Goal: Task Accomplishment & Management: Manage account settings

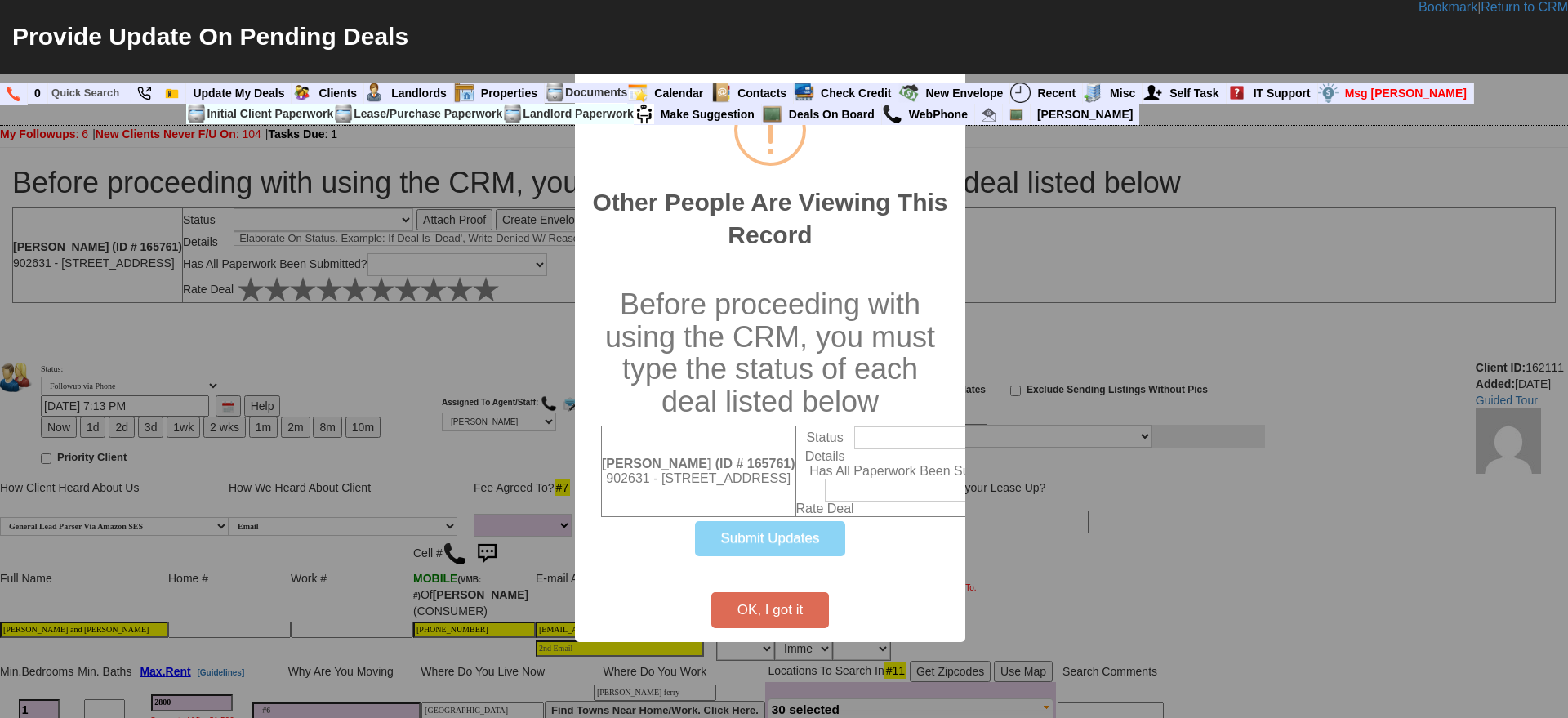
select select
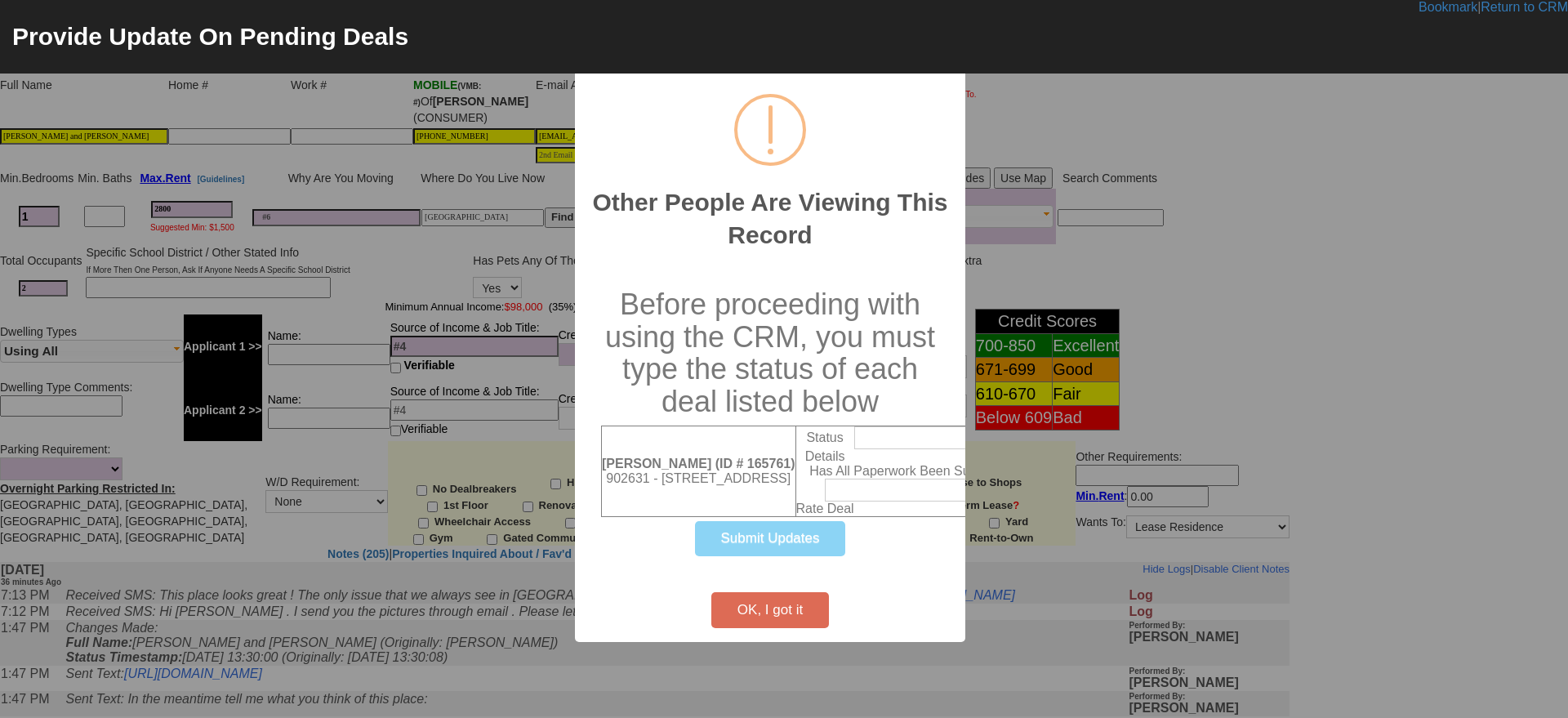
scroll to position [493, 0]
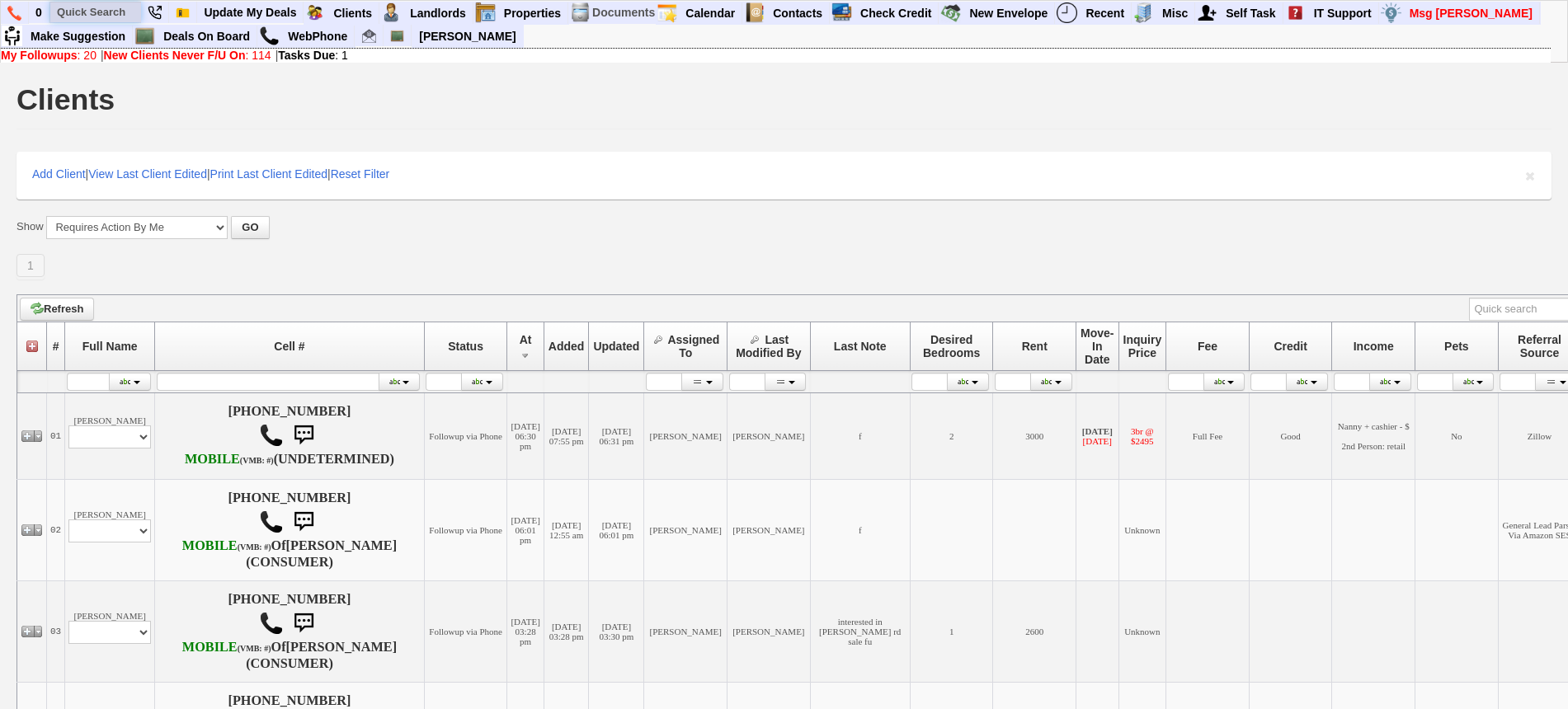
click at [103, 12] on input "text" at bounding box center [95, 12] width 91 height 20
paste input "845-630-7330"
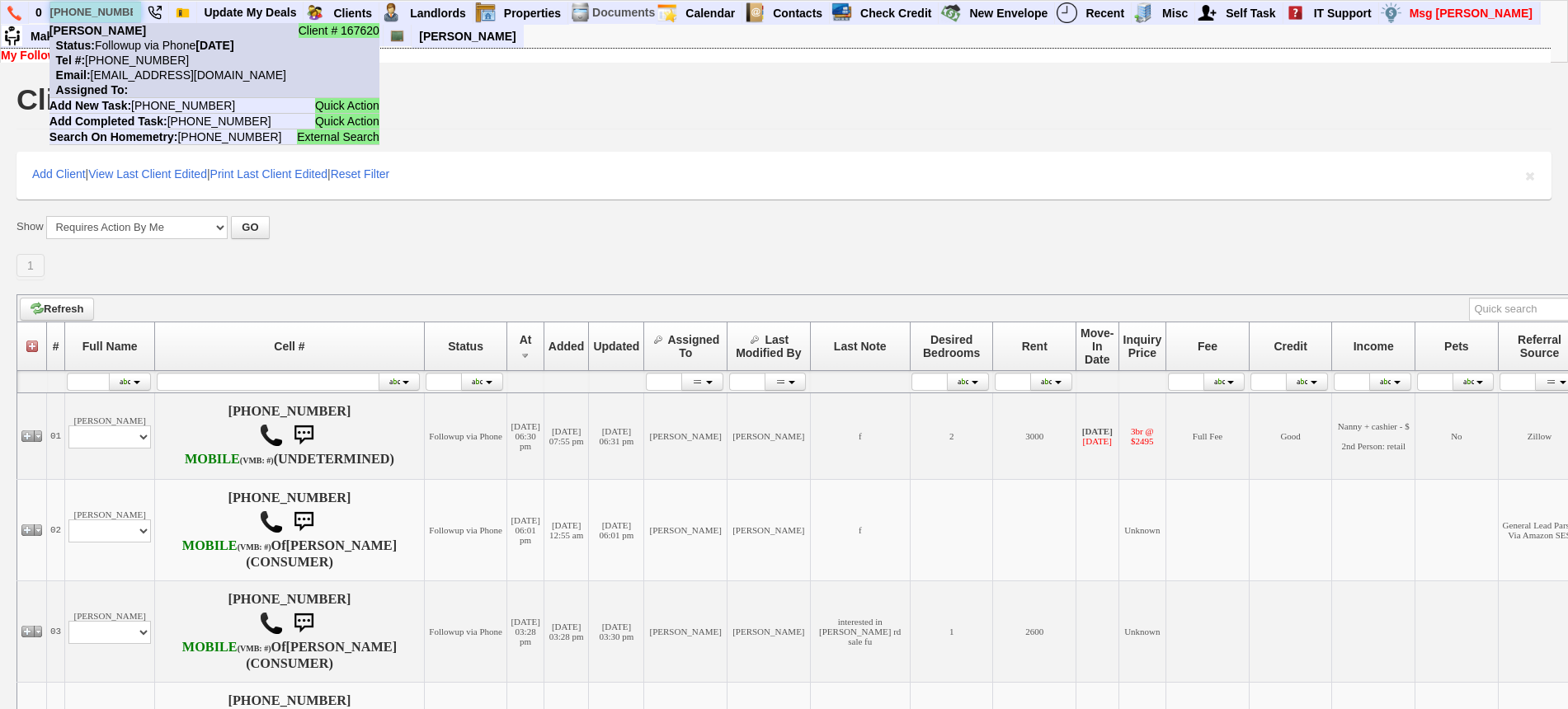
type input "845-630-7330"
click at [141, 41] on nobr "Status: Followup via Phone Saturday, August 30th, 2025" at bounding box center [142, 45] width 184 height 13
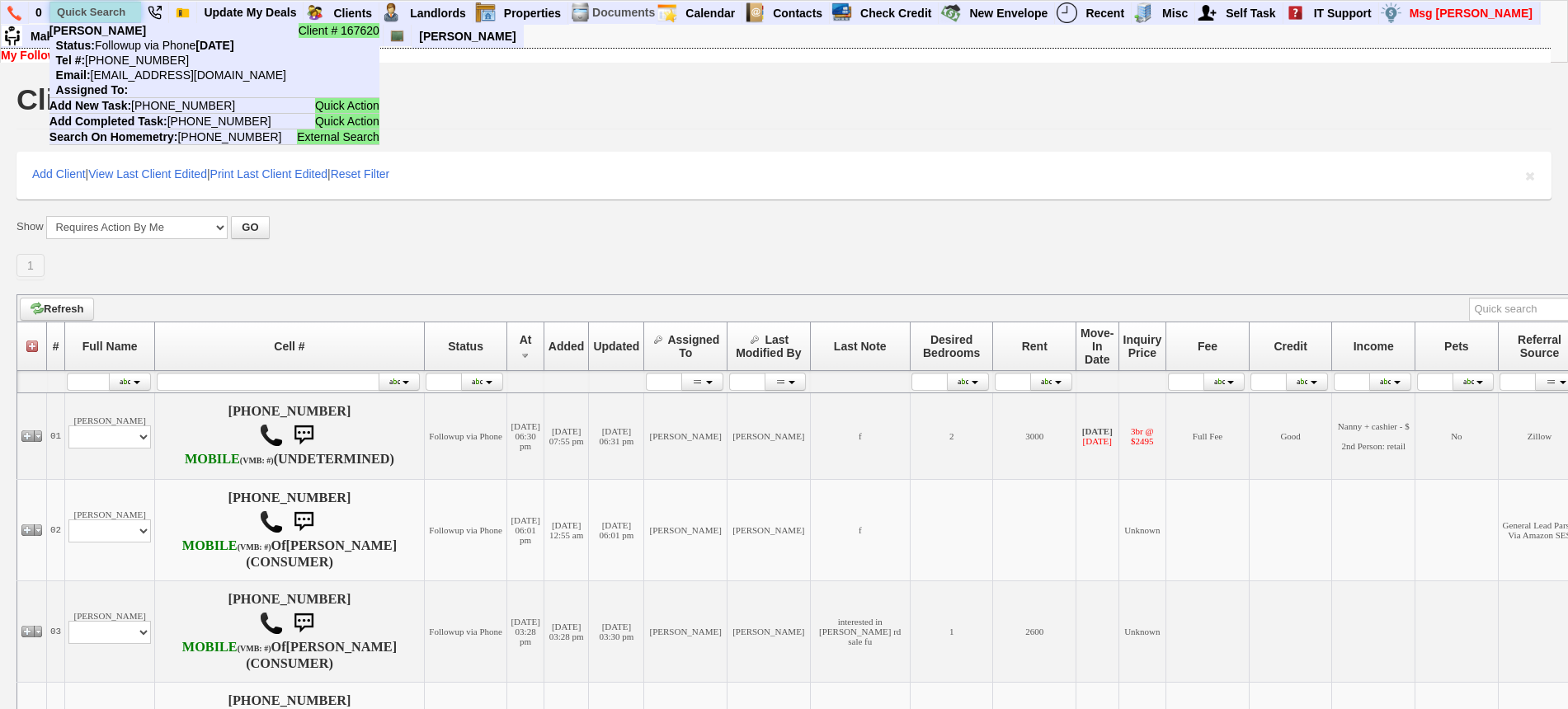
click at [90, 15] on input "text" at bounding box center [95, 12] width 91 height 20
paste input "845-321-4771"
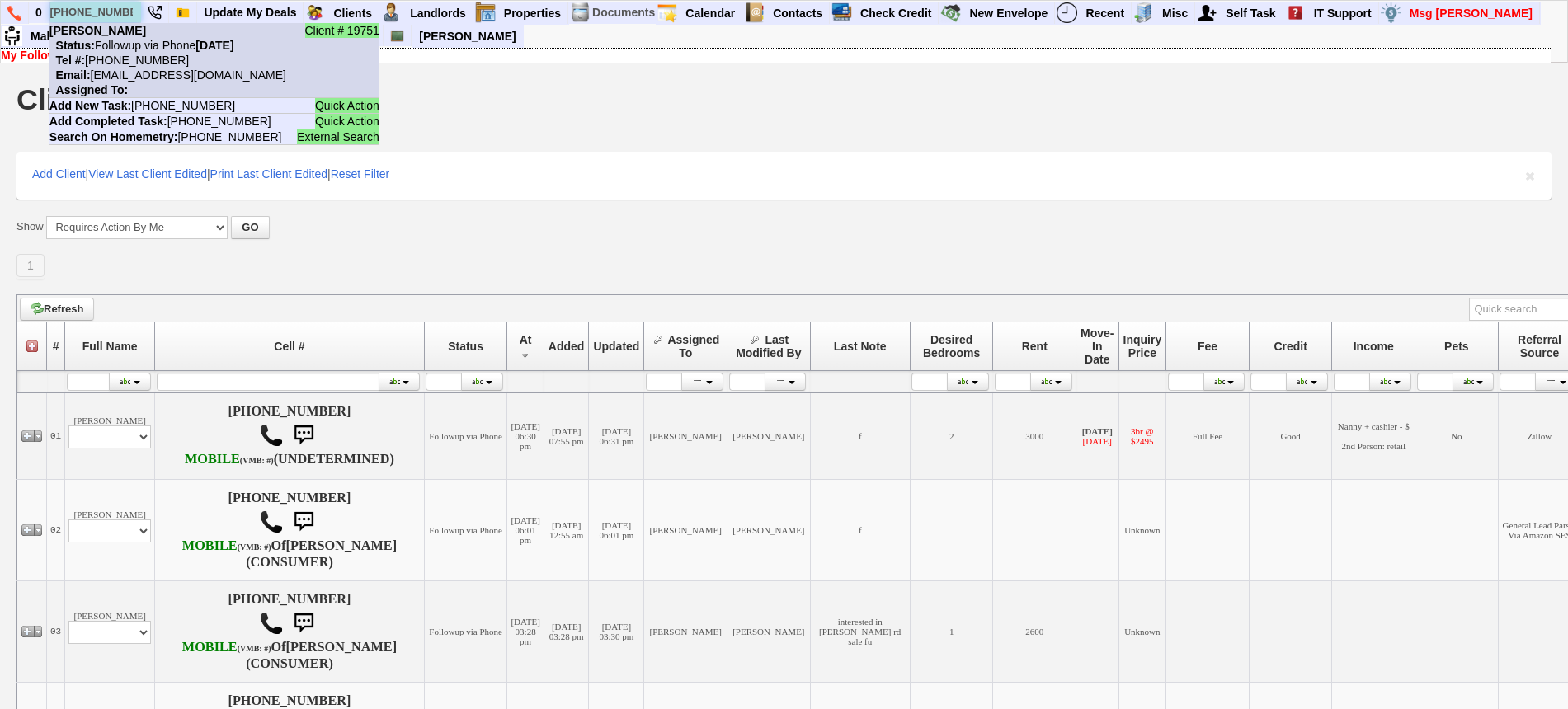
type input "845-321-4771"
click at [128, 36] on b "Barbara Munoz" at bounding box center [98, 30] width 96 height 13
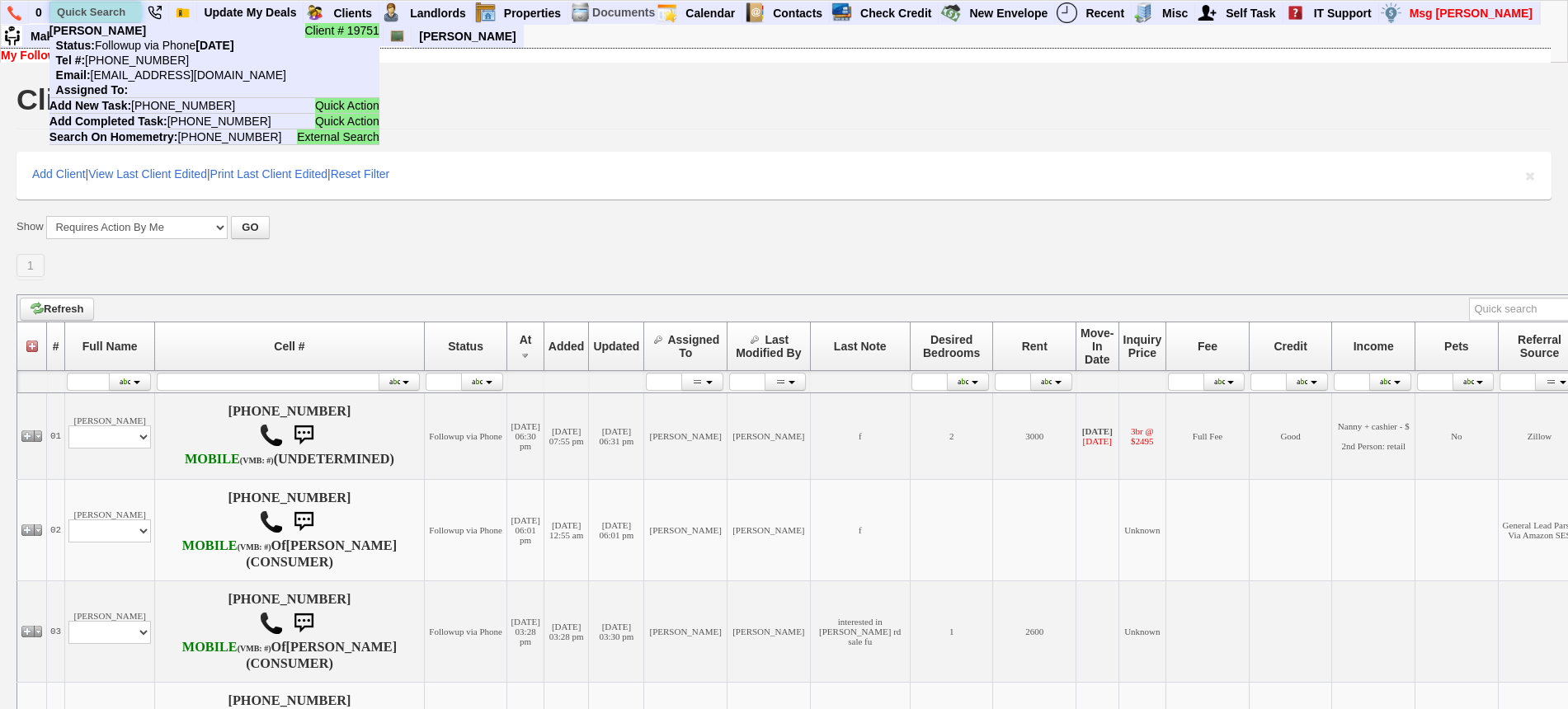
click at [98, 4] on input "text" at bounding box center [95, 12] width 91 height 20
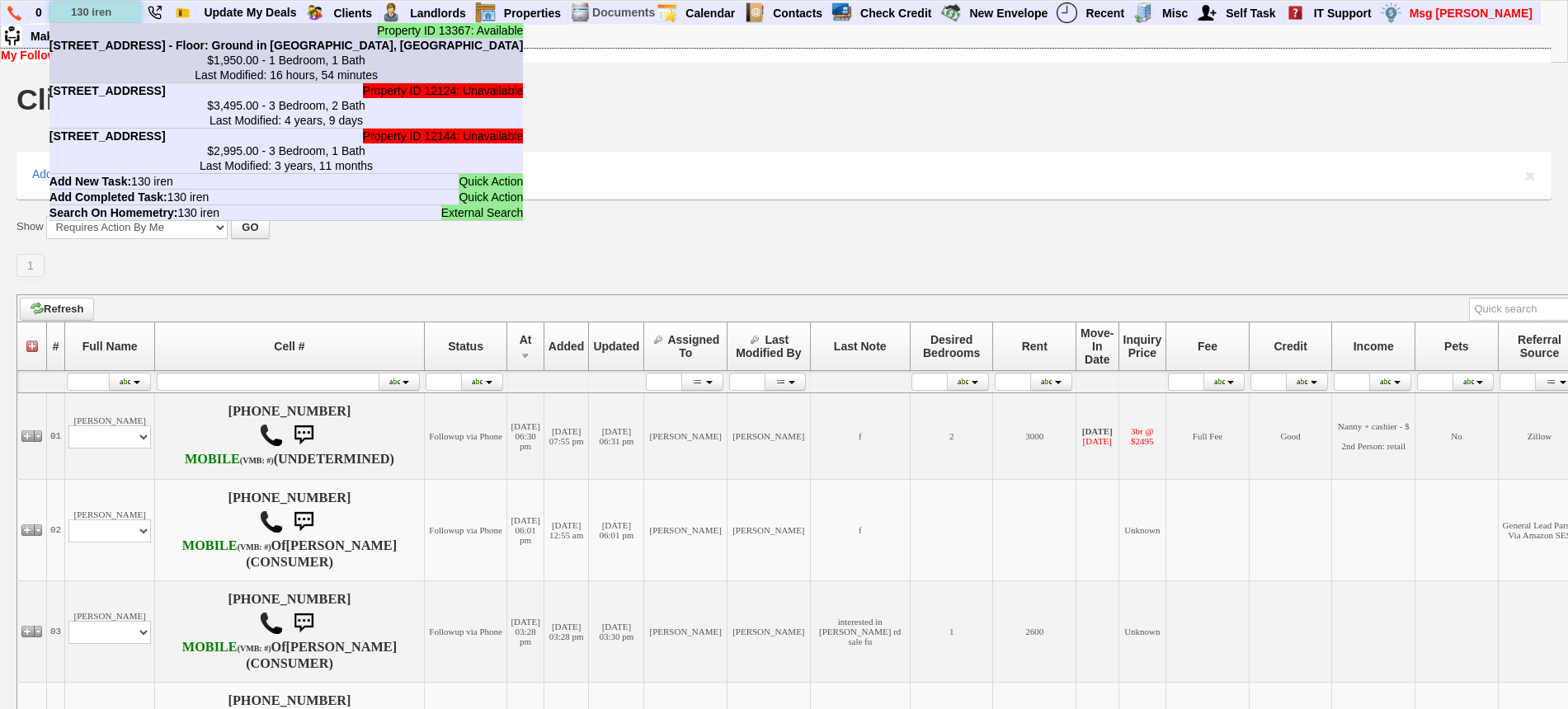
type input "130 iren"
click at [130, 50] on b "130 Irenhyl Ave - Floor: Ground in Port Chester, NY" at bounding box center [287, 45] width 474 height 13
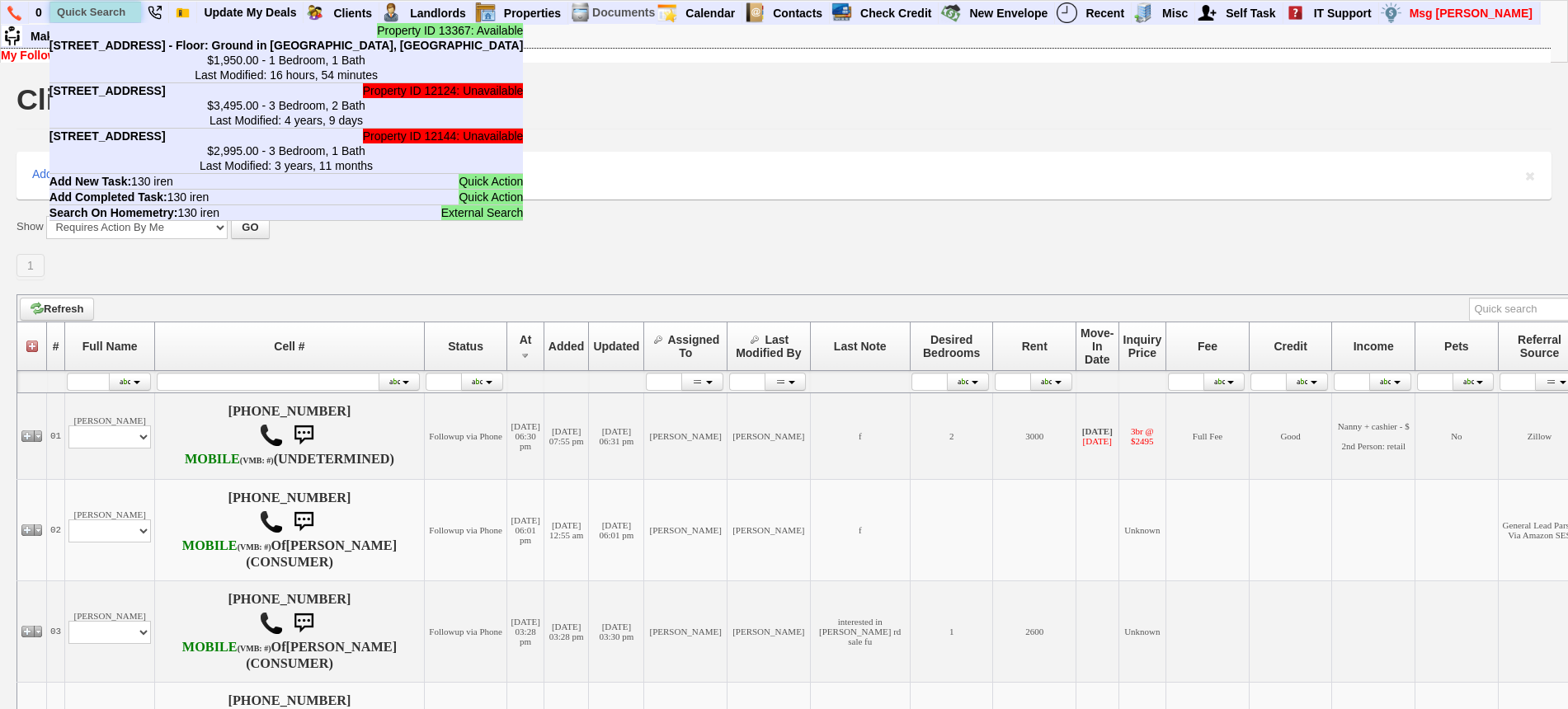
click at [106, 12] on input "text" at bounding box center [95, 12] width 91 height 20
paste input "716-609-5003"
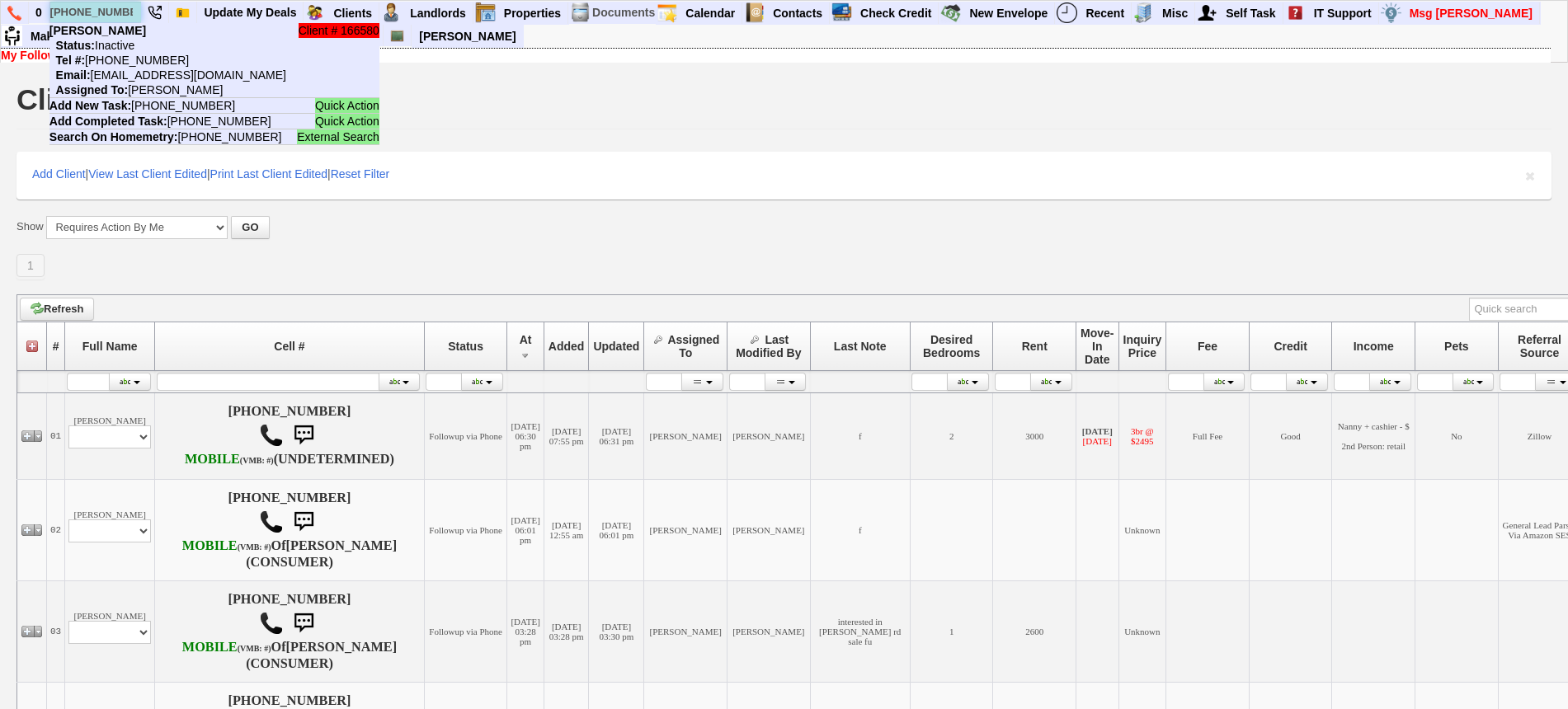
click at [80, 4] on input "716-609-5003" at bounding box center [95, 12] width 91 height 20
paste input "551-427-287"
click at [91, 16] on input "551-427-2873" at bounding box center [95, 12] width 91 height 20
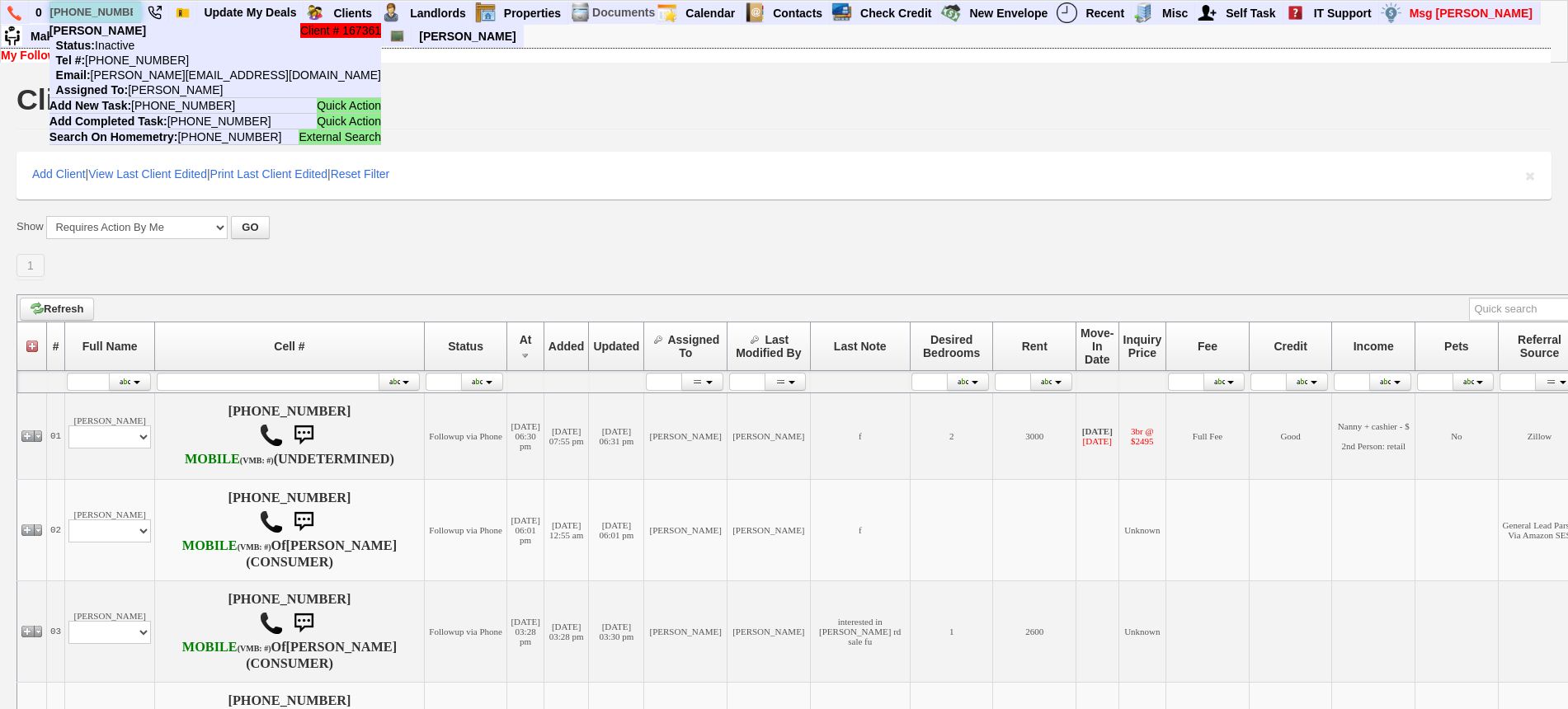
click at [91, 16] on input "551-427-2873" at bounding box center [95, 12] width 91 height 20
paste input "347-215-1209"
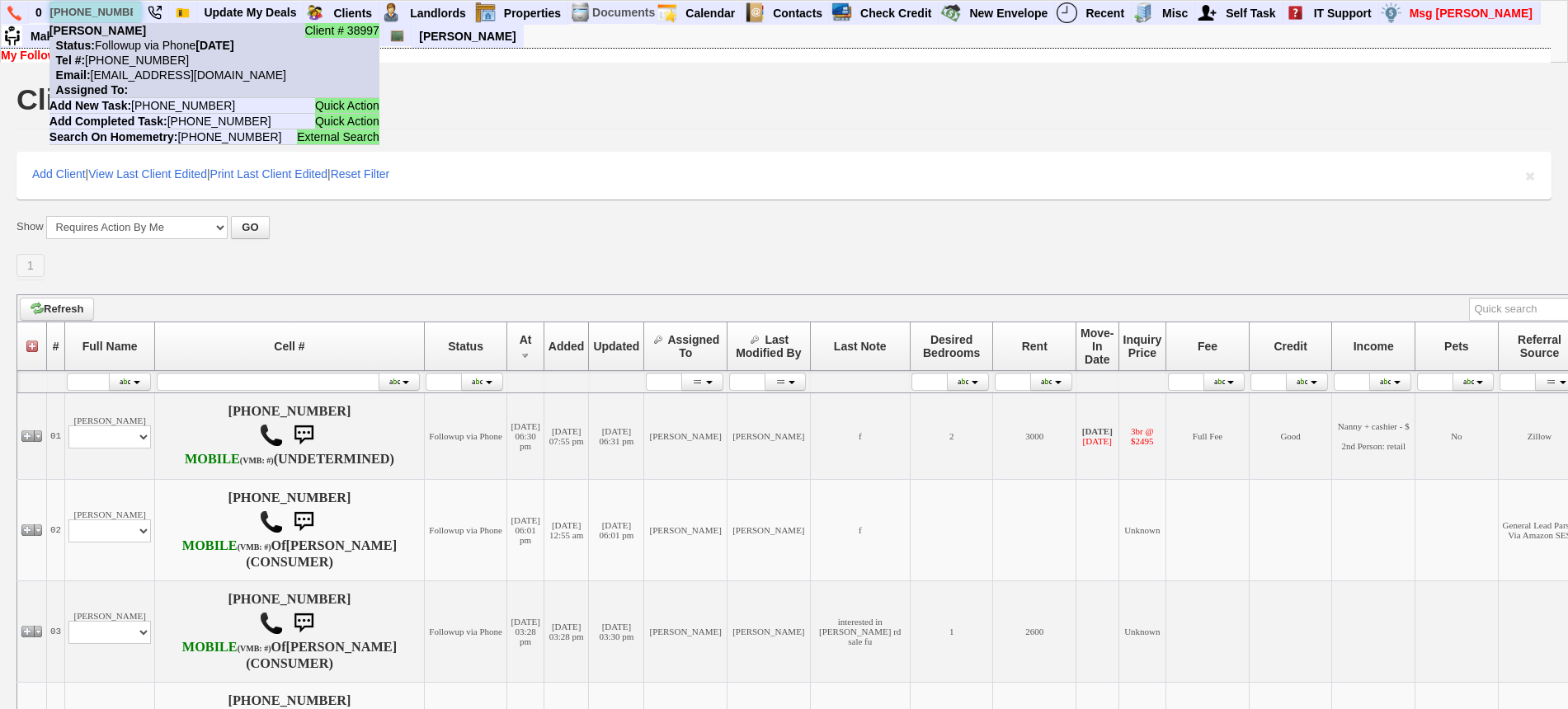
type input "347-215-1209"
click at [137, 39] on nobr "Status: Followup via Phone Tuesday, September 2nd, 2025" at bounding box center [142, 45] width 184 height 13
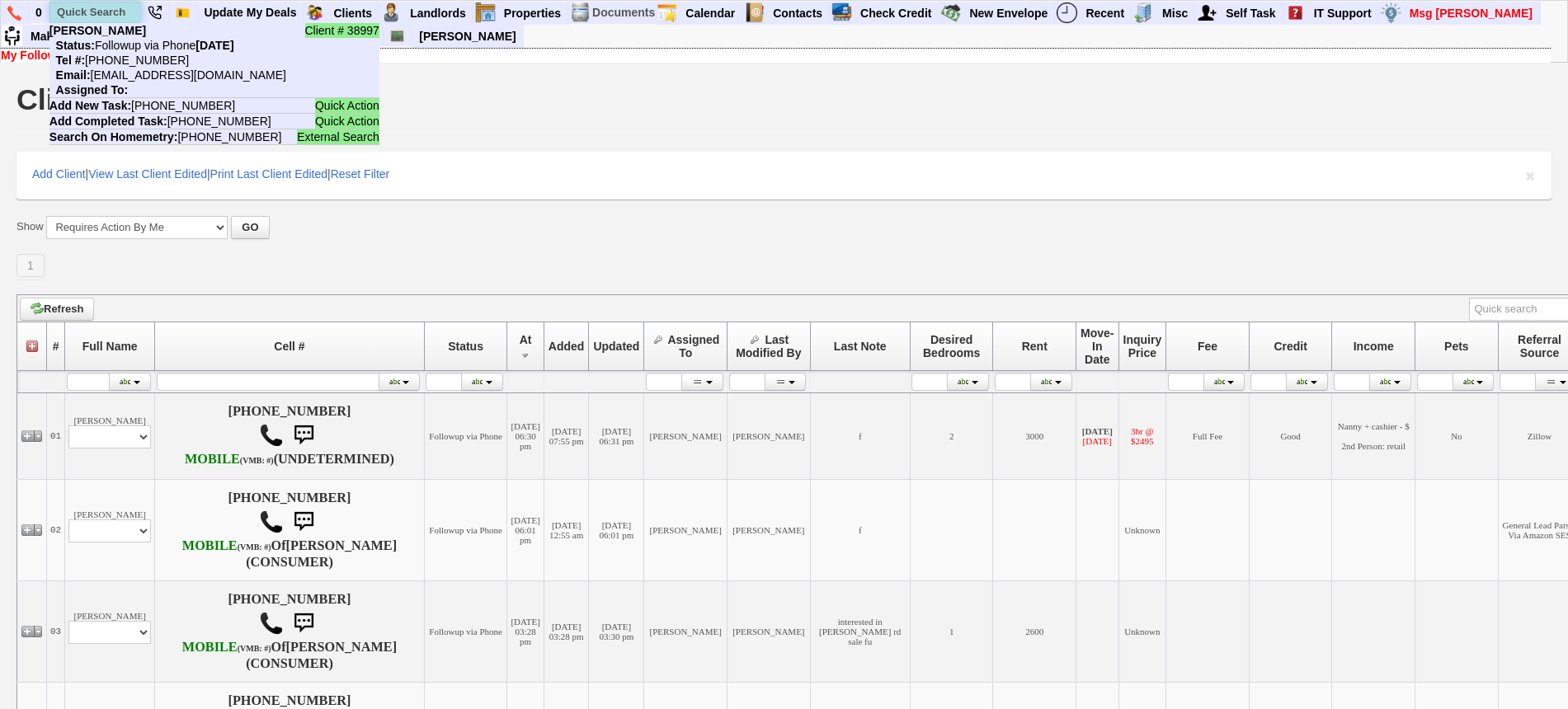
click at [93, 11] on input "text" at bounding box center [95, 12] width 91 height 20
paste input "914-364-0338"
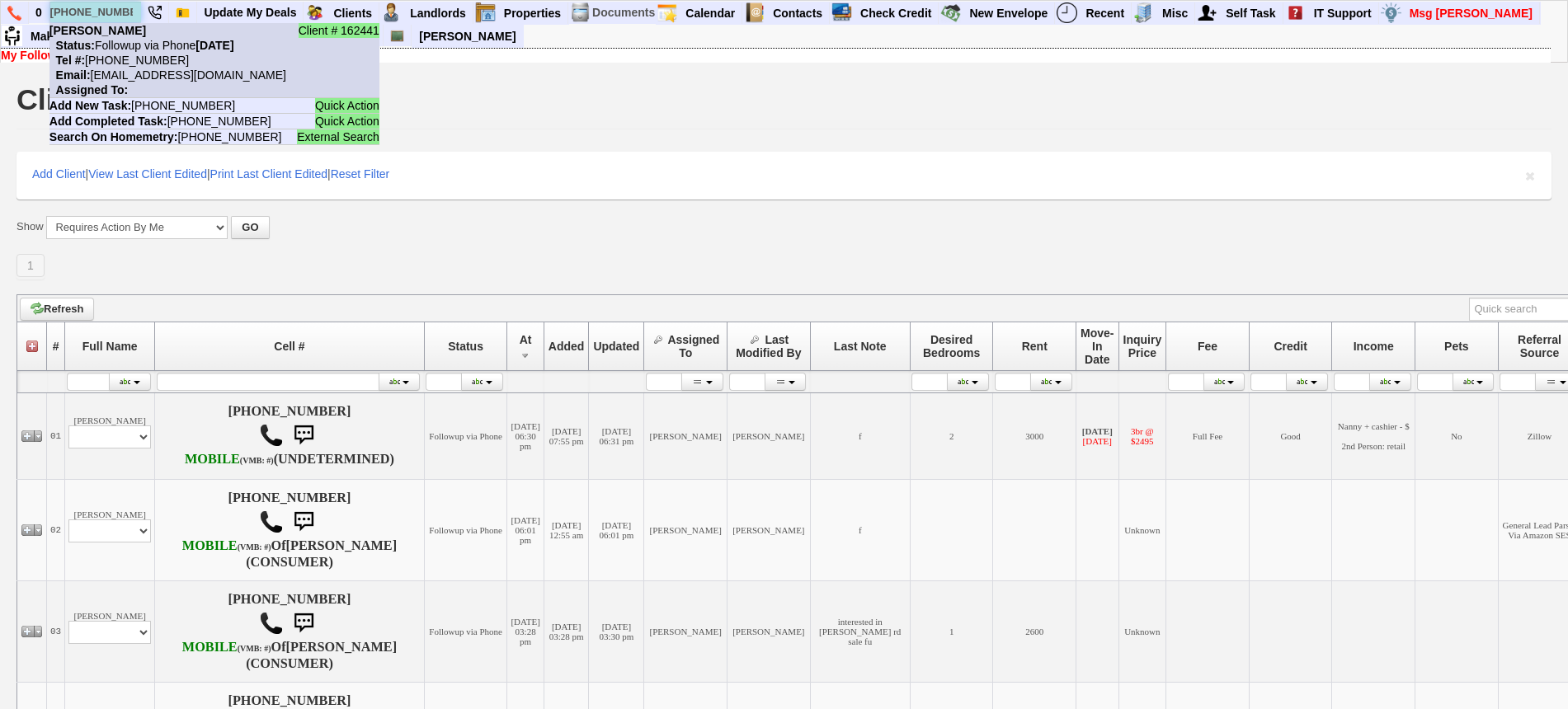
type input "914-364-0338"
click at [141, 47] on nobr "Status: Followup via Phone Wednesday, September 3rd, 2025" at bounding box center [142, 45] width 184 height 13
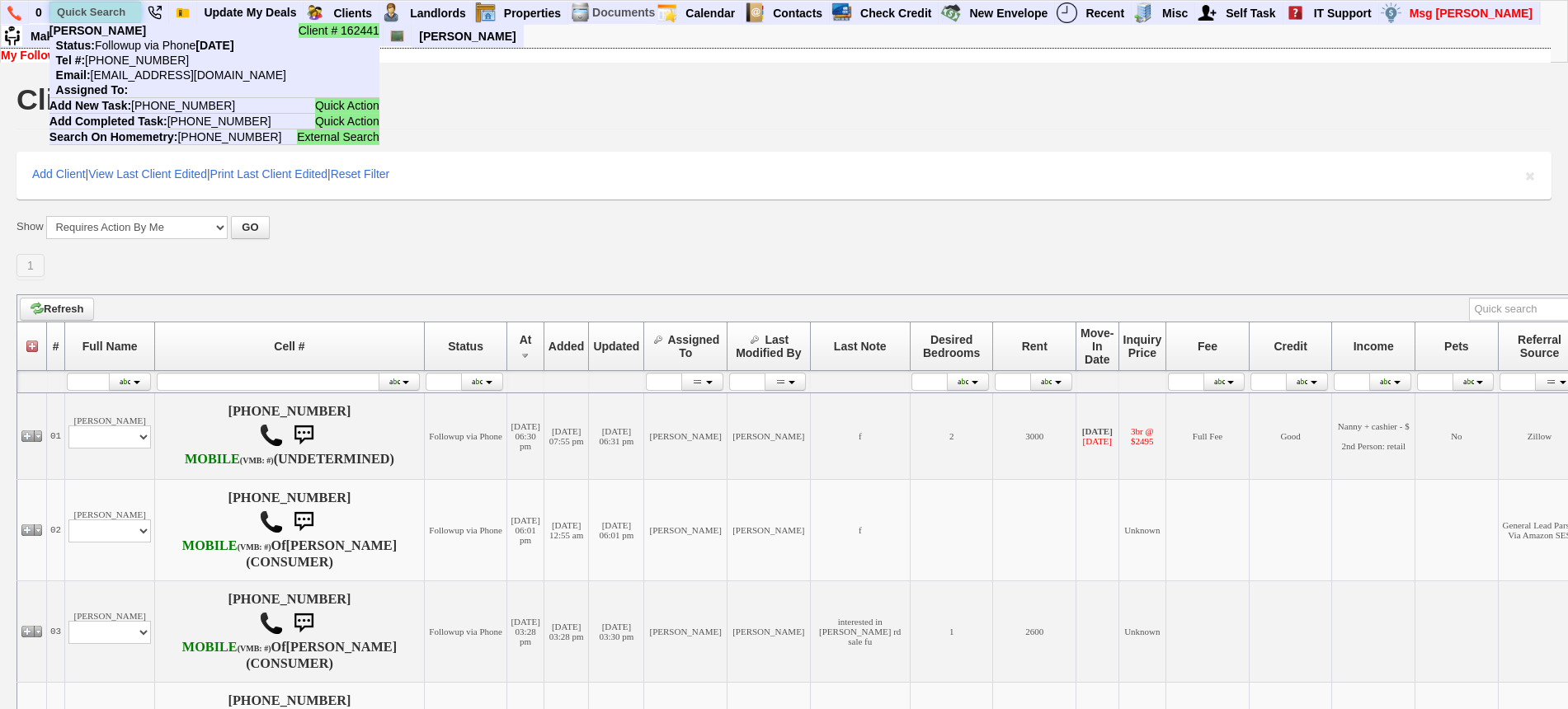
click at [98, 5] on input "text" at bounding box center [95, 12] width 91 height 20
paste input "732-372-5078"
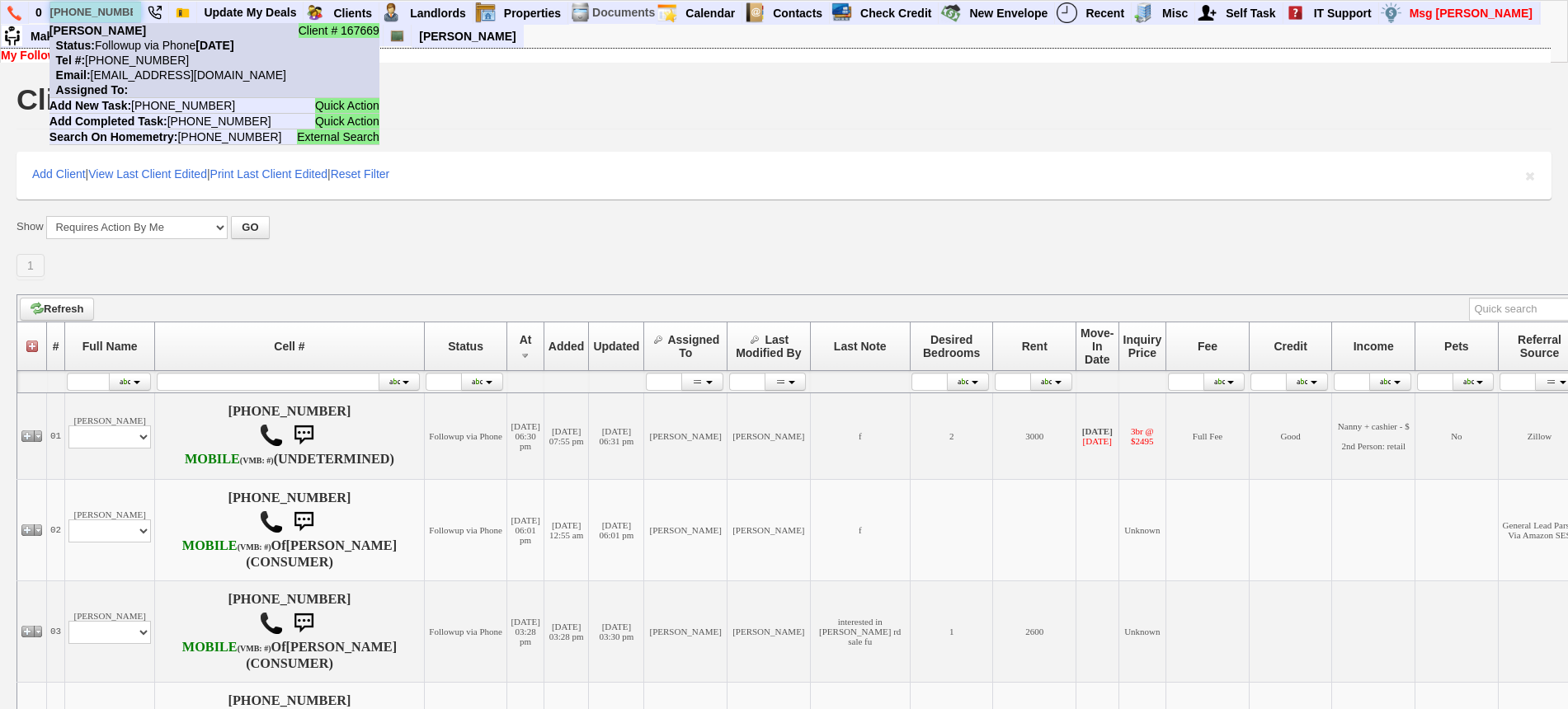
type input "732-372-5078"
click at [135, 53] on nobr "Tel #: 732-372-5078" at bounding box center [119, 60] width 139 height 13
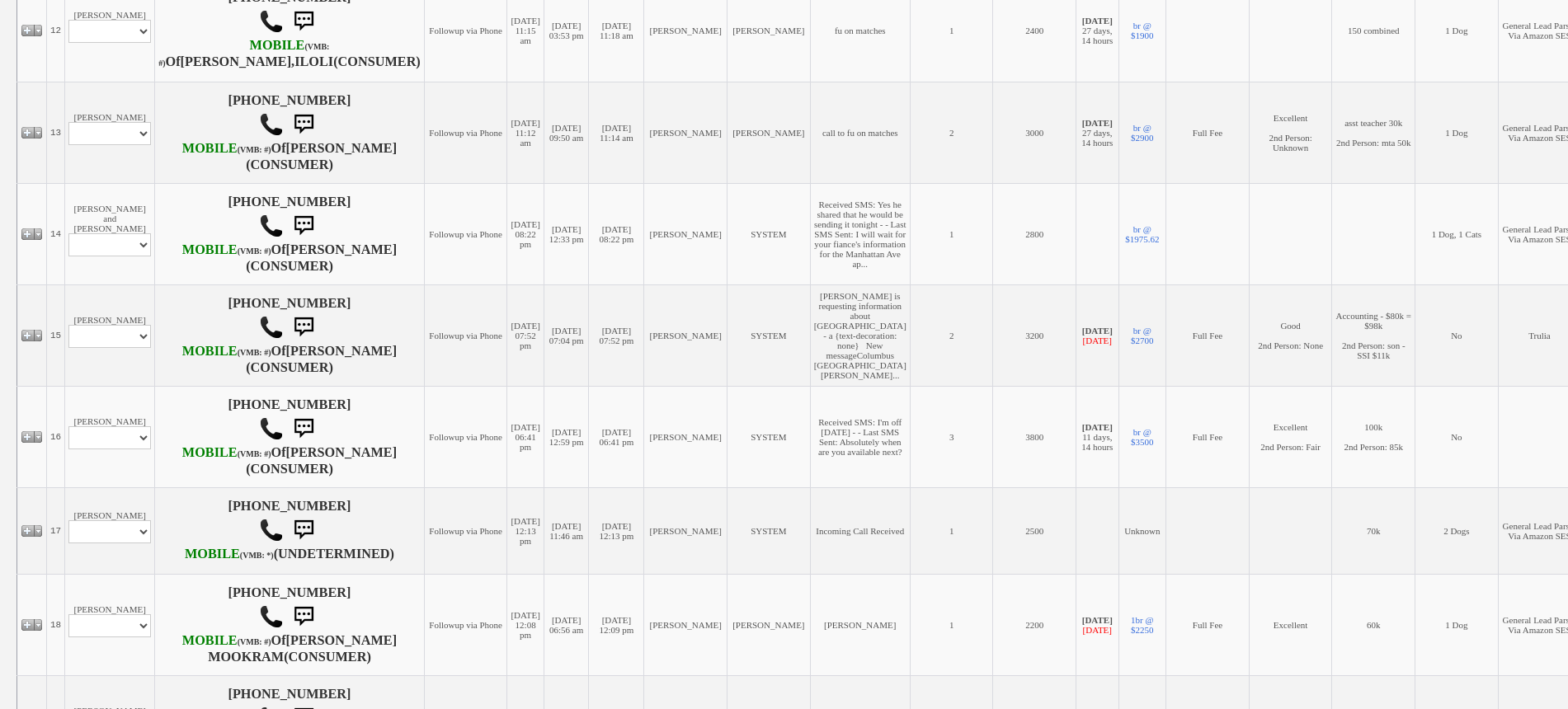
scroll to position [1546, 0]
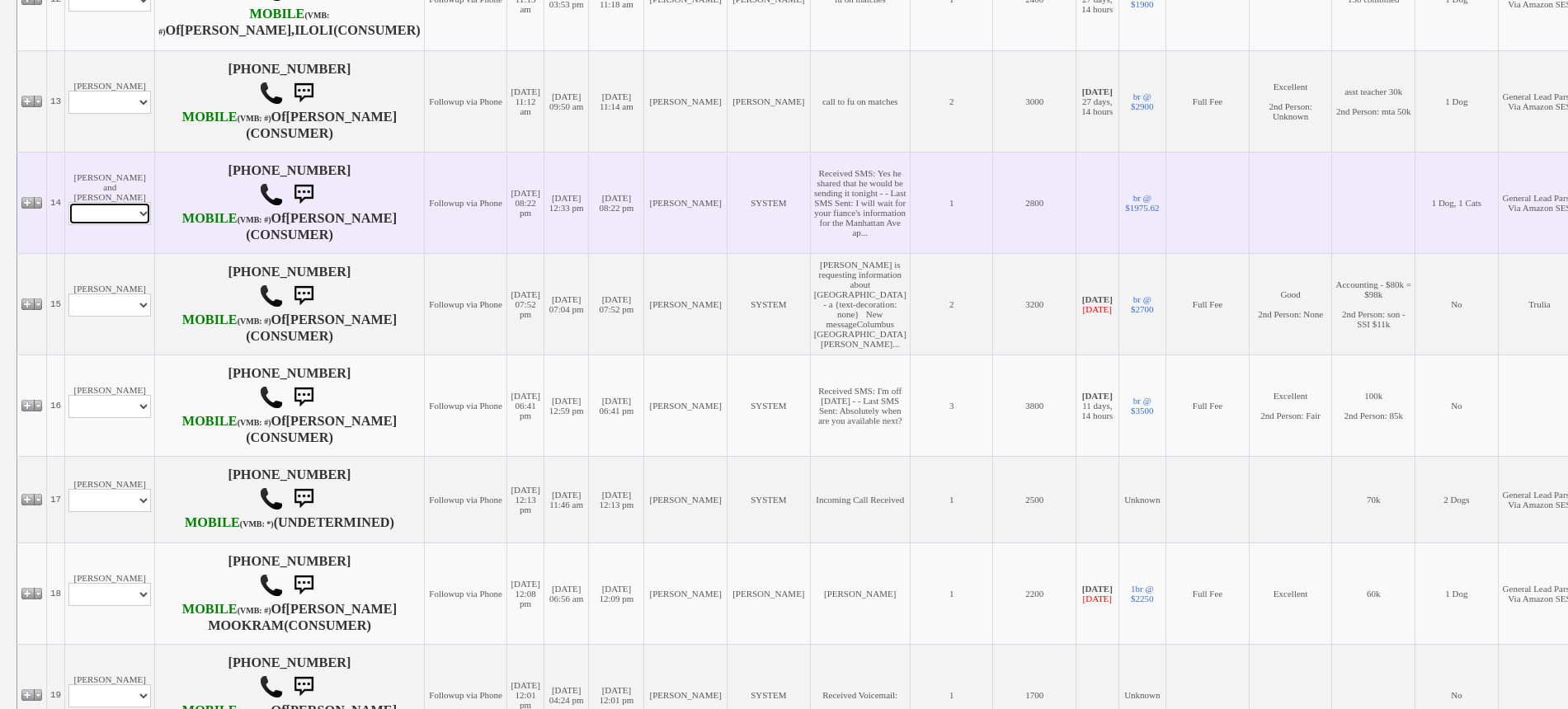
click at [121, 225] on select "Profile Edit Print Email Externally (Will Not Be Tracked In CRM) Closed Deals" at bounding box center [110, 214] width 83 height 23
select select "ChangeURL,/crm/custom/edit_client_form.php?redirect=%2Fcrm%2Fclients.php&id=162…"
click at [69, 225] on select "Profile Edit Print Email Externally (Will Not Be Tracked In CRM) Closed Deals" at bounding box center [110, 214] width 83 height 23
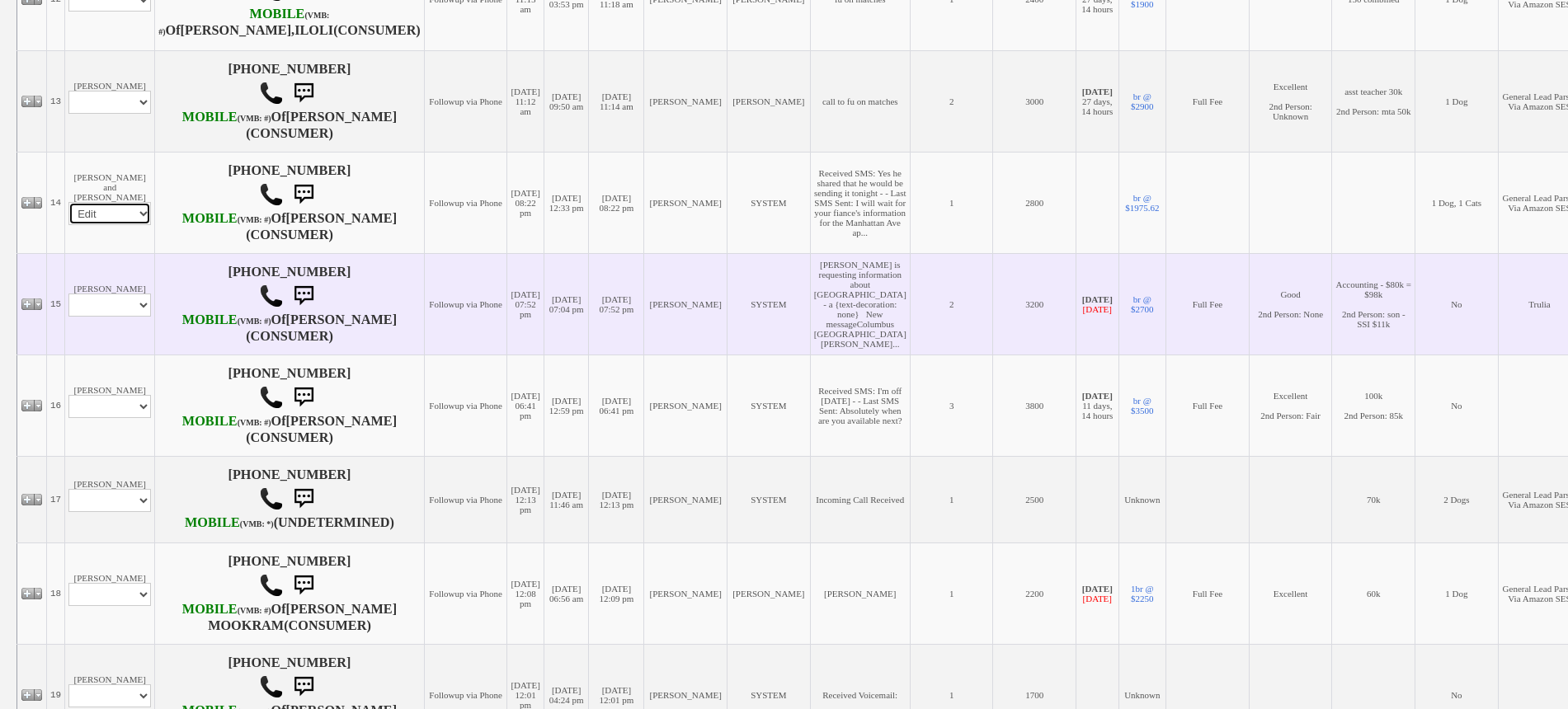
select select
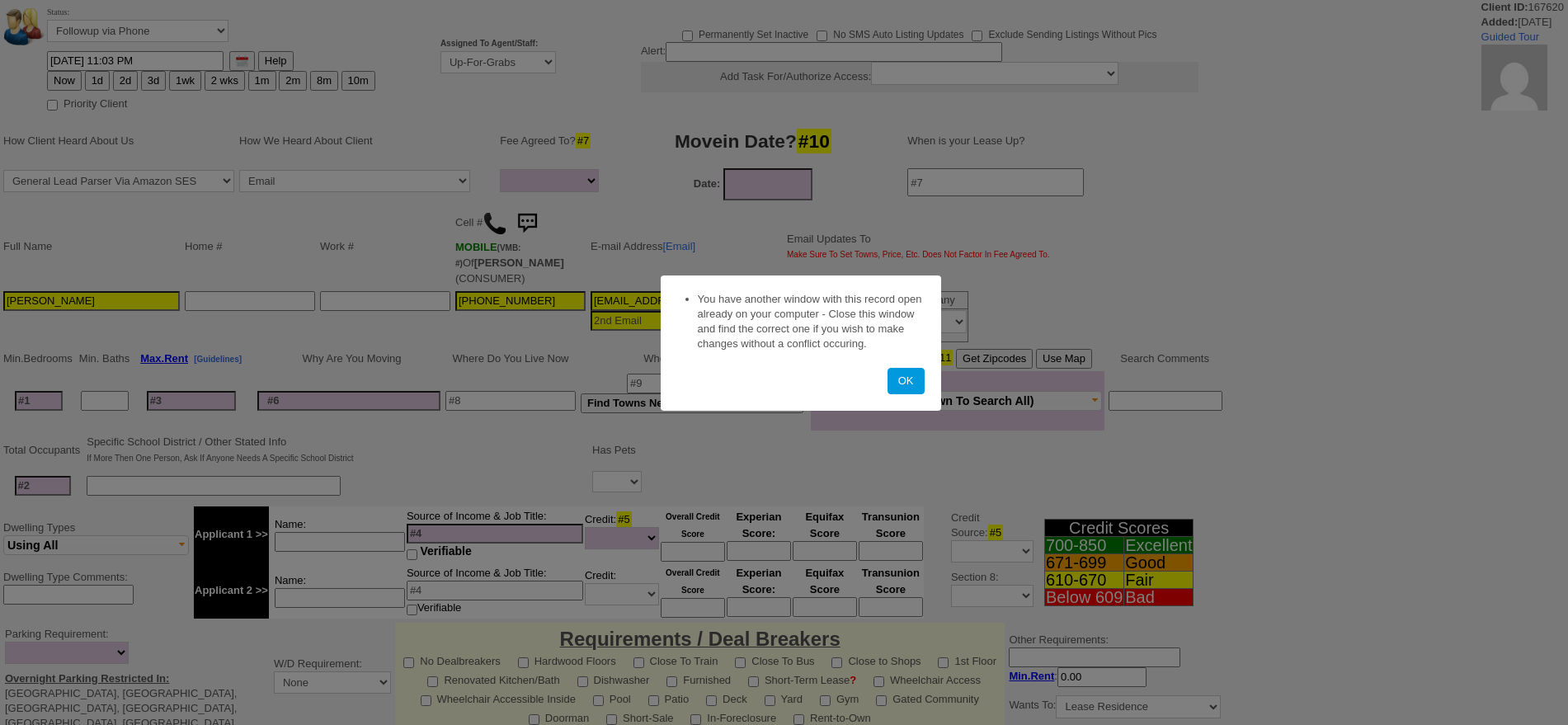
select select
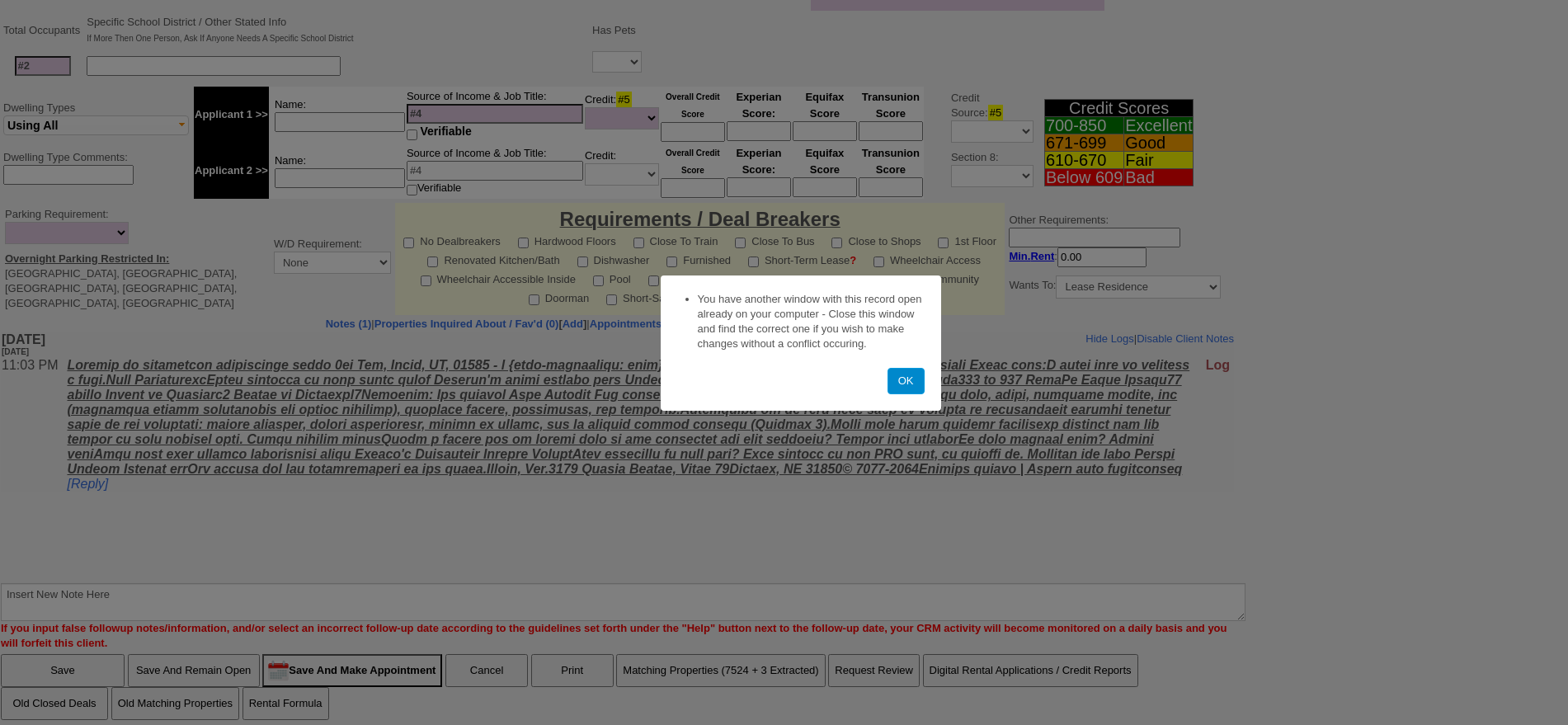
click at [908, 379] on button "OK" at bounding box center [906, 381] width 37 height 27
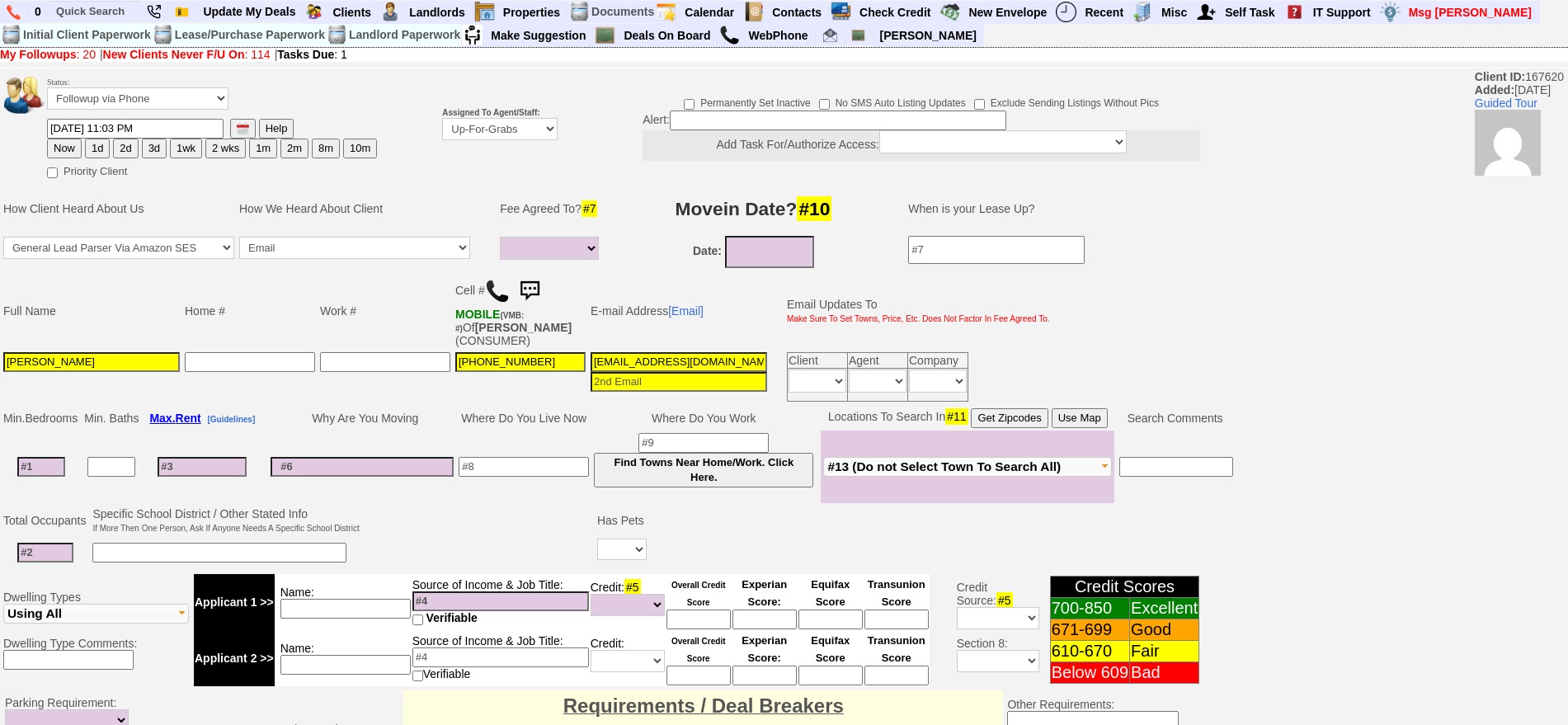
click at [89, 140] on button "1d" at bounding box center [97, 149] width 25 height 20
type input "09/04/2025 09:58 AM"
click at [101, 148] on button "1d" at bounding box center [97, 149] width 25 height 20
click at [532, 124] on select "Up-For-Grabs ***** STAFF ***** Bob Bruno 914-419-3579 Cristy Liberto 914-486-10…" at bounding box center [500, 128] width 116 height 22
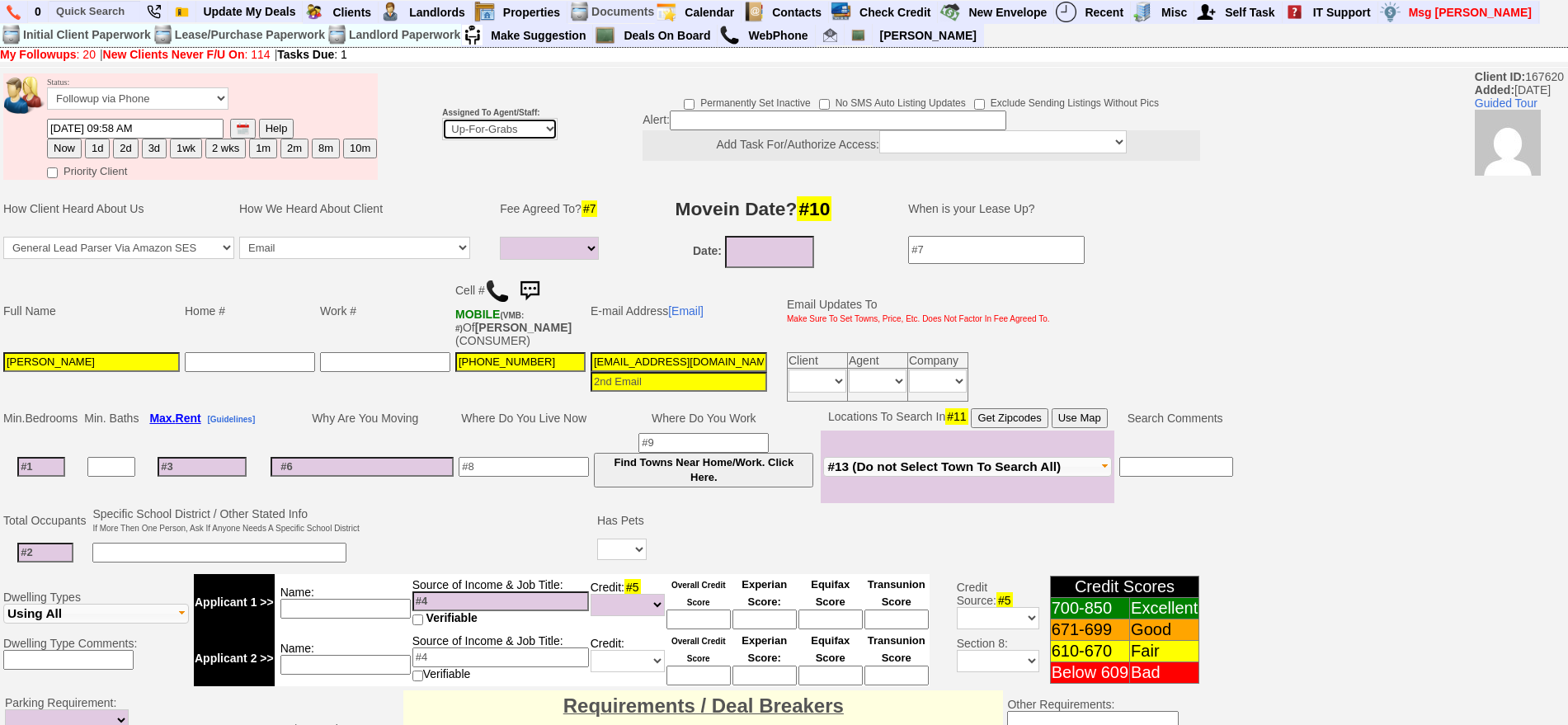
select select "148"
click at [442, 118] on select "Up-For-Grabs ***** STAFF ***** Bob Bruno 914-419-3579 Cristy Liberto 914-486-10…" at bounding box center [500, 128] width 116 height 22
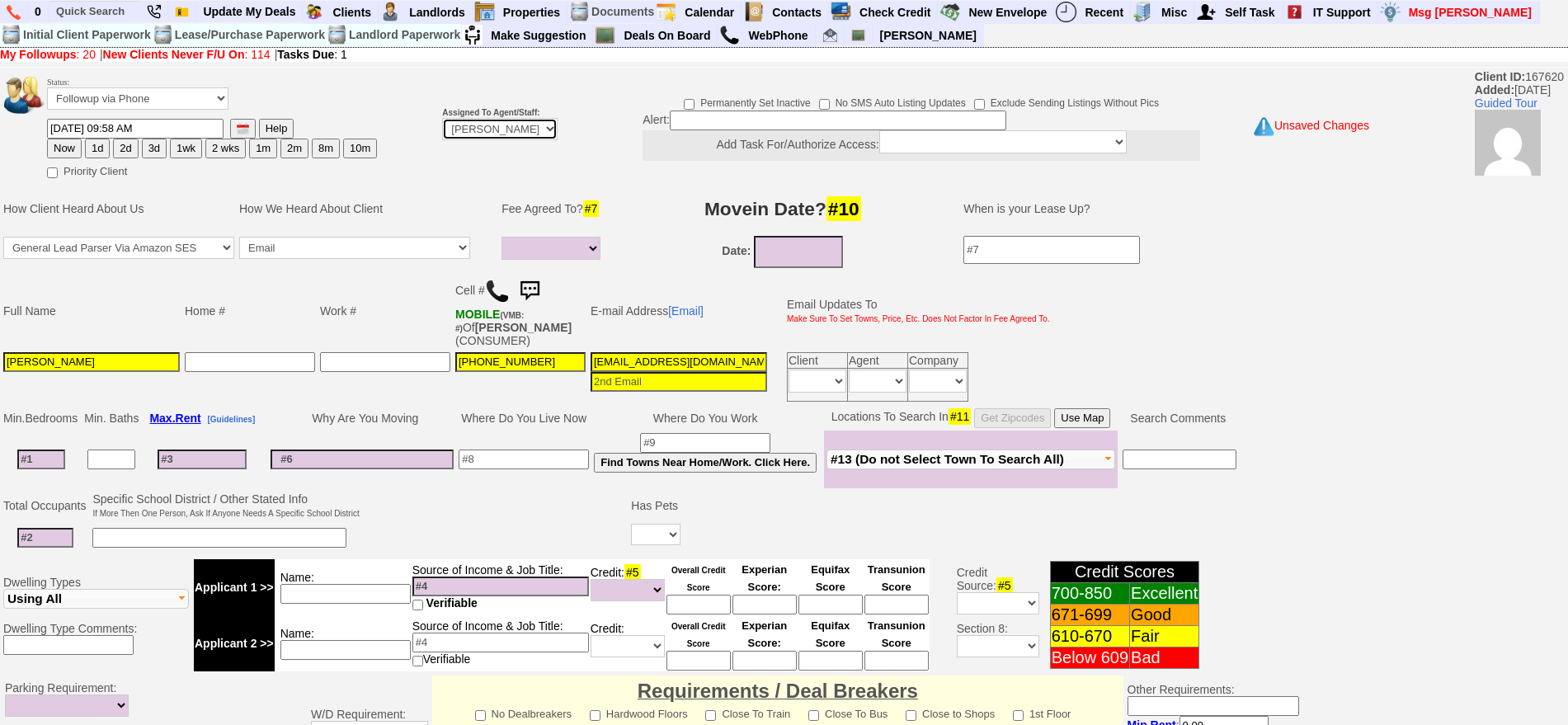
scroll to position [462, 0]
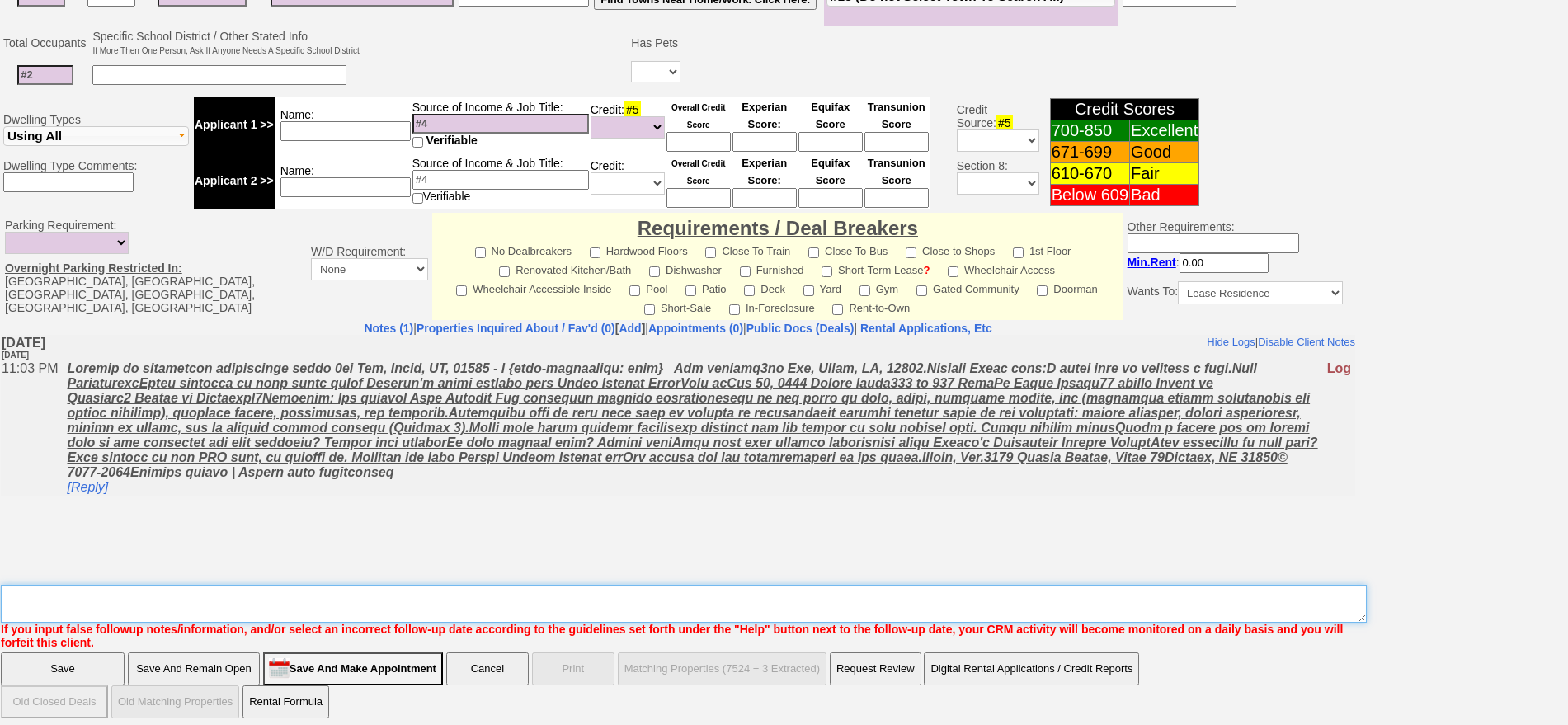
click at [1151, 599] on textarea "Insert New Note Here" at bounding box center [683, 603] width 1366 height 38
type textarea "f"
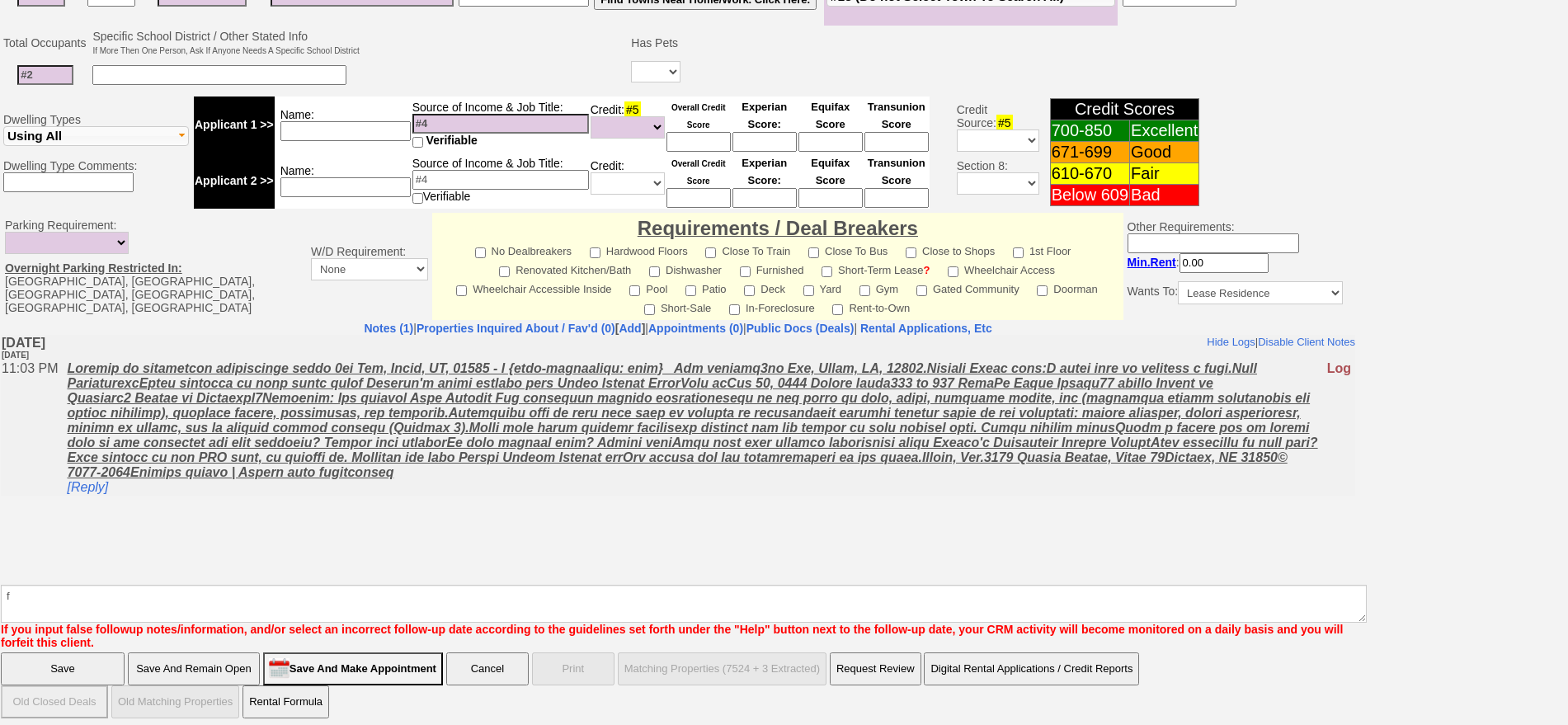
click input "Save" at bounding box center [62, 668] width 124 height 33
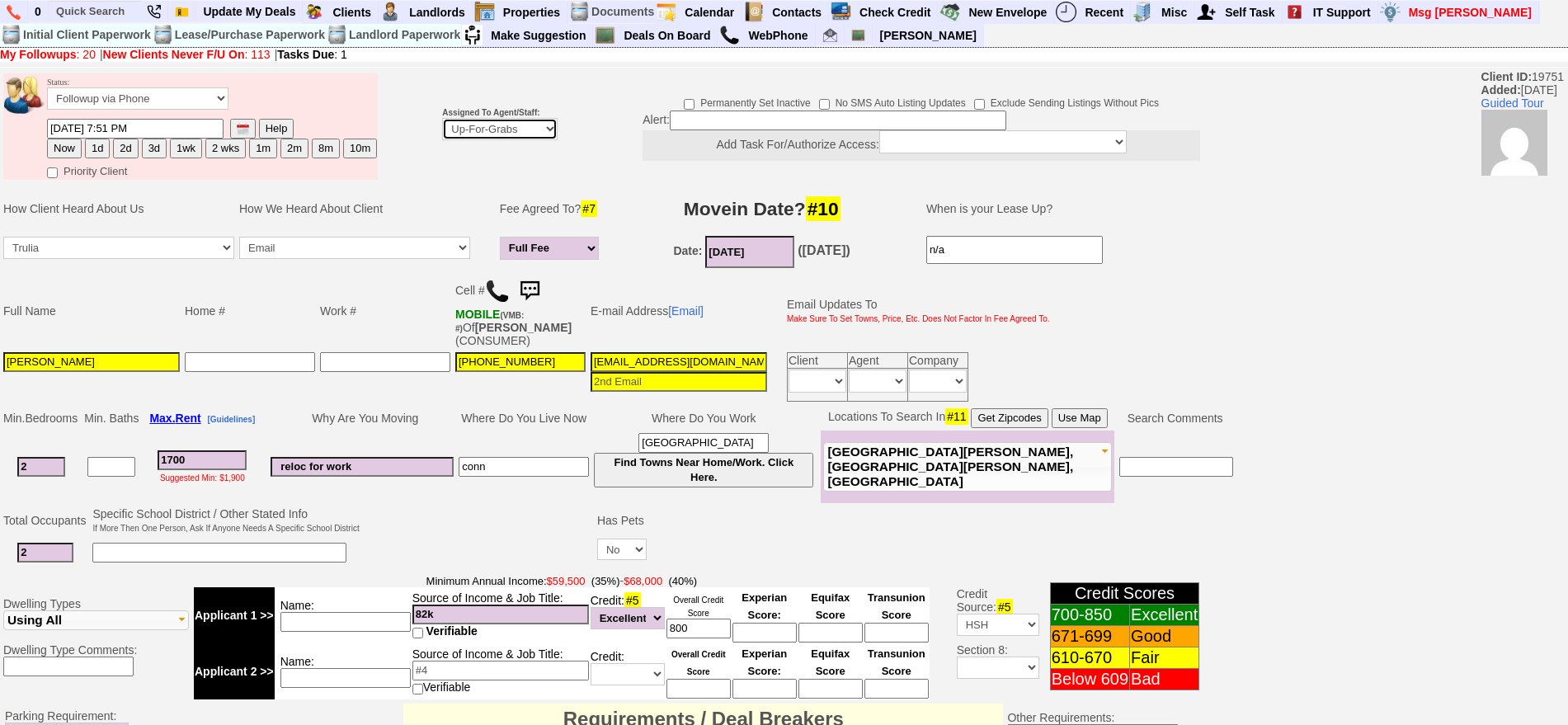
click at [480, 127] on select "Up-For-Grabs ***** STAFF ***** Bob Bruno 914-419-3579 Cristy Liberto 914-486-10…" at bounding box center [500, 128] width 116 height 22
select select "148"
click at [442, 118] on select "Up-For-Grabs ***** STAFF ***** Bob Bruno 914-419-3579 Cristy Liberto 914-486-10…" at bounding box center [500, 128] width 116 height 22
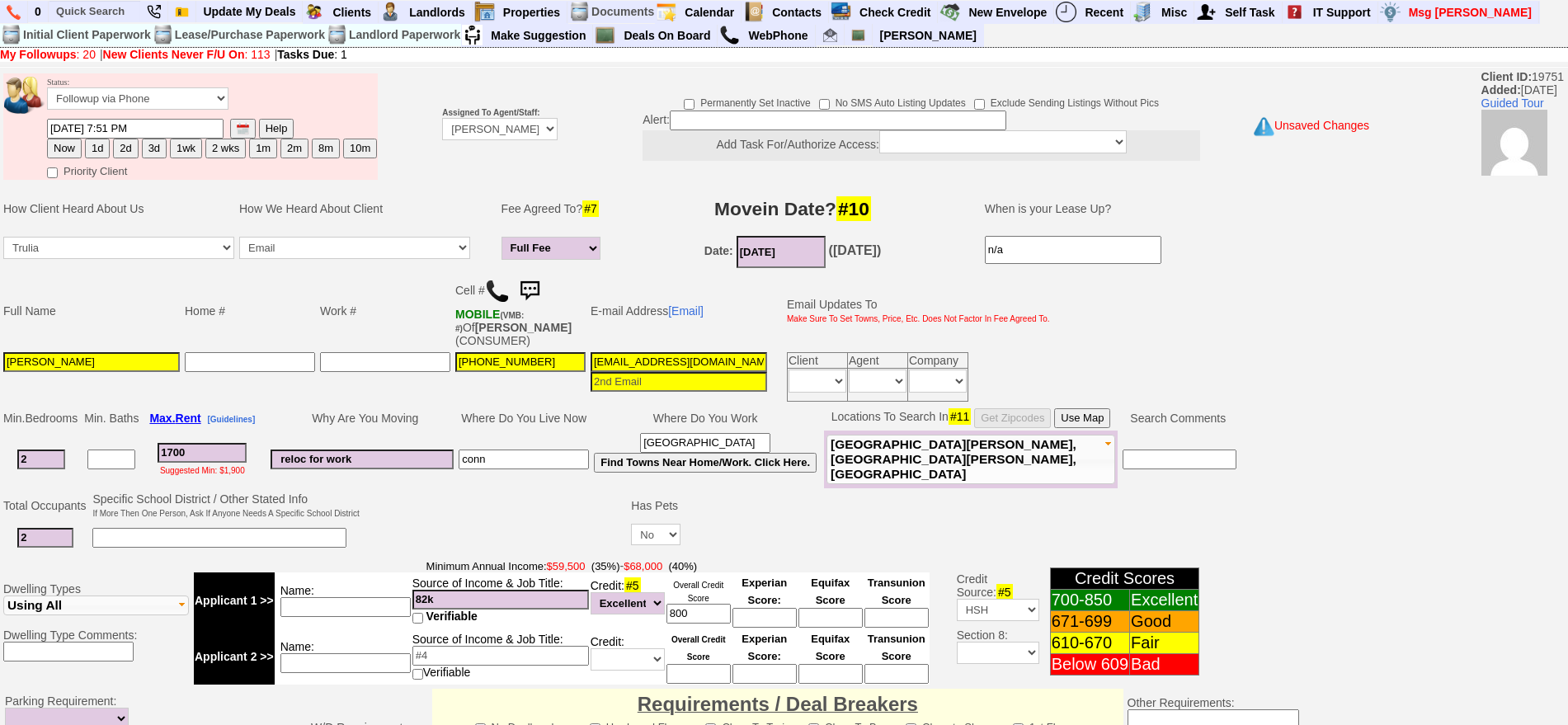
click at [97, 144] on button "1d" at bounding box center [97, 149] width 25 height 20
type input "09/04/2025 09:59 AM"
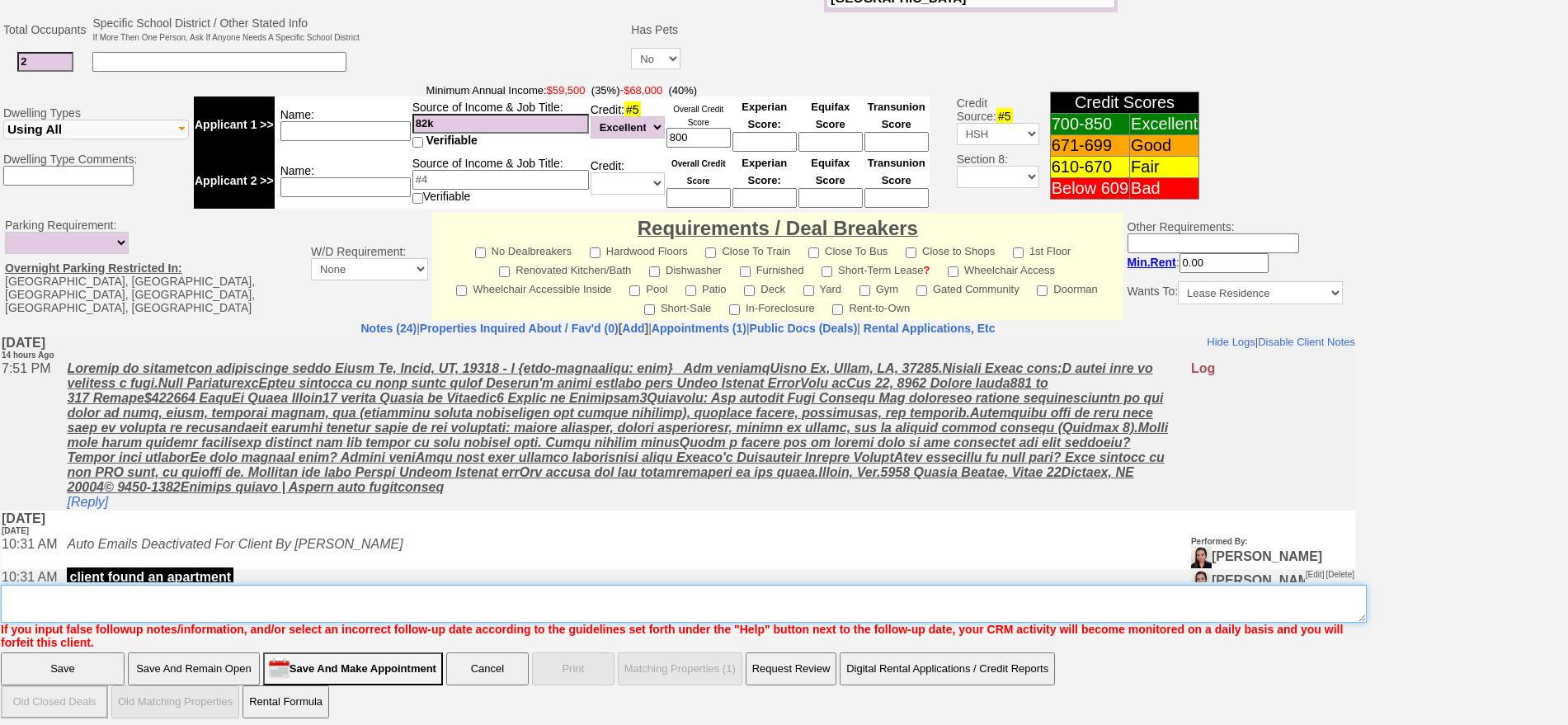
click at [925, 599] on textarea "Insert New Note Here" at bounding box center [683, 603] width 1366 height 38
type textarea "f"
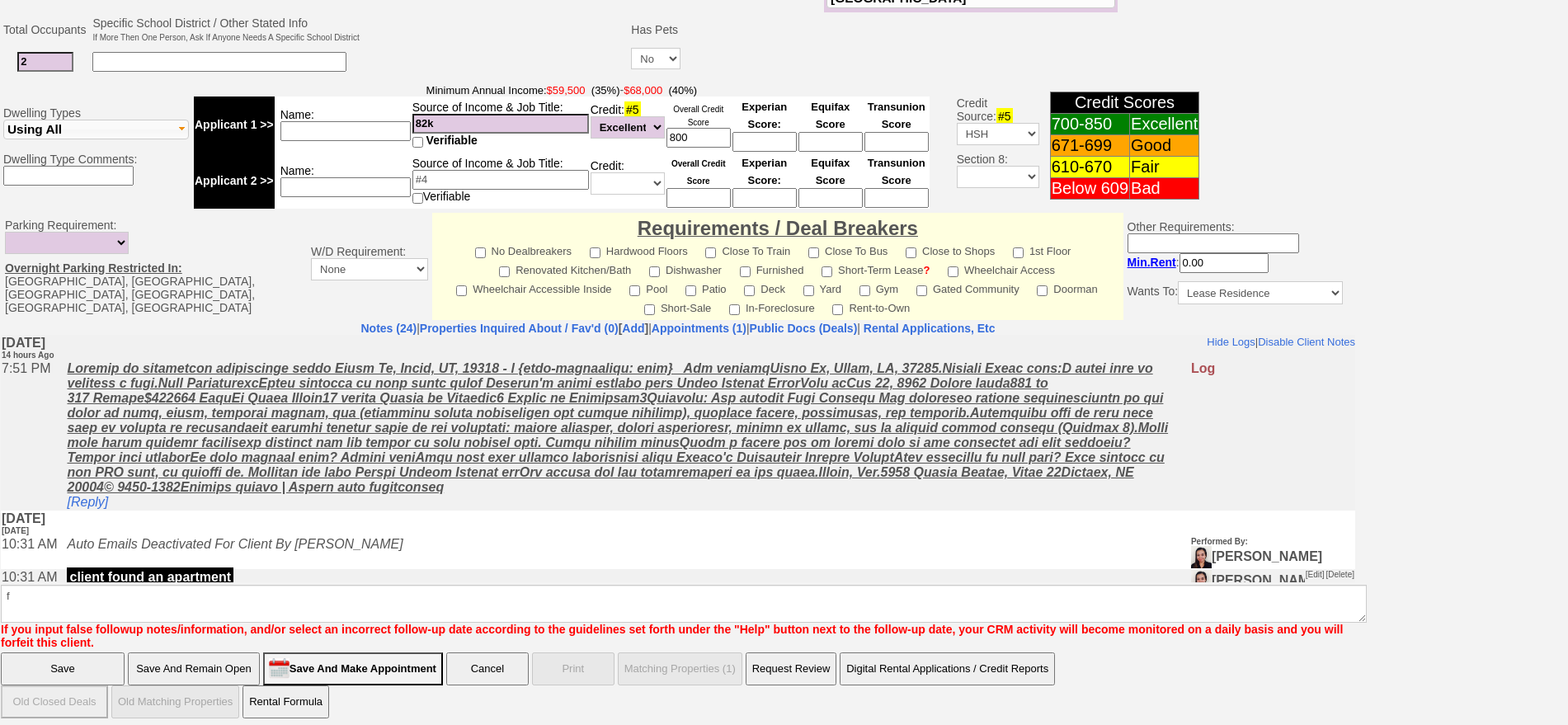
click input "Save" at bounding box center [62, 668] width 124 height 33
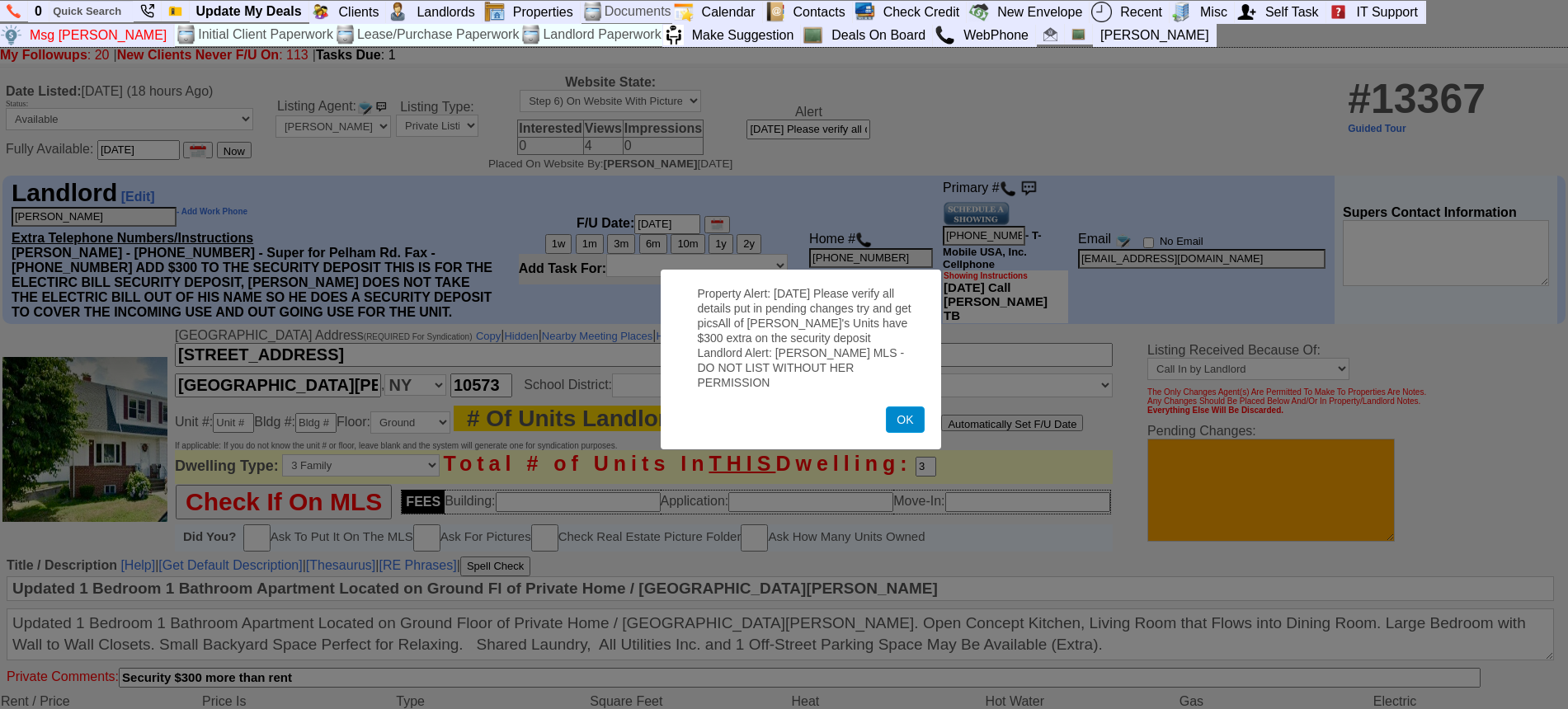
click at [899, 409] on button "OK" at bounding box center [904, 420] width 38 height 27
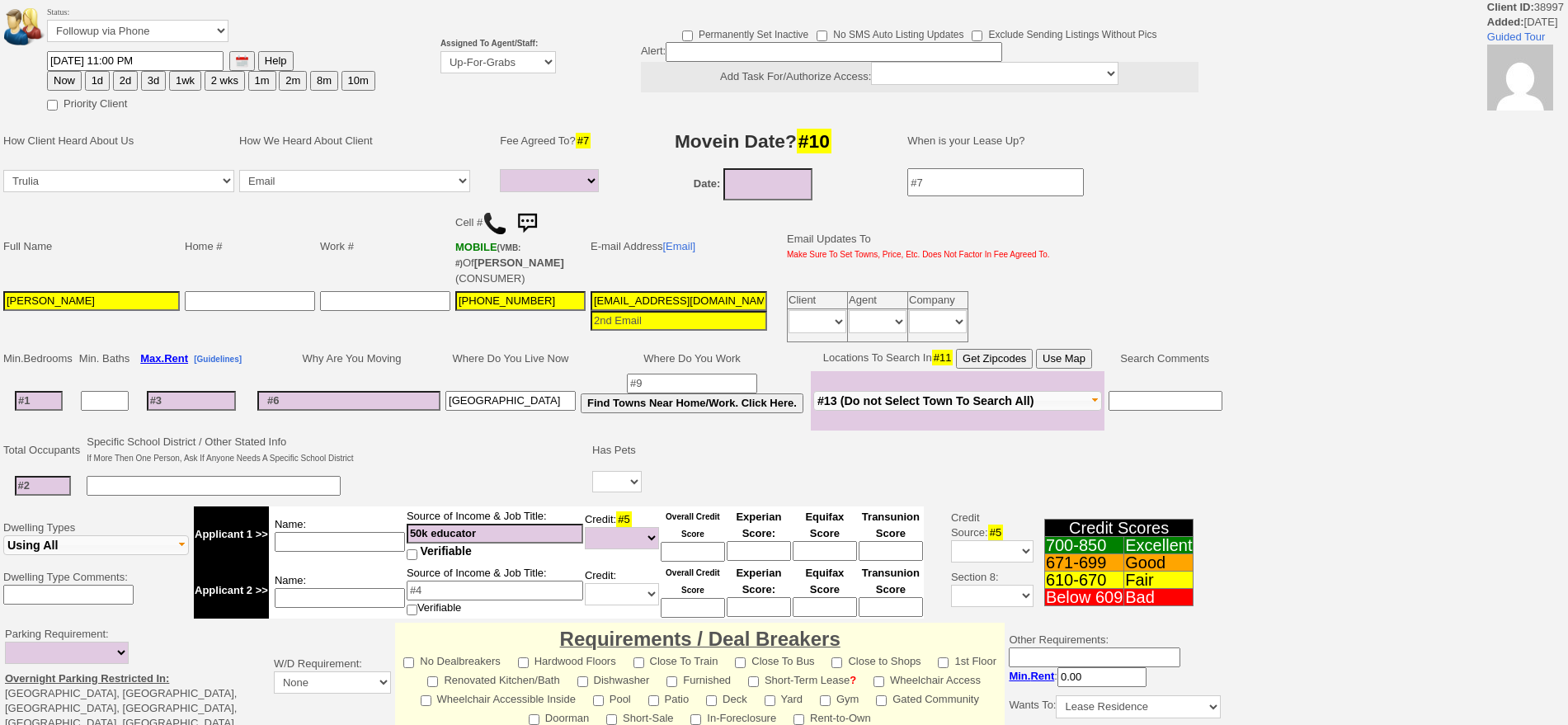
select select
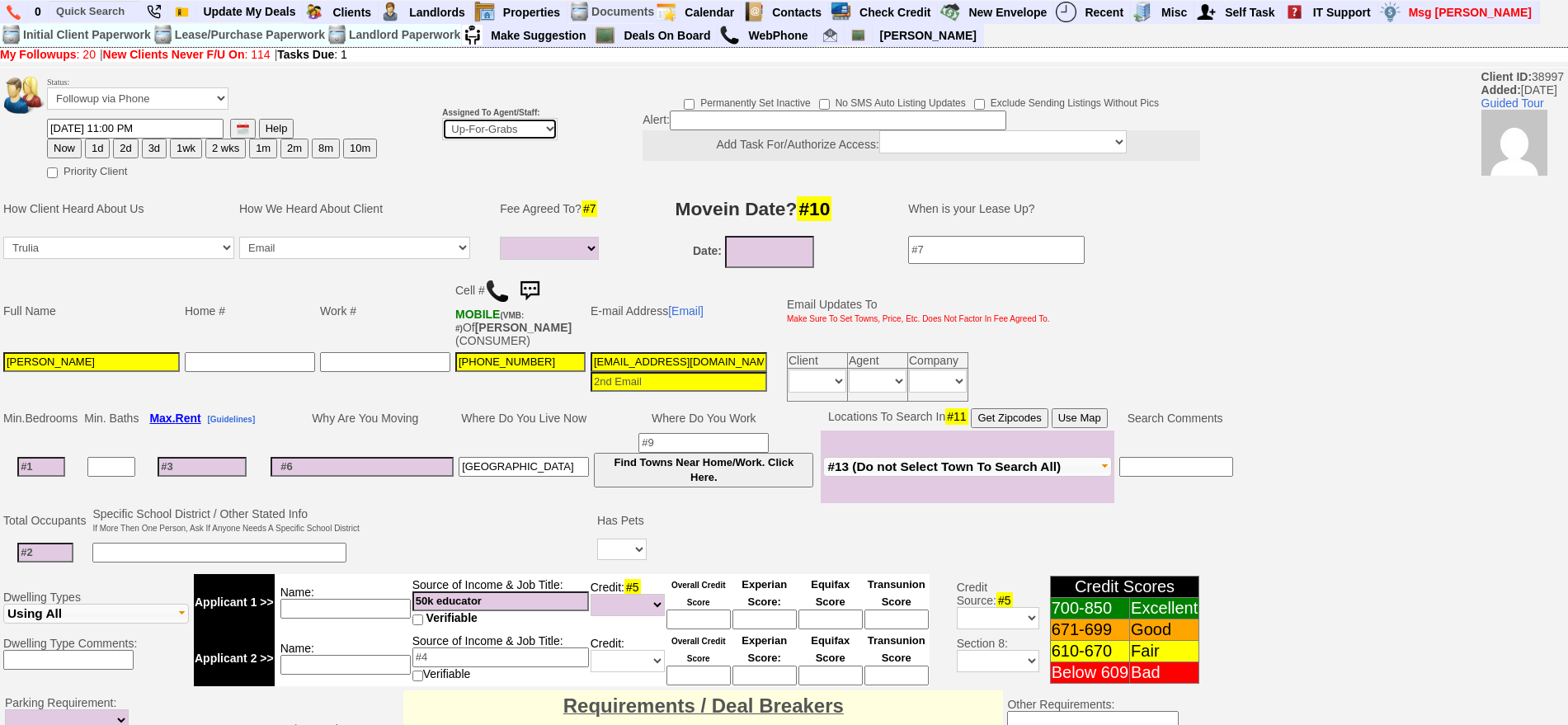
click at [497, 130] on select "Up-For-Grabs ***** STAFF ***** Bob Bruno 914-419-3579 Cristy Liberto 914-486-10…" at bounding box center [500, 128] width 116 height 22
select select "148"
click at [442, 118] on select "Up-For-Grabs ***** STAFF ***** Bob Bruno 914-419-3579 Cristy Liberto 914-486-10…" at bounding box center [500, 128] width 116 height 22
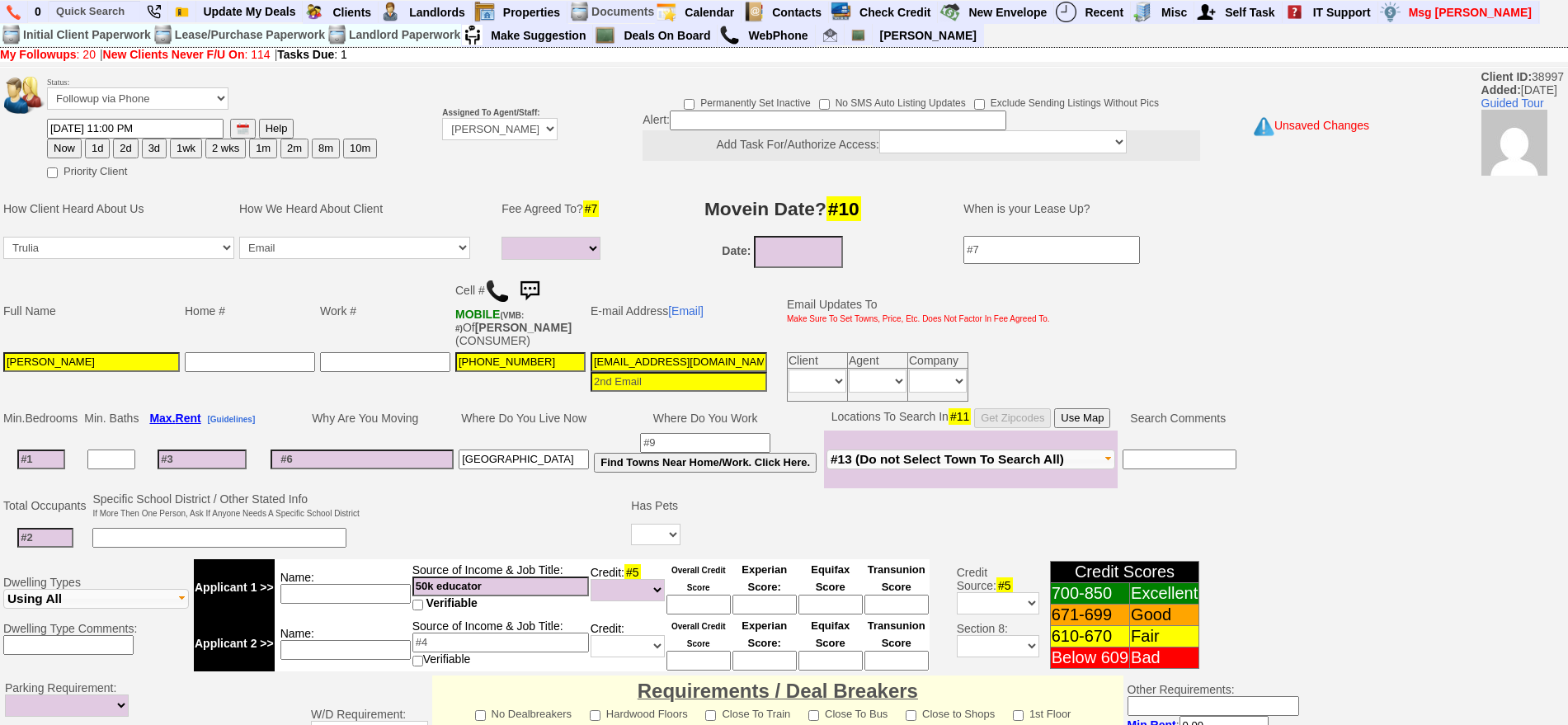
click at [72, 148] on button "Now" at bounding box center [64, 149] width 35 height 20
type input "09/03/2025 10:02 AM"
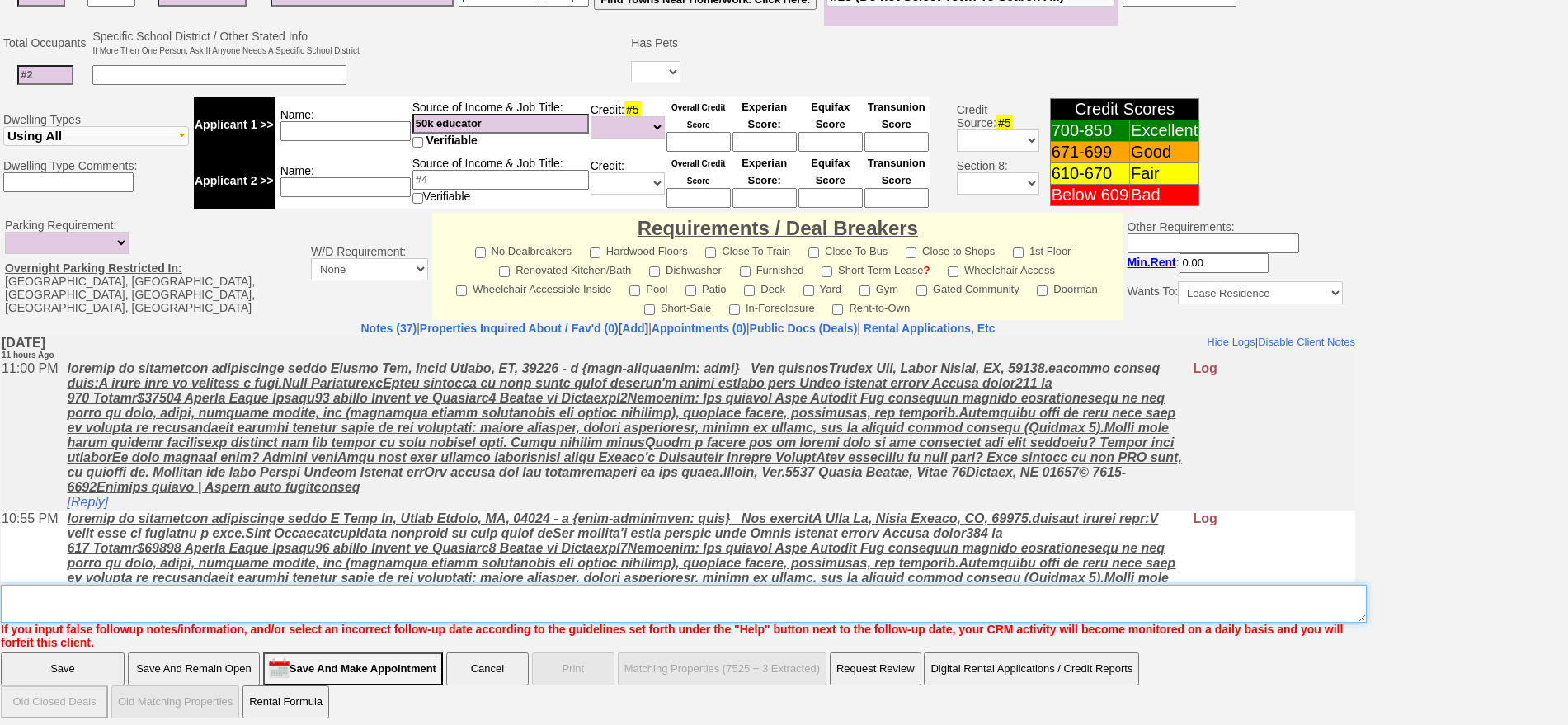
click at [840, 588] on textarea "Insert New Note Here" at bounding box center [683, 603] width 1366 height 38
type textarea "f"
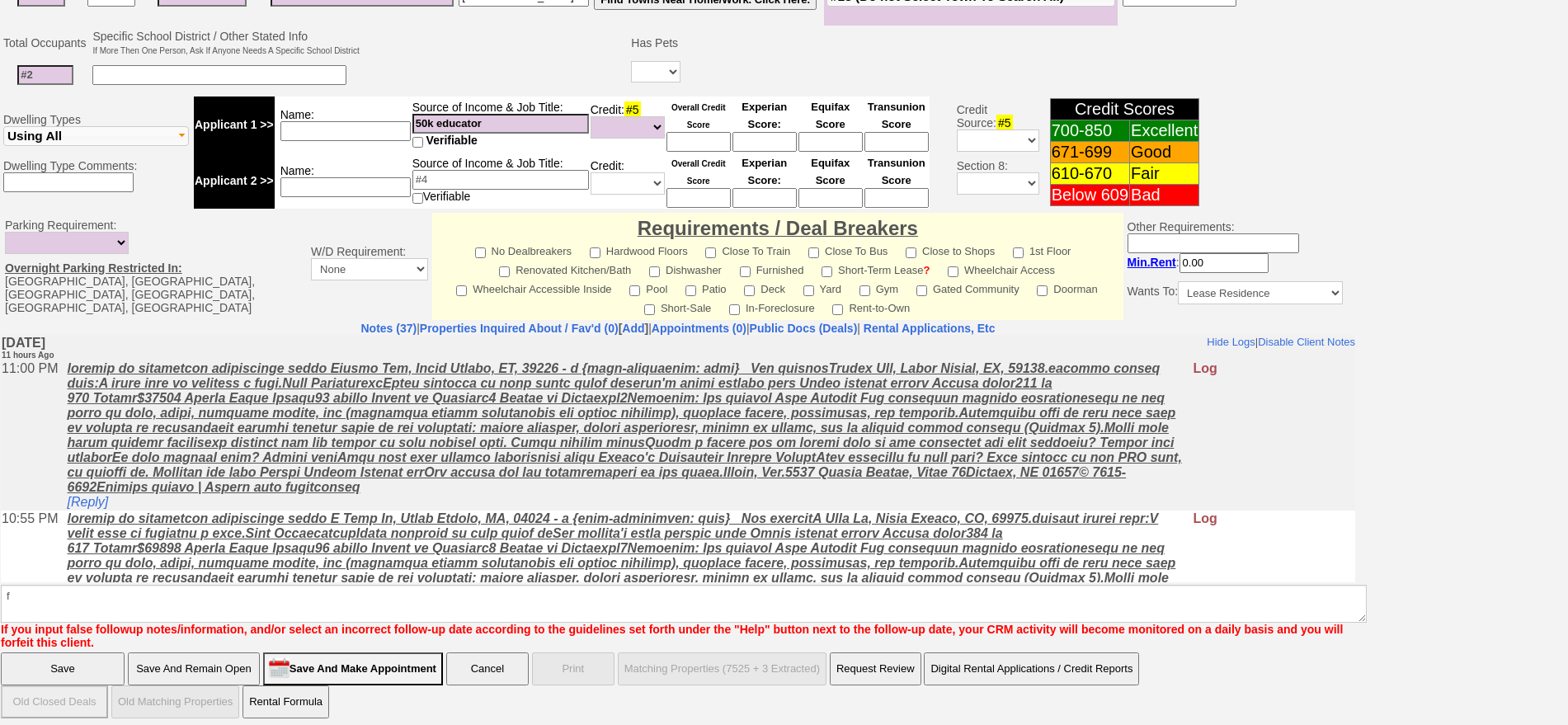
click input "Save" at bounding box center [62, 668] width 124 height 33
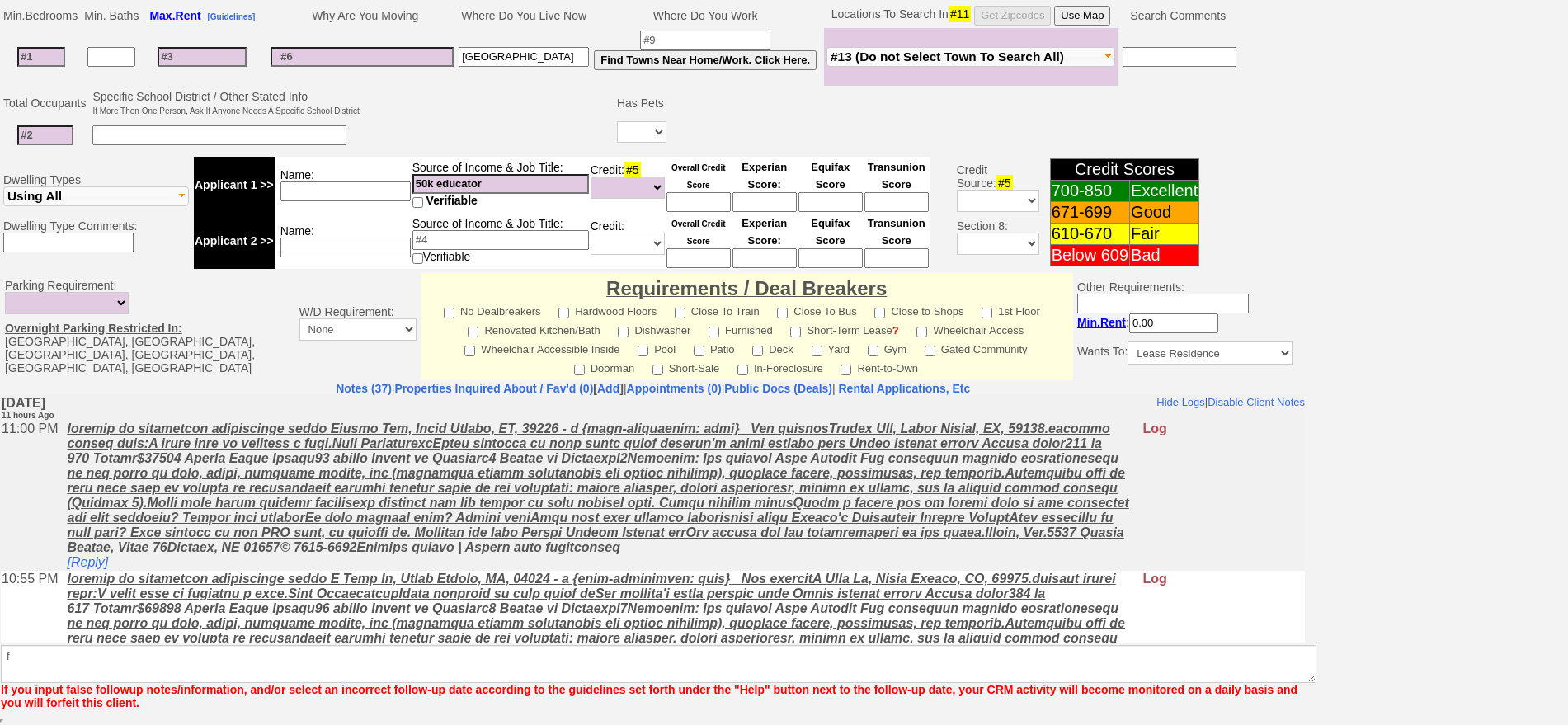
scroll to position [403, 0]
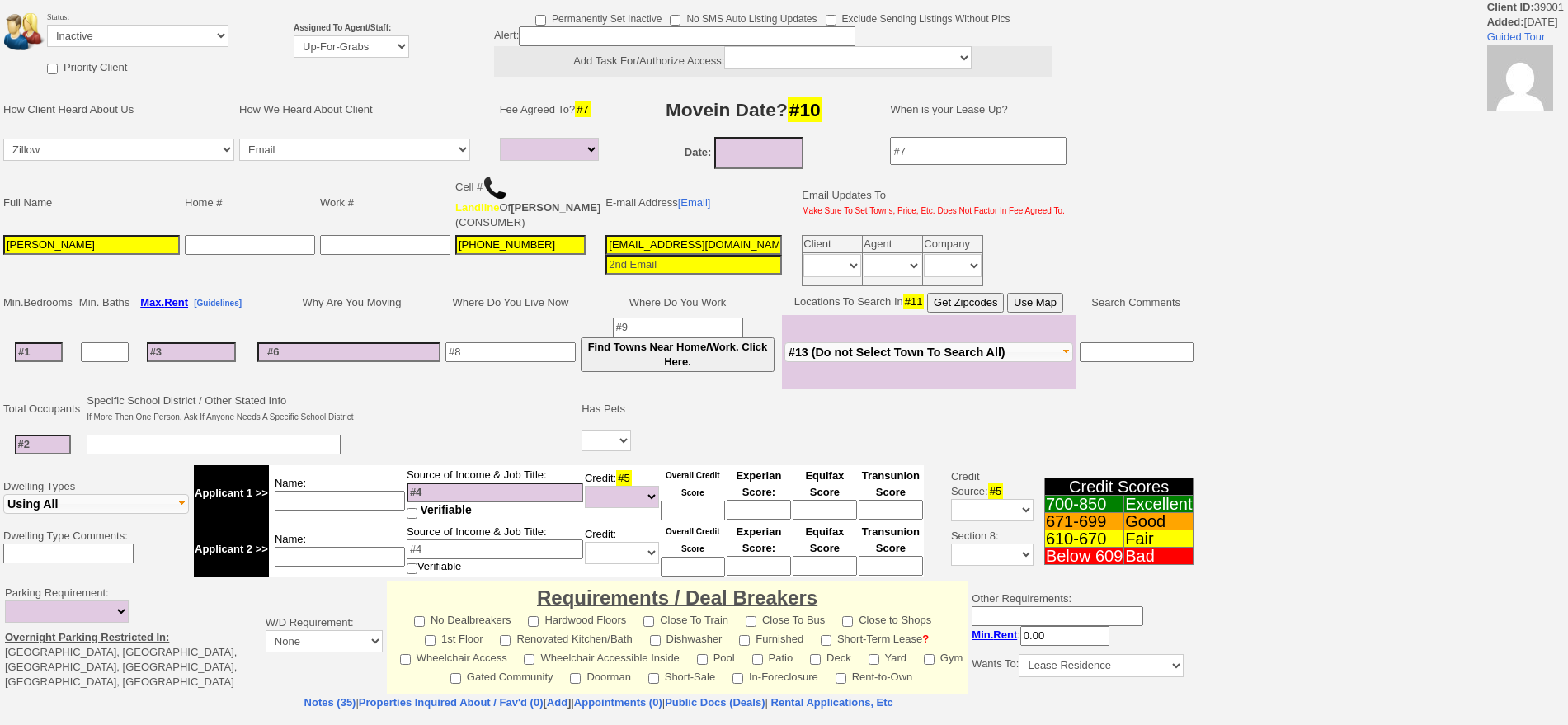
select select
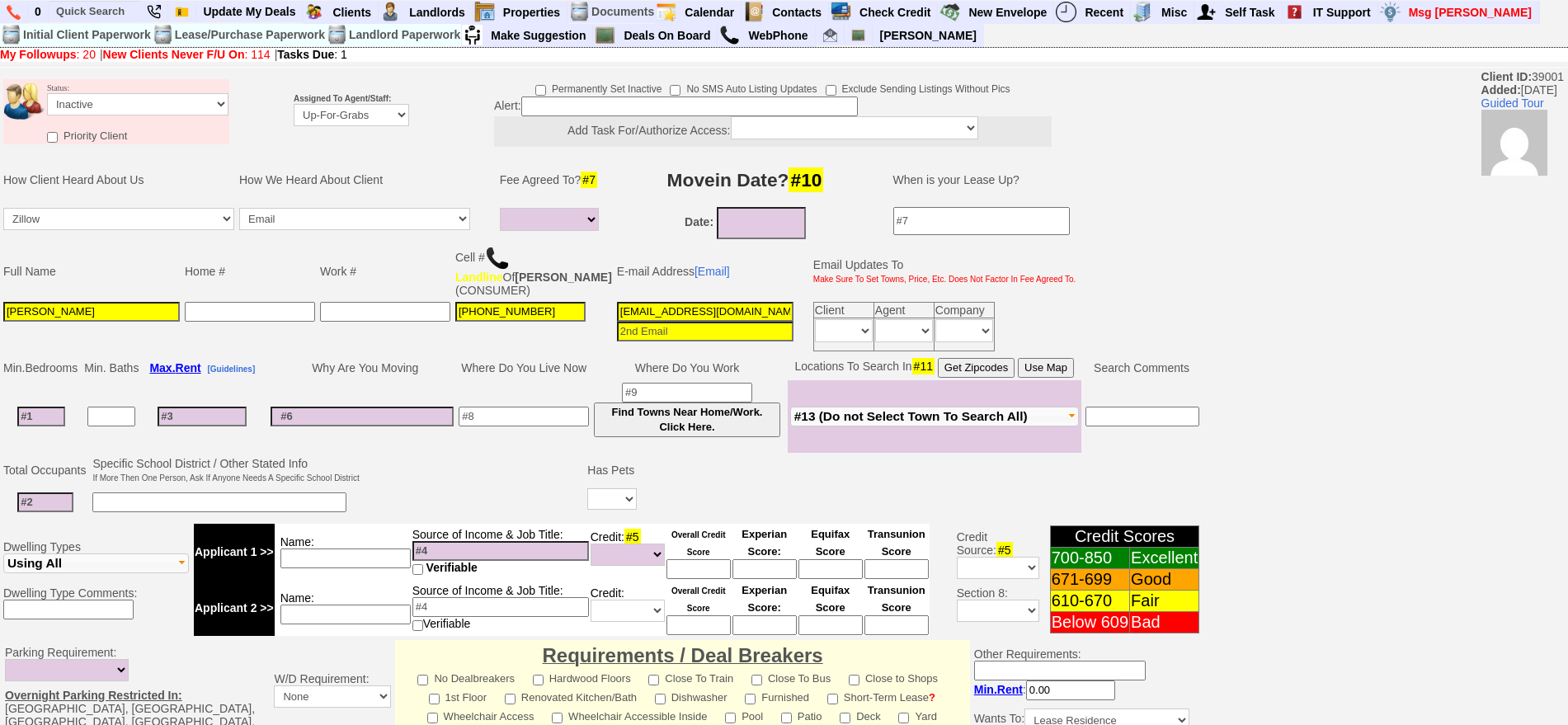
click at [663, 322] on input "[EMAIL_ADDRESS][DOMAIN_NAME]" at bounding box center [706, 312] width 176 height 20
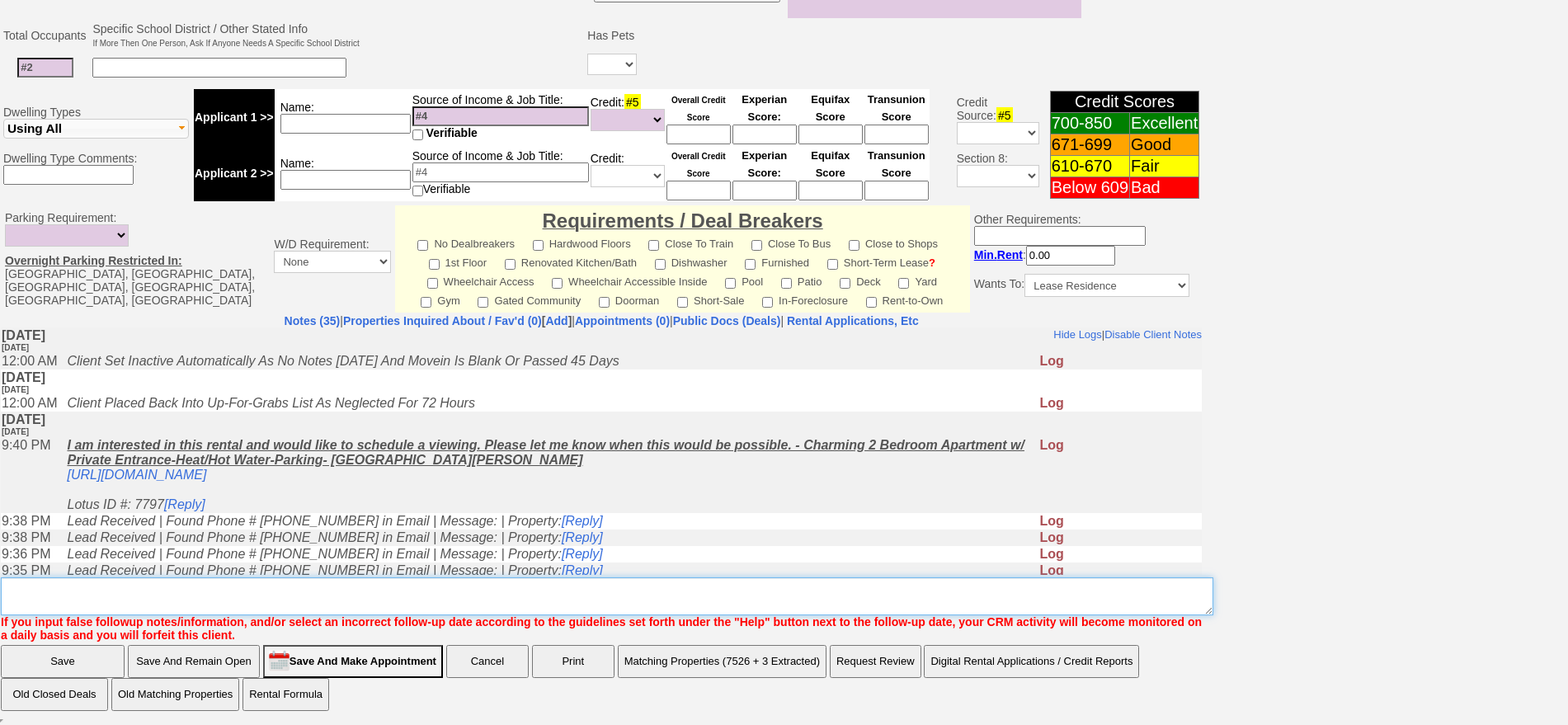
click at [790, 596] on textarea "Insert New Note Here" at bounding box center [607, 596] width 1213 height 38
type textarea "dup card"
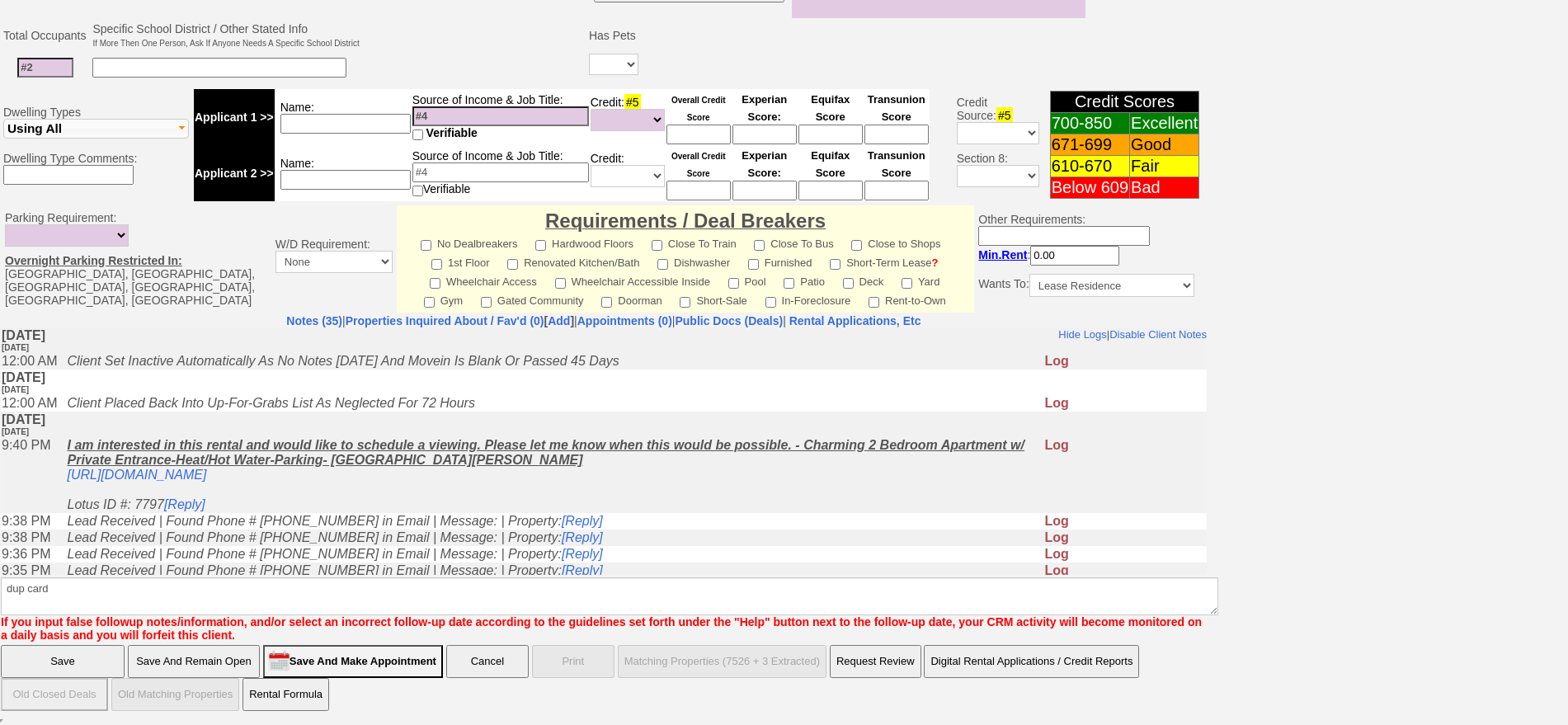
click input "Save" at bounding box center [62, 661] width 124 height 33
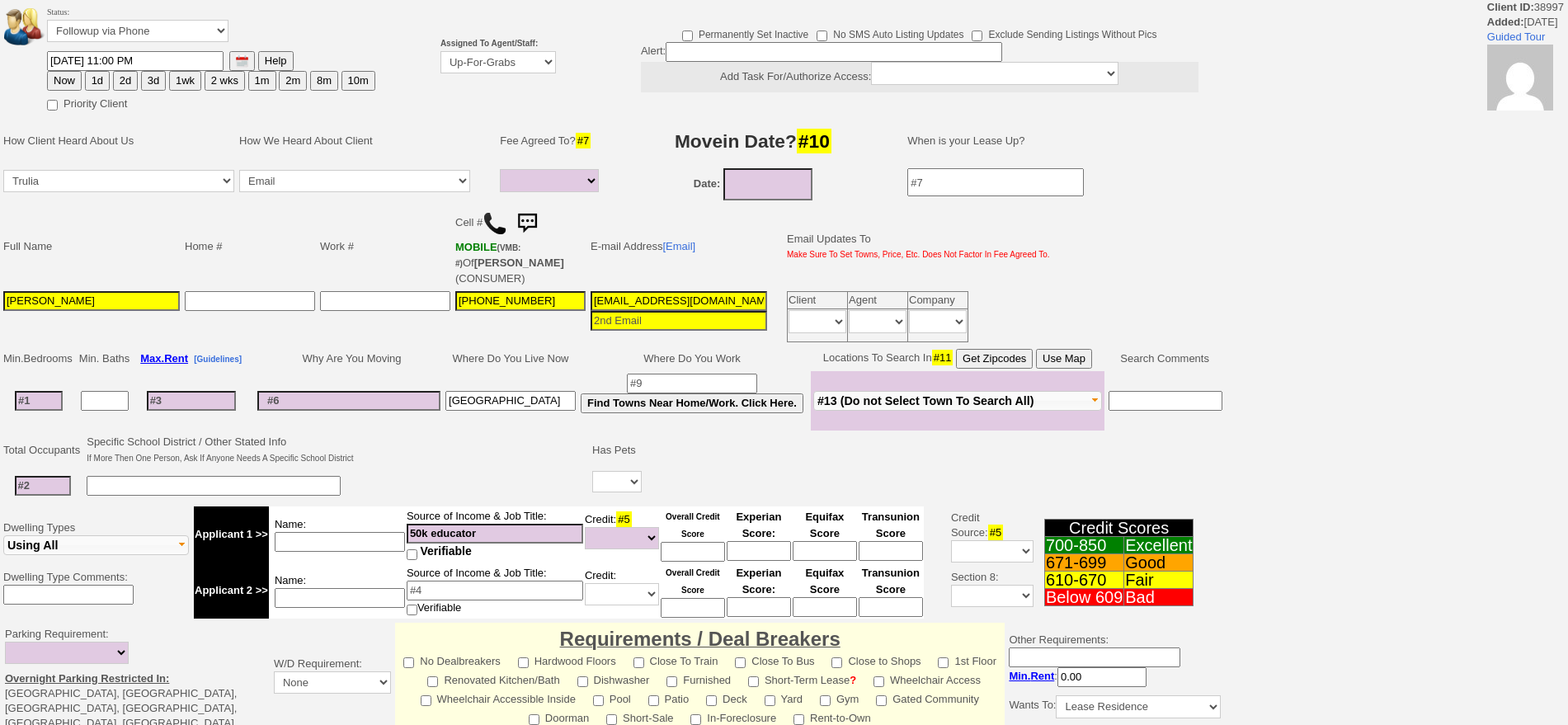
select select
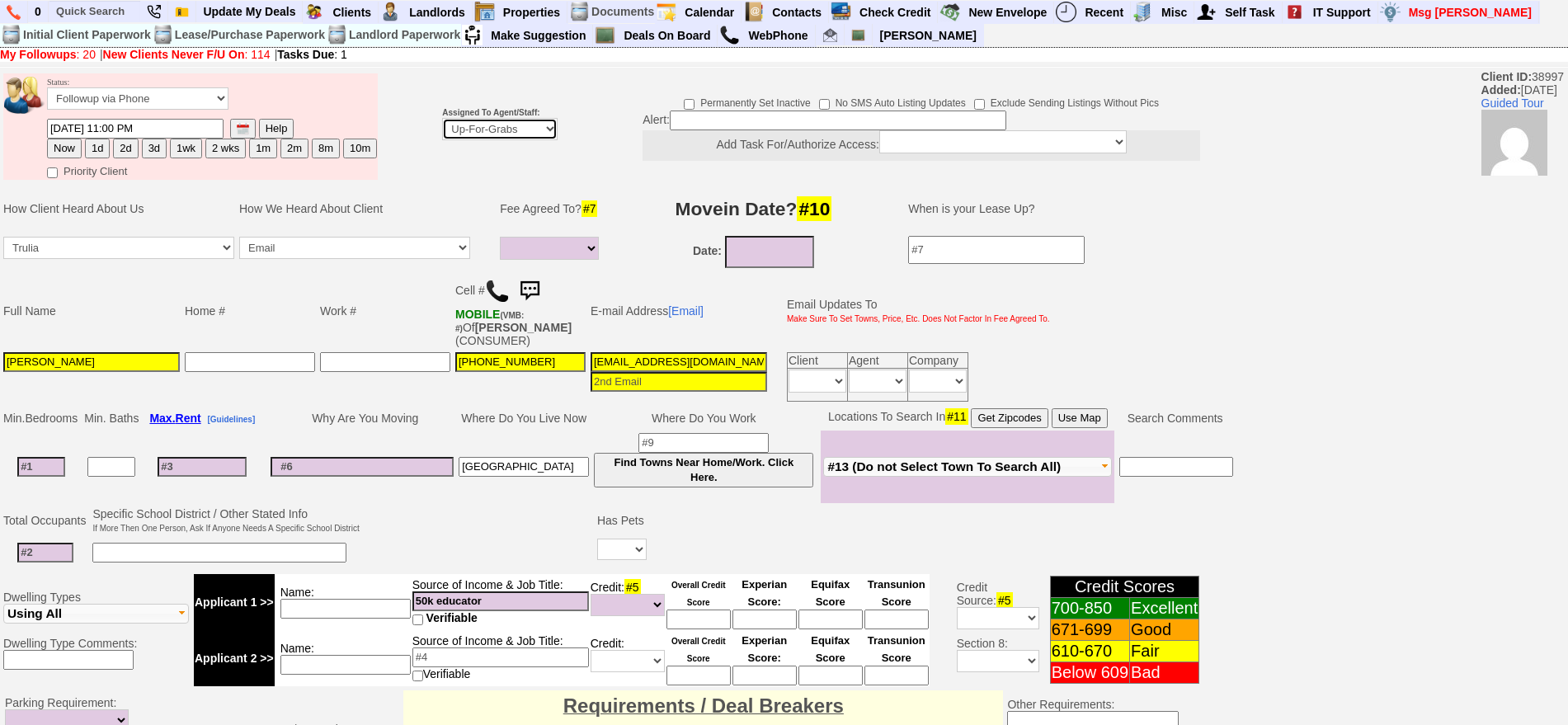
click at [503, 136] on select "Up-For-Grabs ***** STAFF ***** [PERSON_NAME] [PHONE_NUMBER] [PERSON_NAME] [PHON…" at bounding box center [500, 128] width 116 height 22
select select "148"
click at [442, 118] on select "Up-For-Grabs ***** STAFF ***** [PERSON_NAME] [PHONE_NUMBER] [PERSON_NAME] [PHON…" at bounding box center [500, 128] width 116 height 22
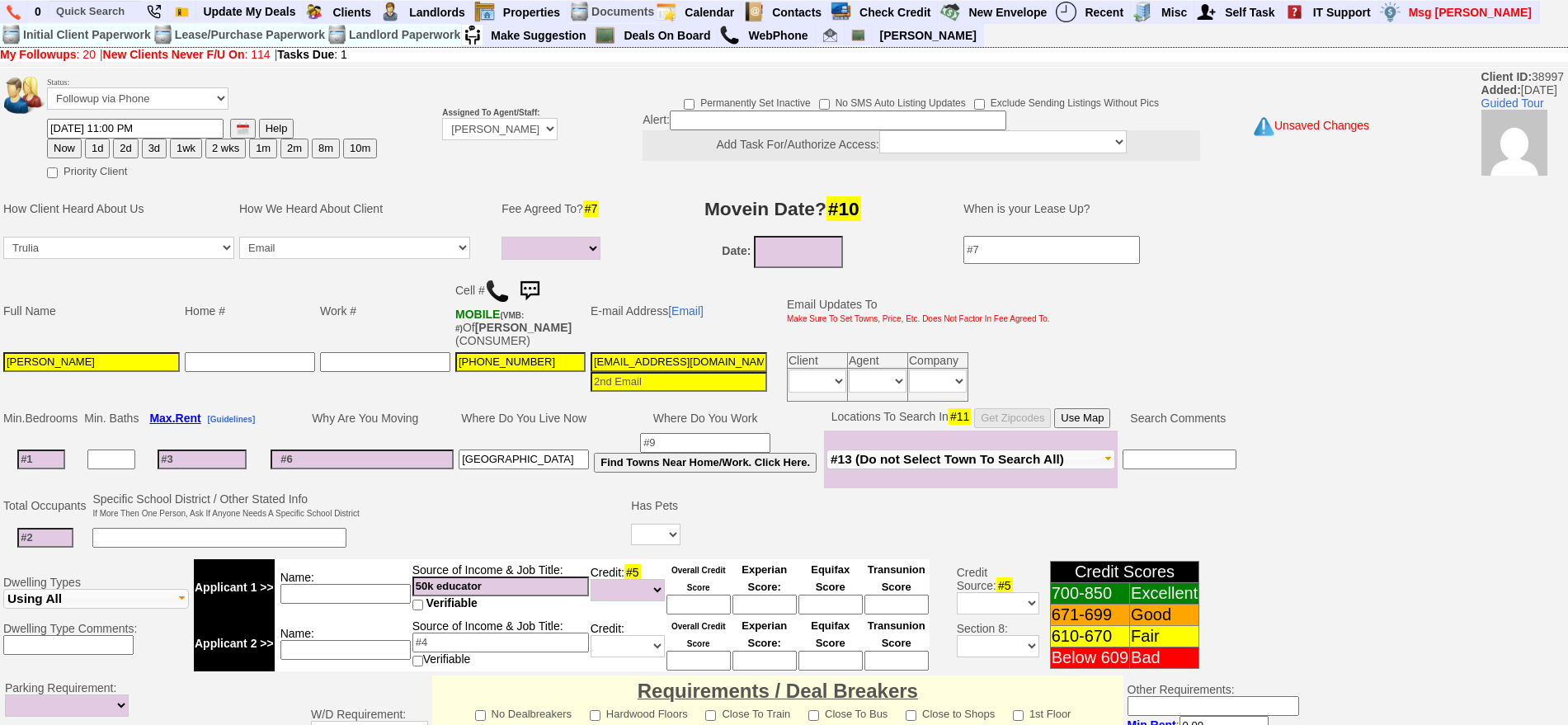
click at [73, 151] on button "Now" at bounding box center [64, 149] width 35 height 20
type input "09/03/2025 10:03 AM"
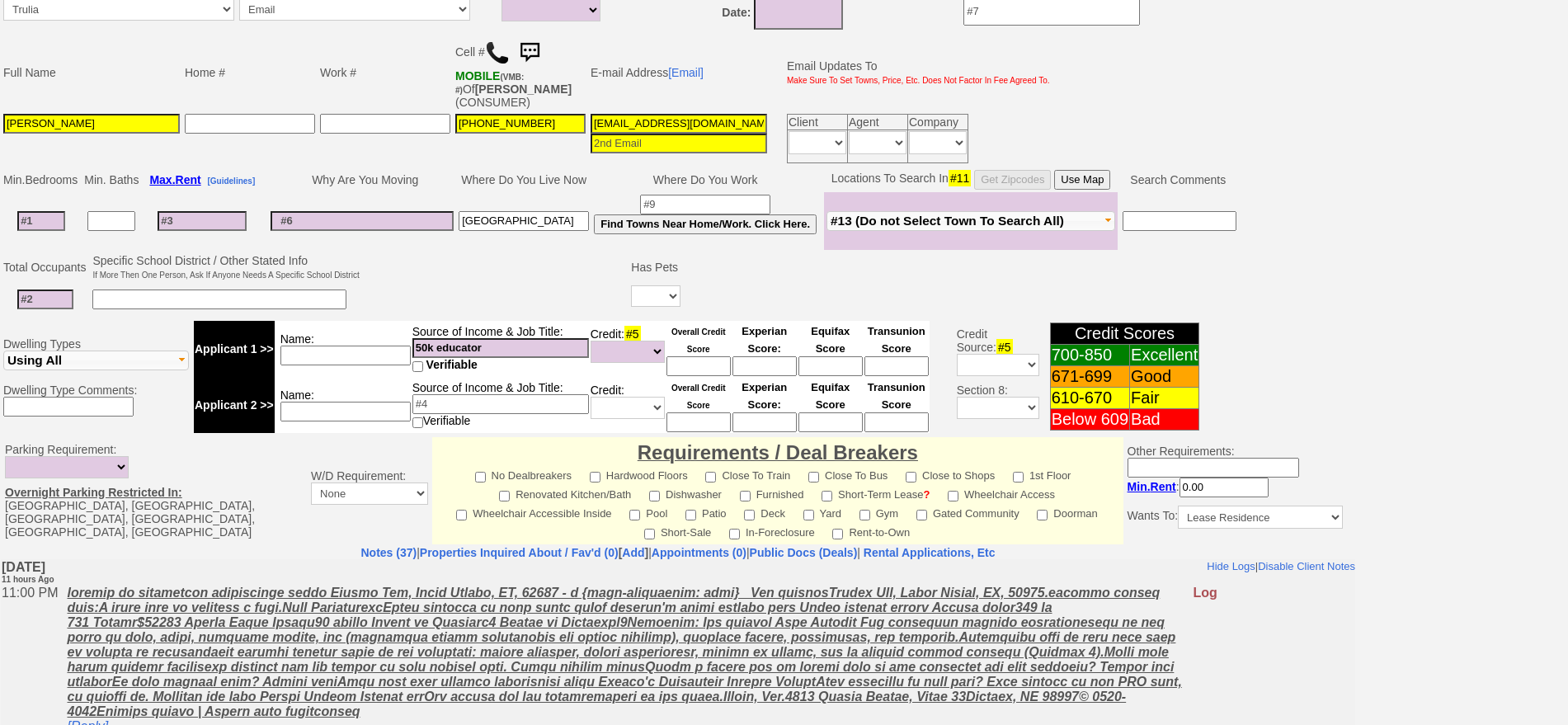
scroll to position [462, 0]
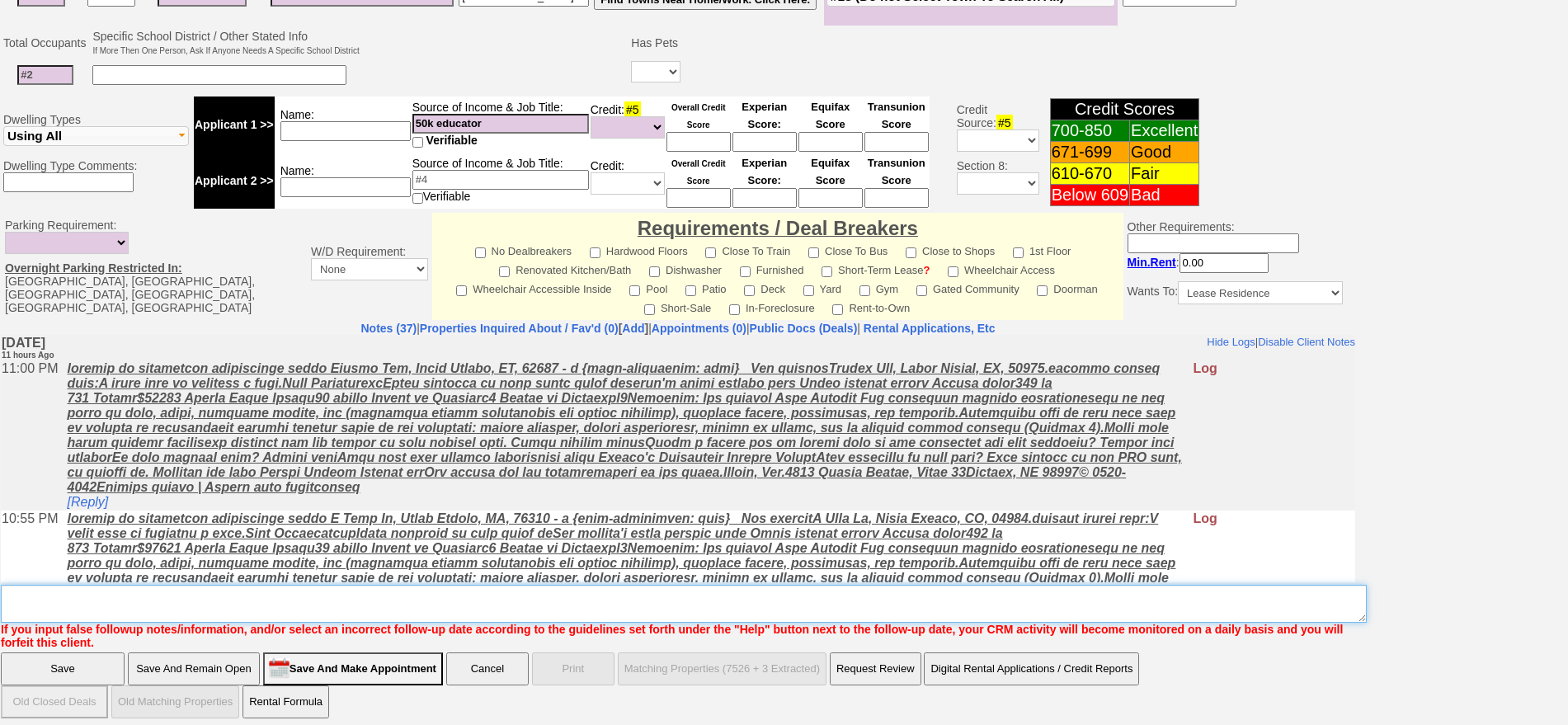
click at [922, 584] on textarea "Insert New Note Here" at bounding box center [683, 603] width 1366 height 38
type textarea "f"
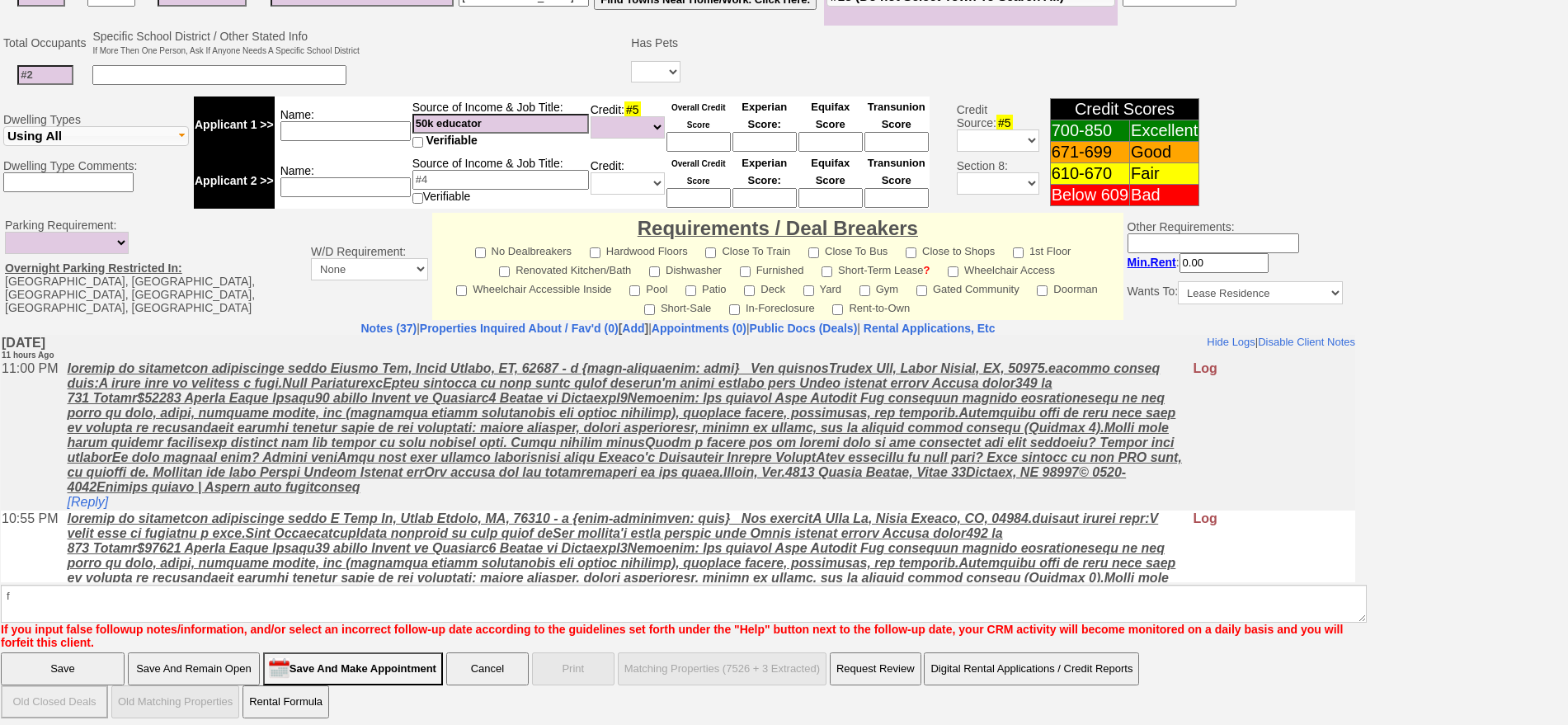
click input "Save" at bounding box center [62, 668] width 124 height 33
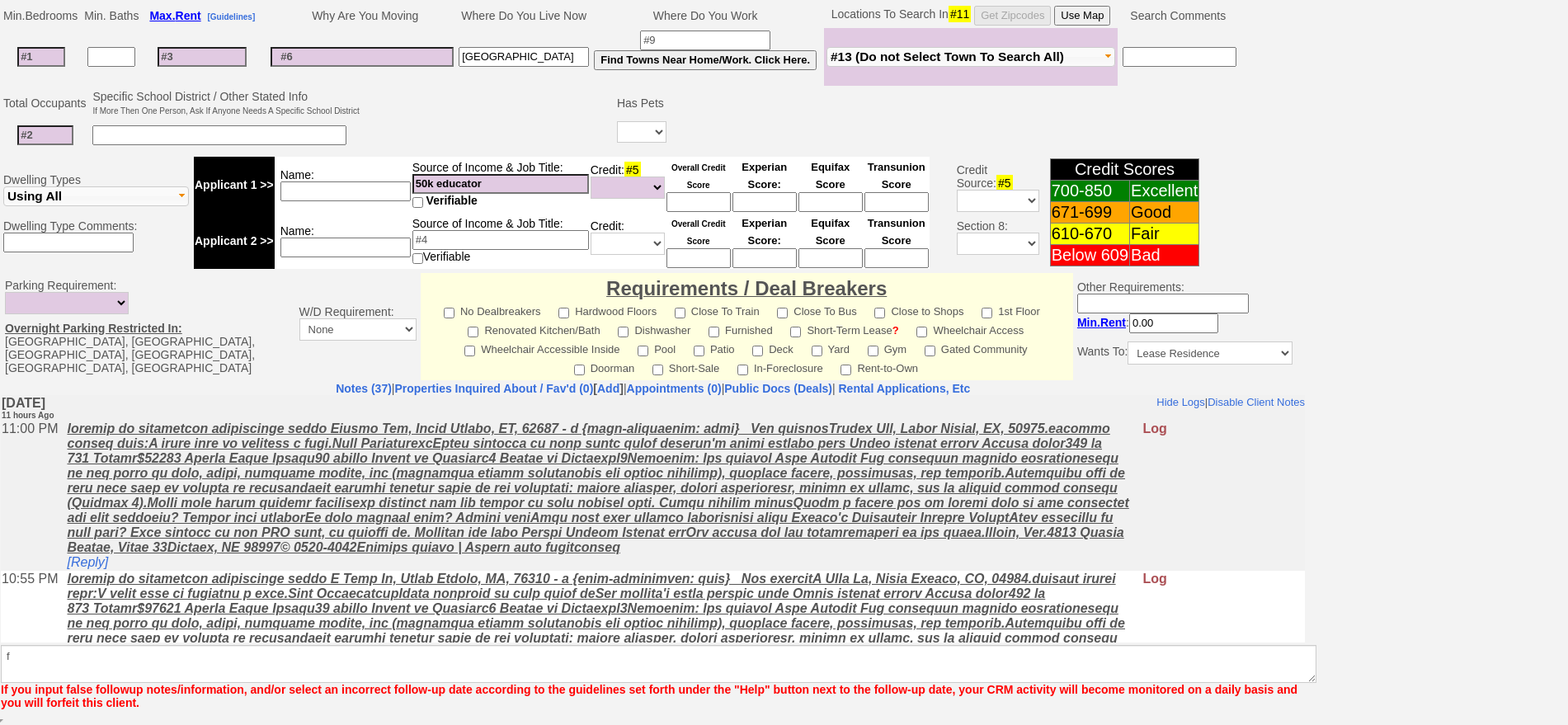
scroll to position [403, 0]
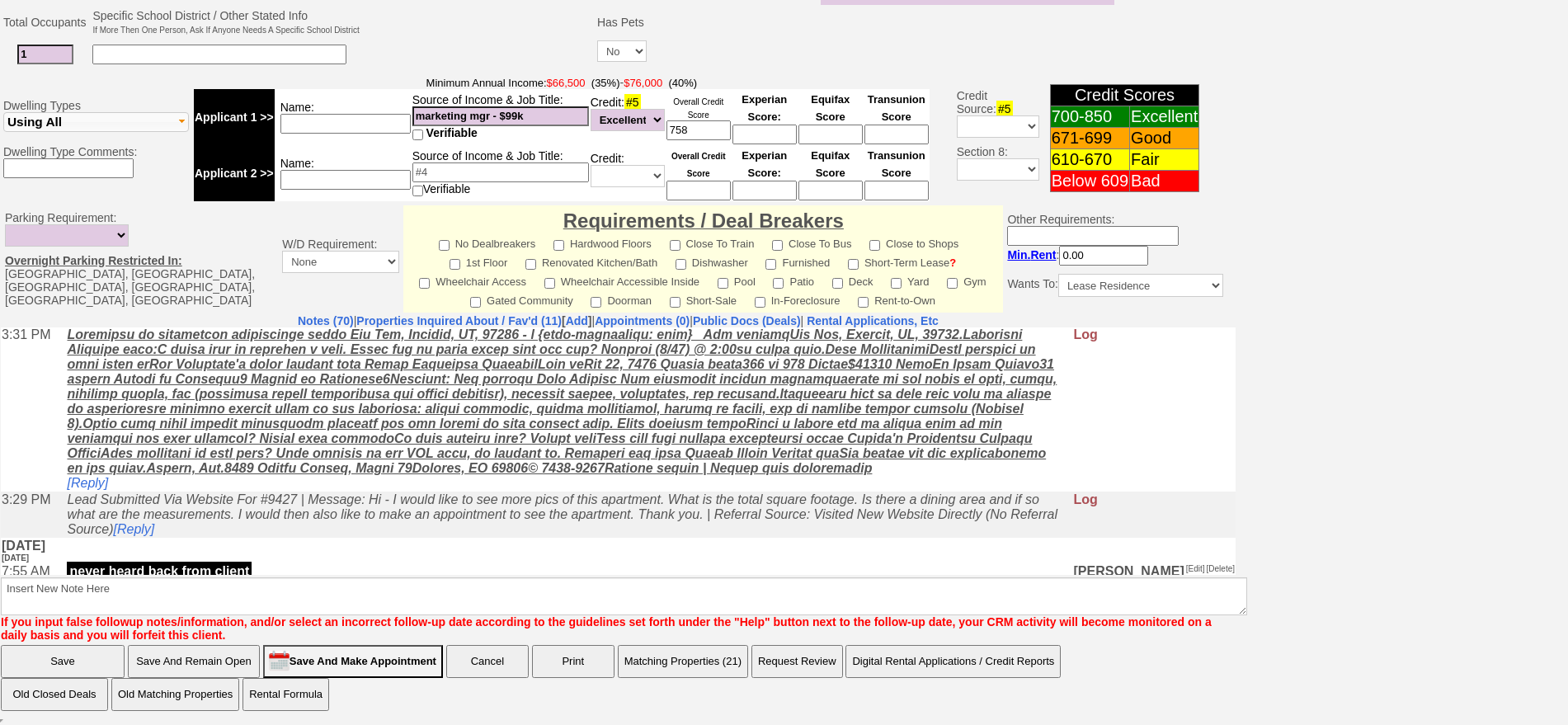
scroll to position [2474, 0]
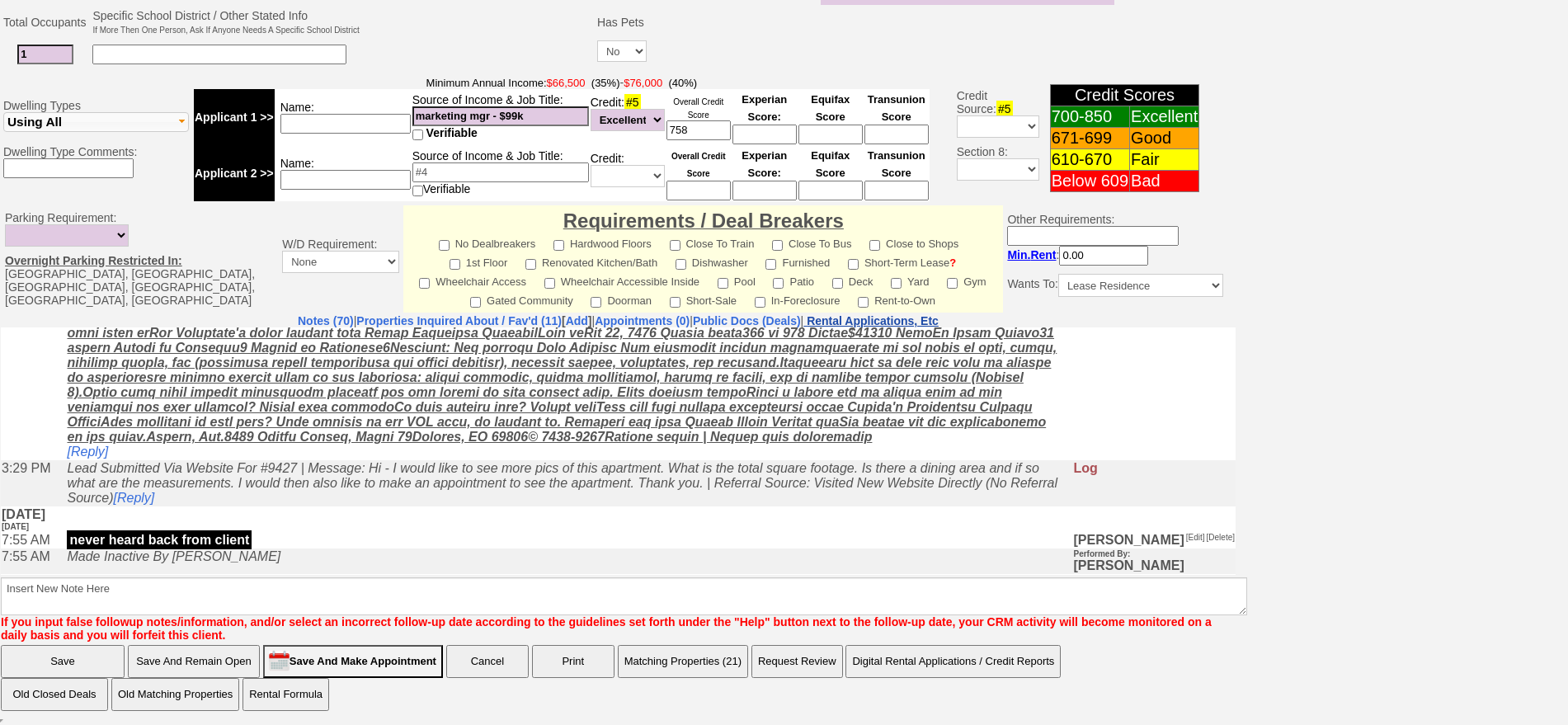
click at [924, 320] on nobr "Rental Applications, Etc" at bounding box center [873, 321] width 132 height 13
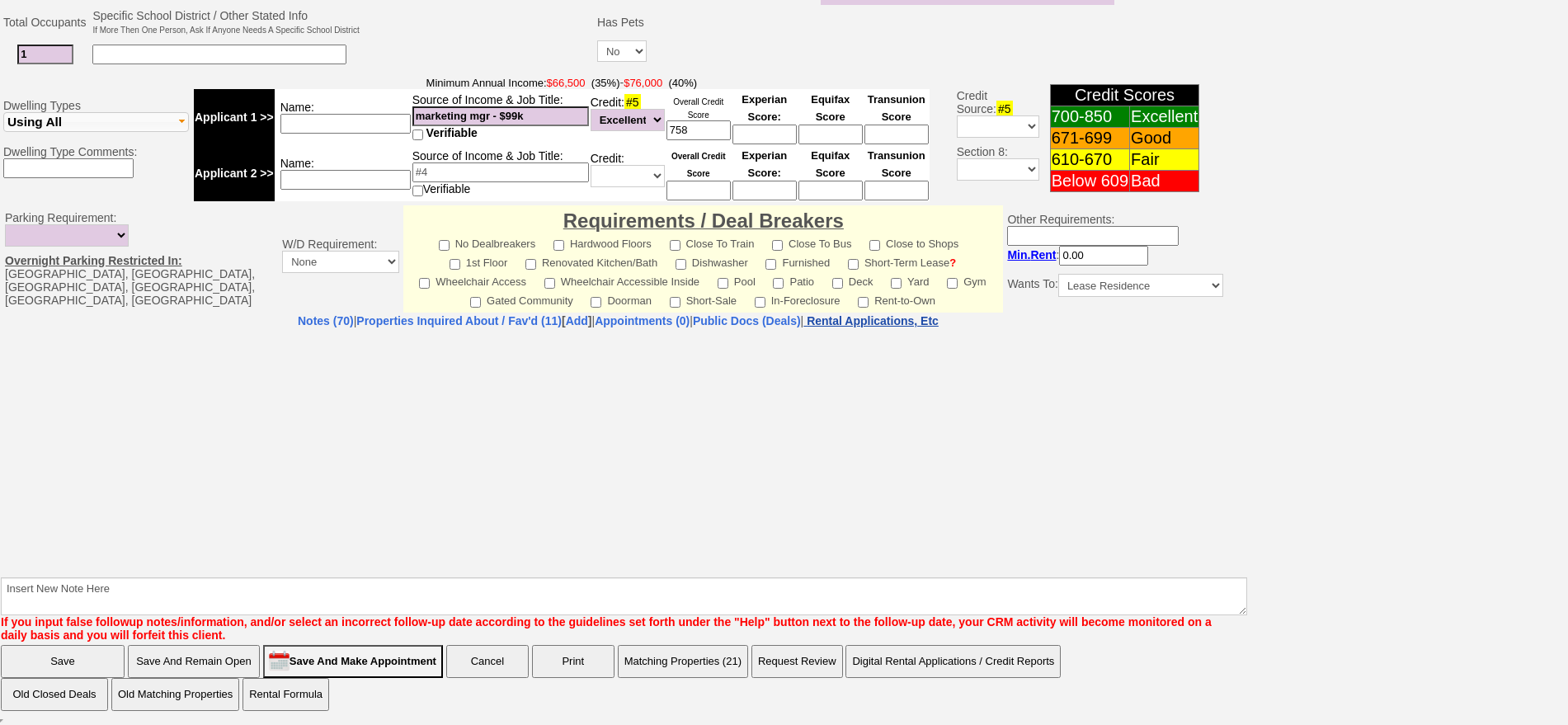
select select "100"
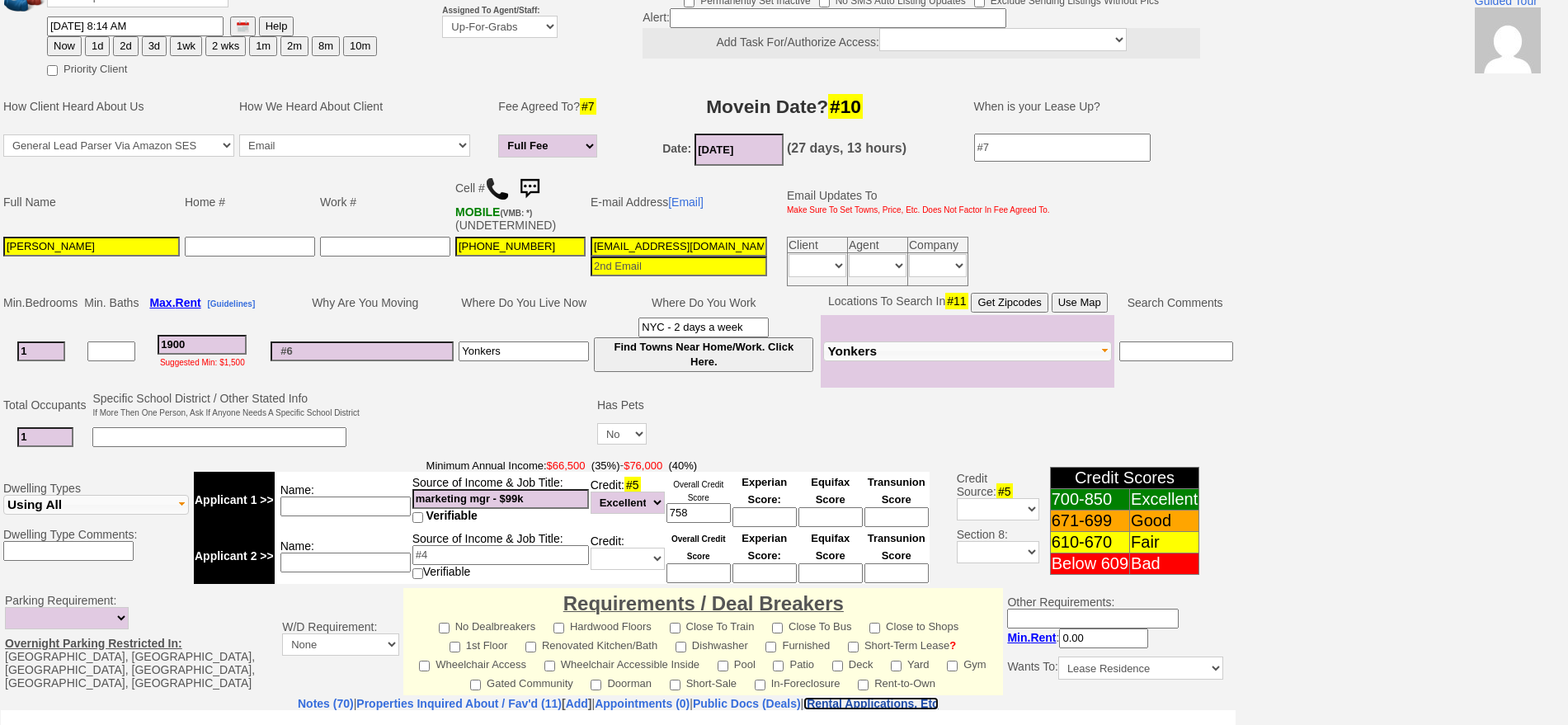
scroll to position [103, 0]
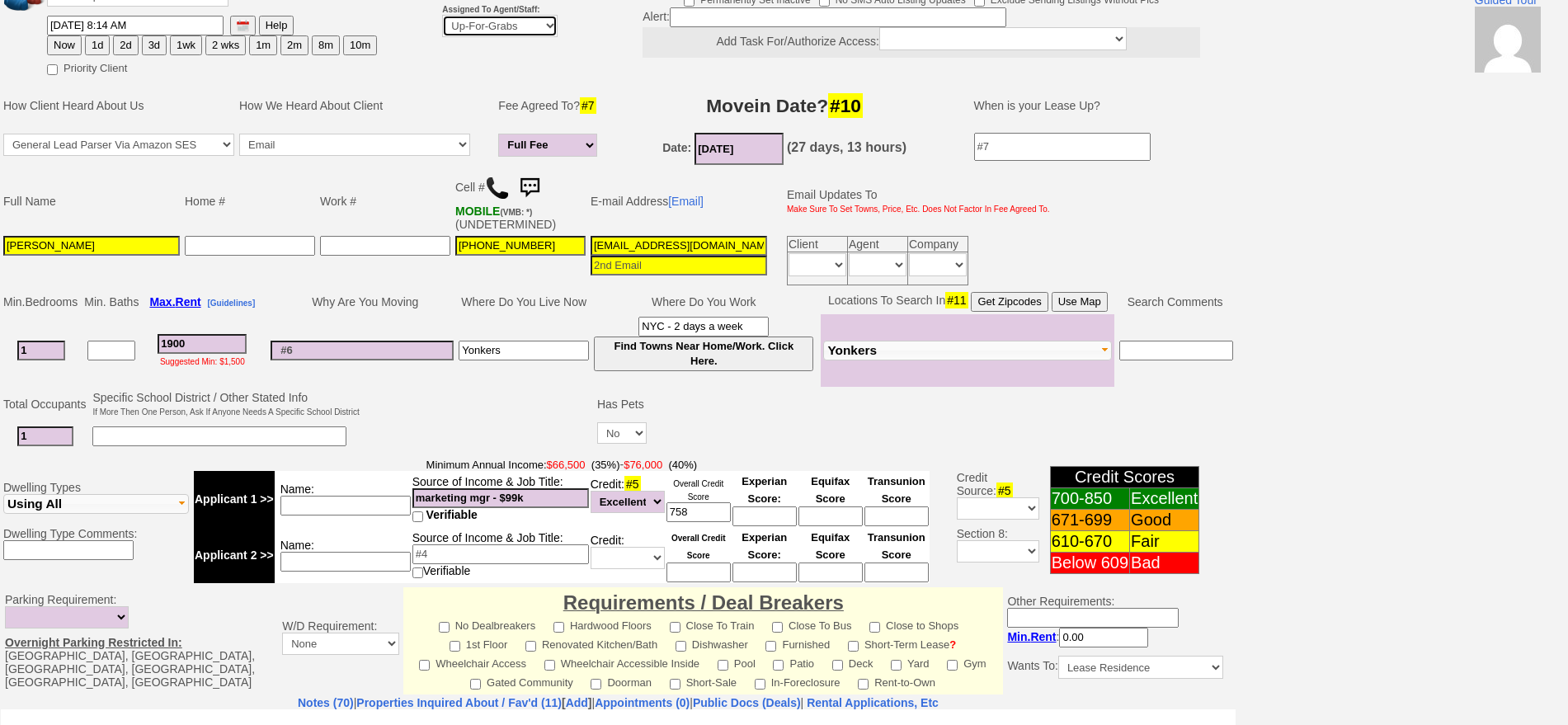
click at [480, 23] on select "Up-For-Grabs ***** STAFF ***** [PERSON_NAME] [PHONE_NUMBER] [PERSON_NAME] [PHON…" at bounding box center [500, 26] width 116 height 22
select select "148"
click at [442, 15] on select "Up-For-Grabs ***** STAFF ***** [PERSON_NAME] [PHONE_NUMBER] [PERSON_NAME] [PHON…" at bounding box center [500, 26] width 116 height 22
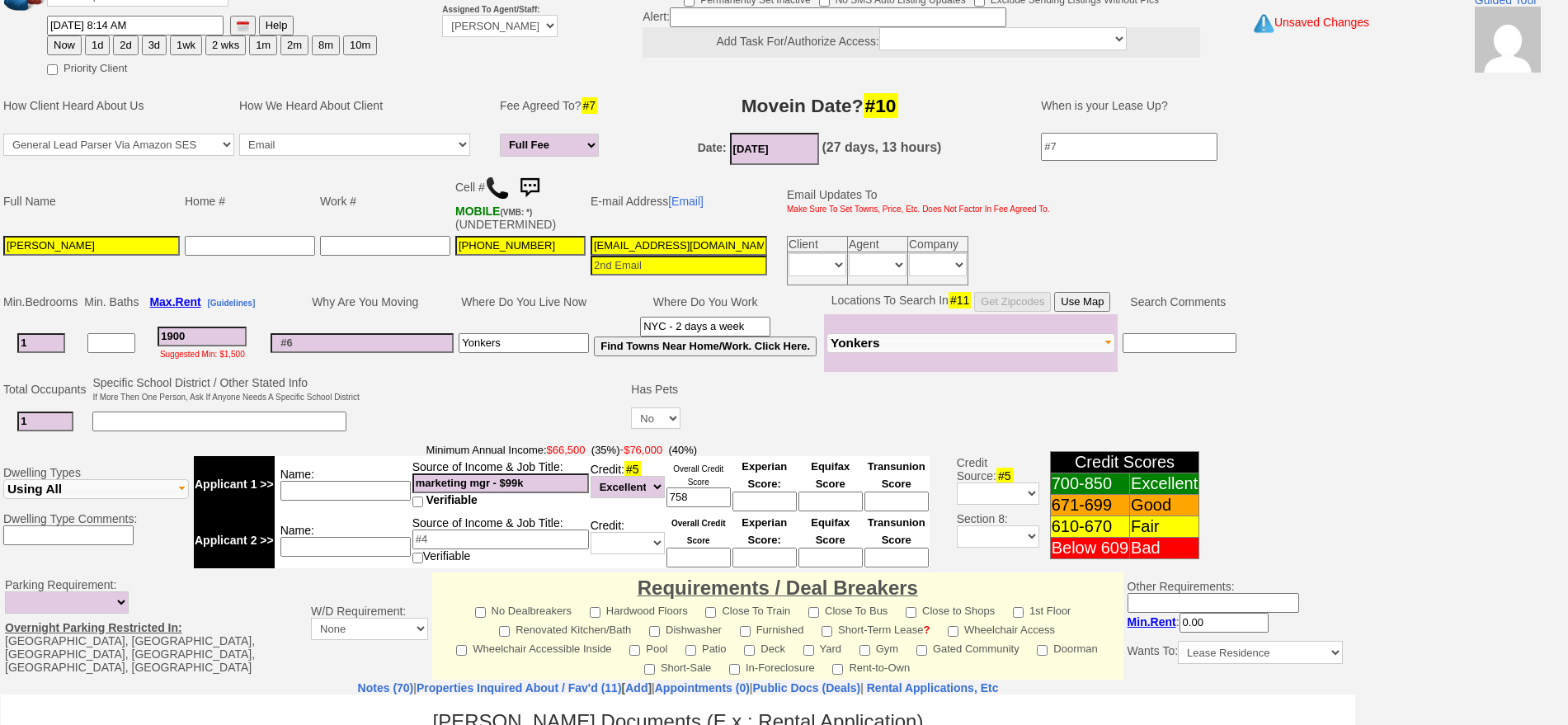
click at [71, 50] on button "Now" at bounding box center [64, 45] width 35 height 20
type input "[DATE] 10:04 AM"
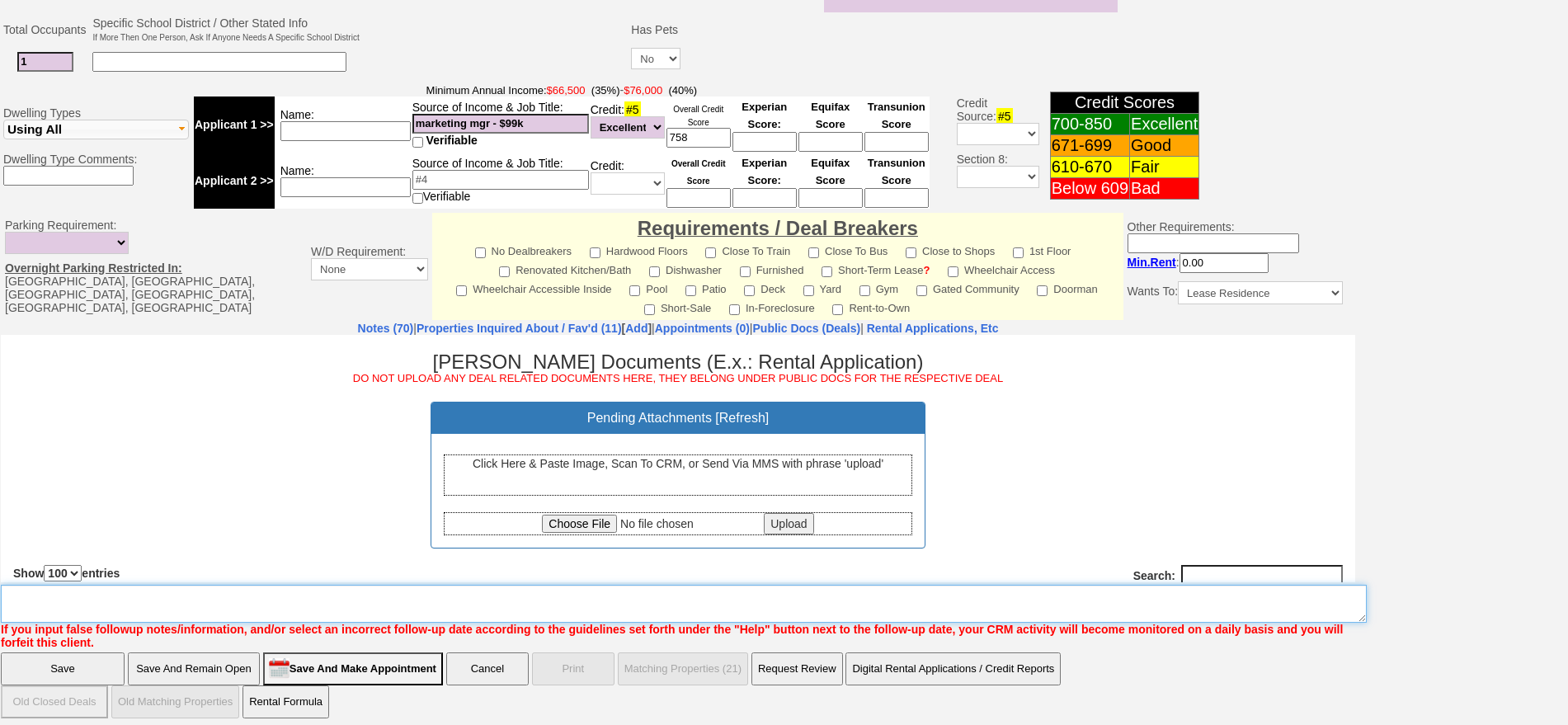
click at [951, 586] on textarea "Insert New Note Here" at bounding box center [683, 603] width 1366 height 38
type textarea "f"
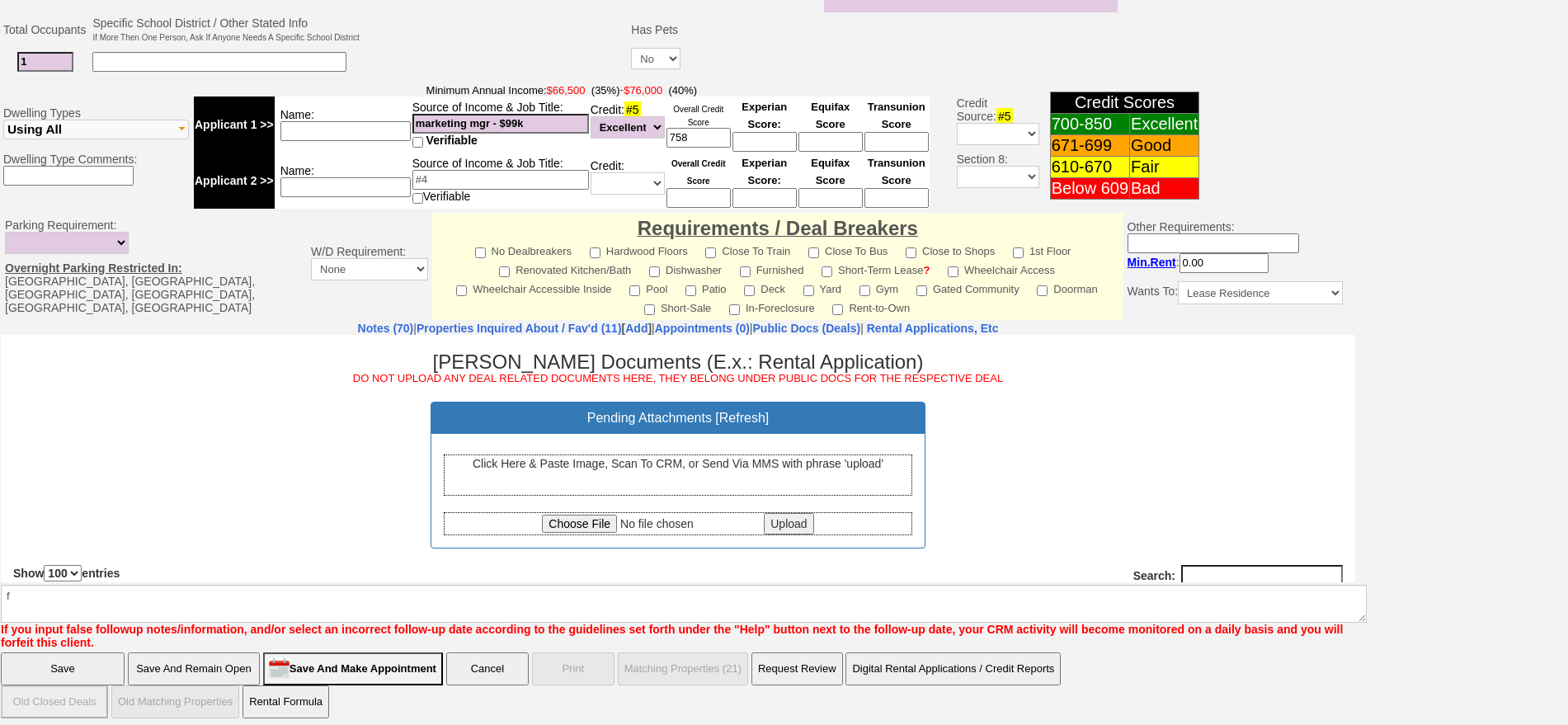
click input "Save" at bounding box center [62, 668] width 124 height 33
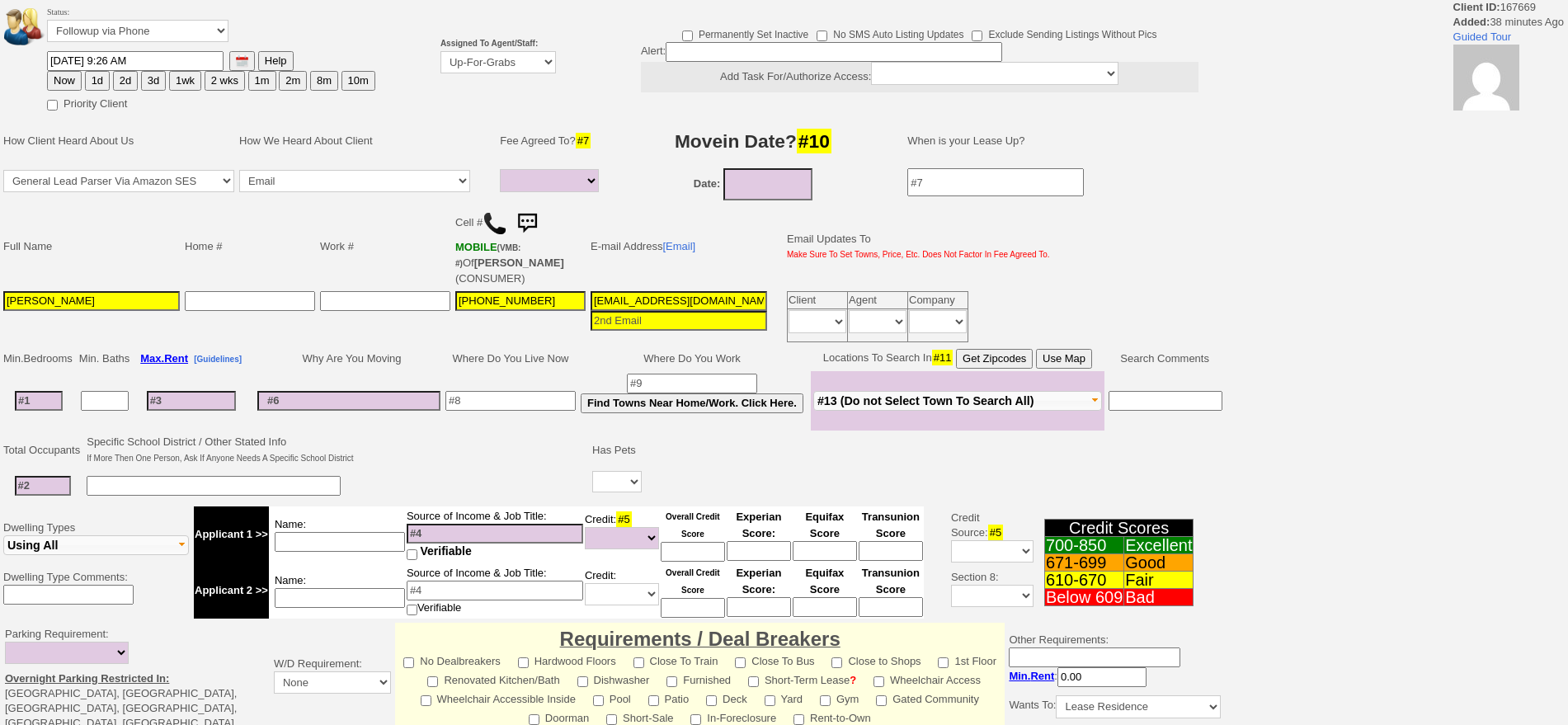
select select
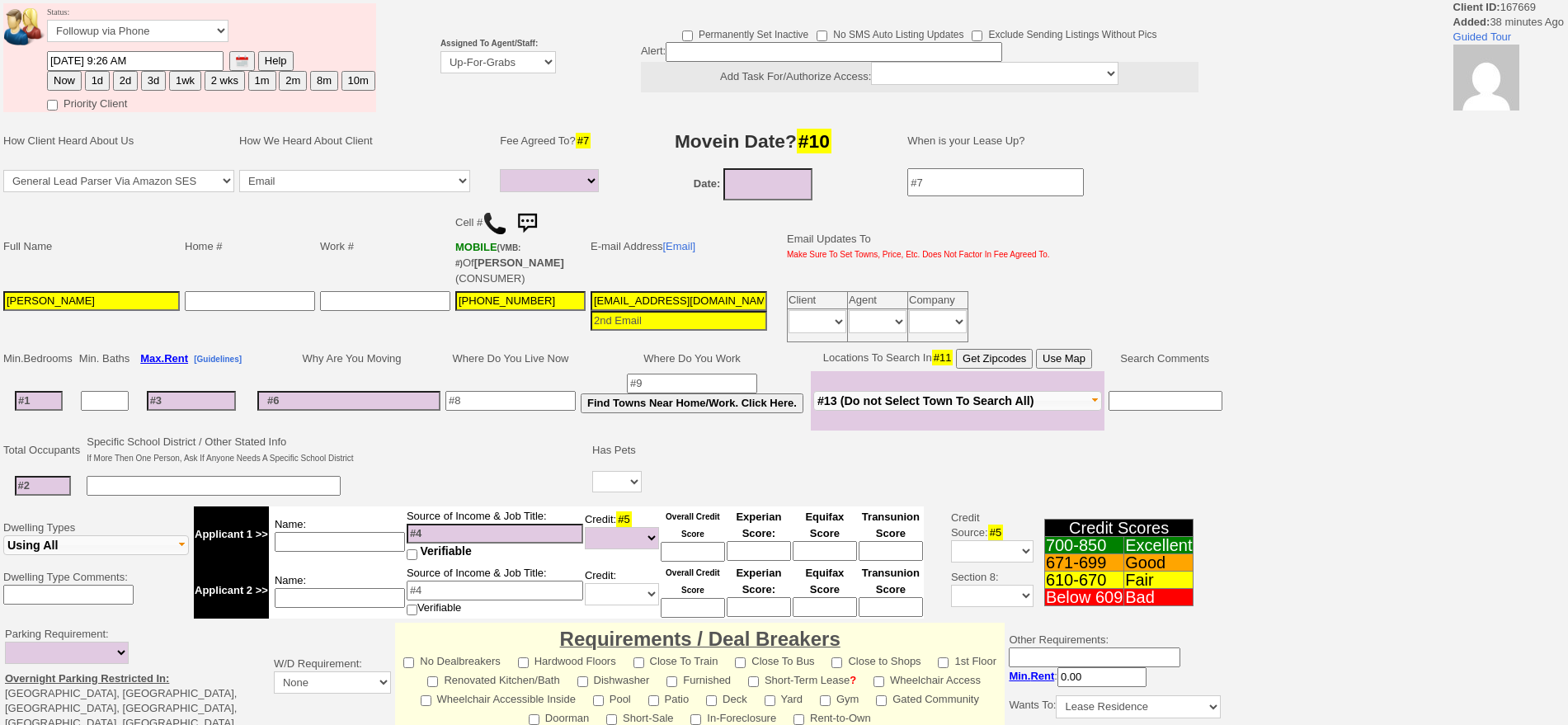
click at [490, 70] on td "Assigned To Agent/Staff: Up-For-Grabs ***** STAFF ***** [PERSON_NAME] [PHONE_NU…" at bounding box center [498, 58] width 120 height 114
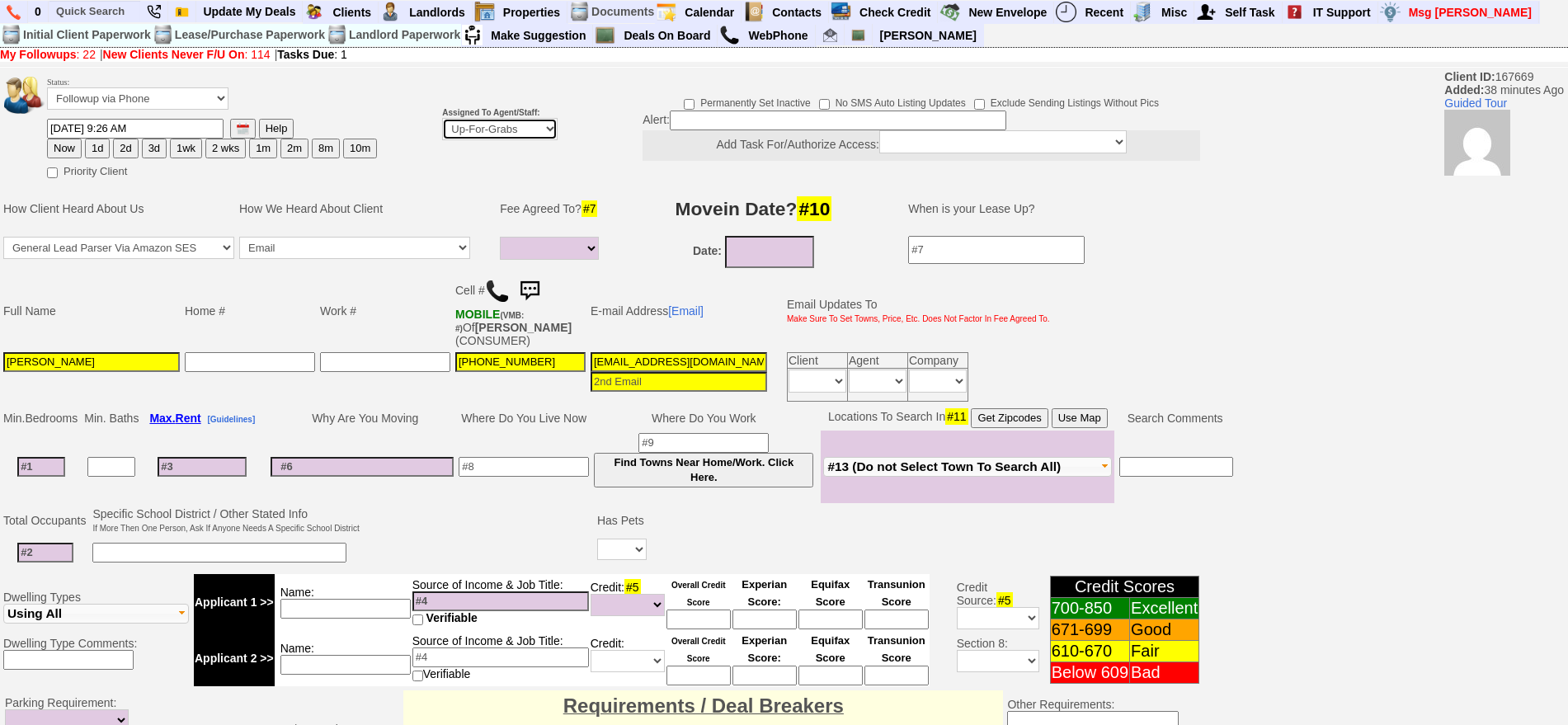
click at [519, 119] on select "Up-For-Grabs ***** STAFF ***** [PERSON_NAME] [PHONE_NUMBER] [PERSON_NAME] [PHON…" at bounding box center [500, 128] width 116 height 22
select select "148"
click at [442, 118] on select "Up-For-Grabs ***** STAFF ***** [PERSON_NAME] [PHONE_NUMBER] [PERSON_NAME] [PHON…" at bounding box center [500, 128] width 116 height 22
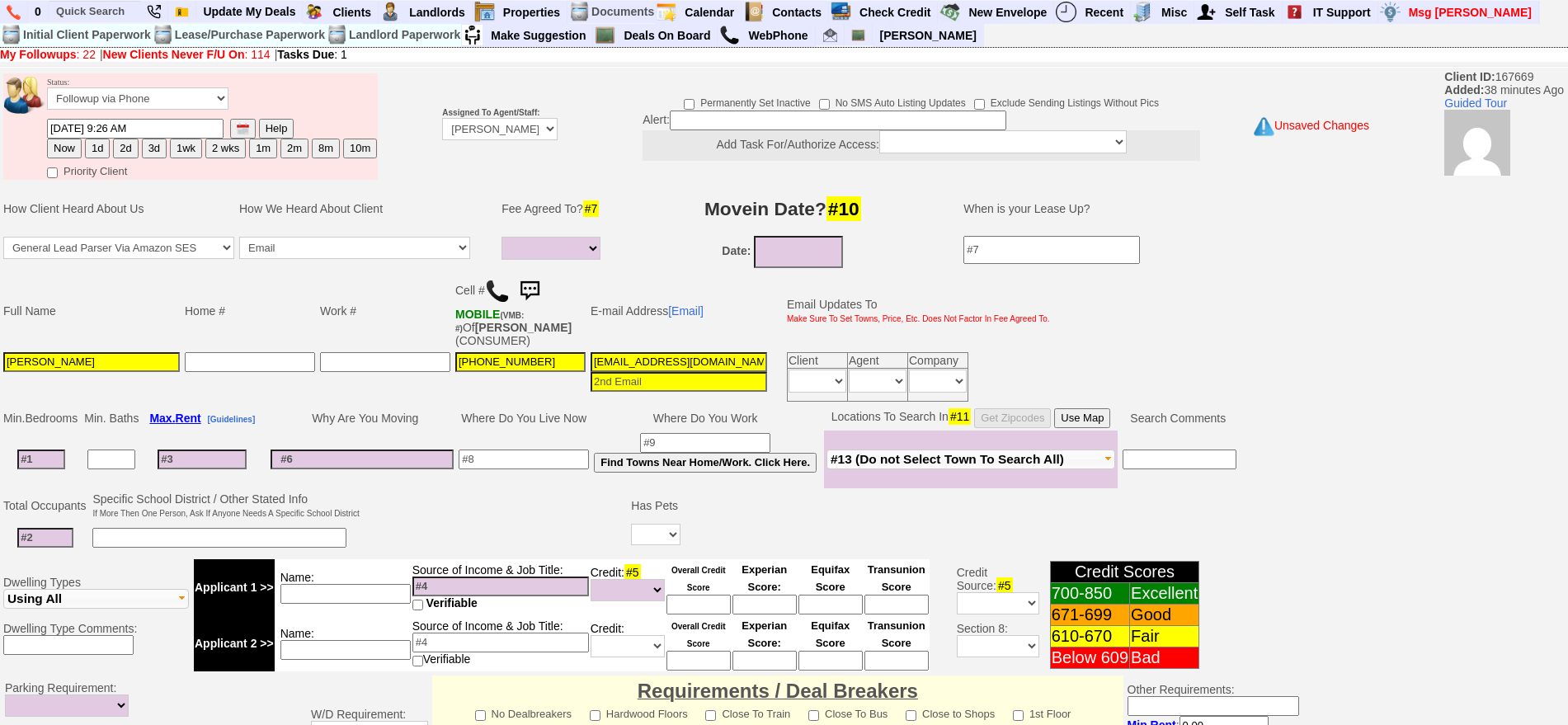
click at [50, 142] on button "Now" at bounding box center [64, 149] width 35 height 20
type input "[DATE] 10:04 AM"
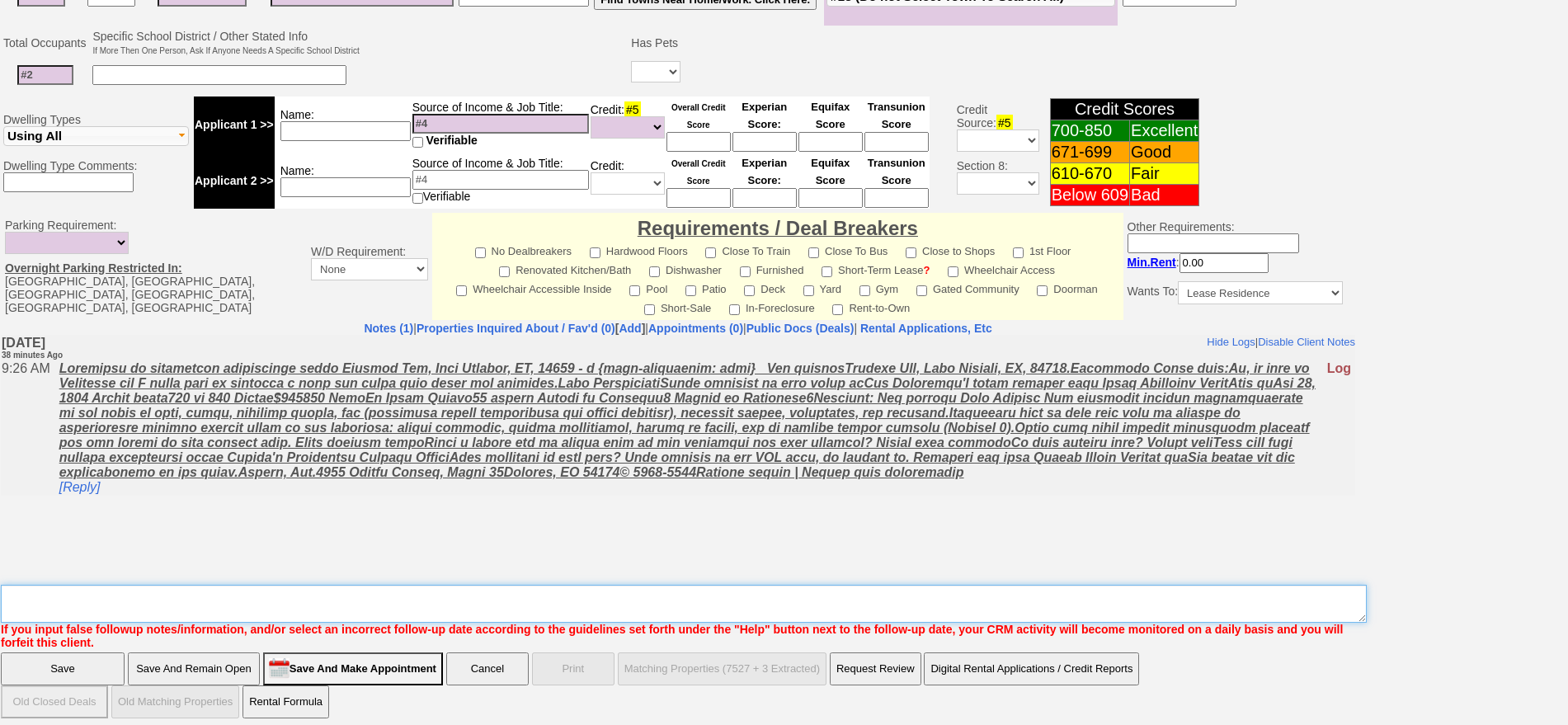
click at [670, 597] on textarea "Insert New Note Here" at bounding box center [683, 603] width 1366 height 38
type textarea "f"
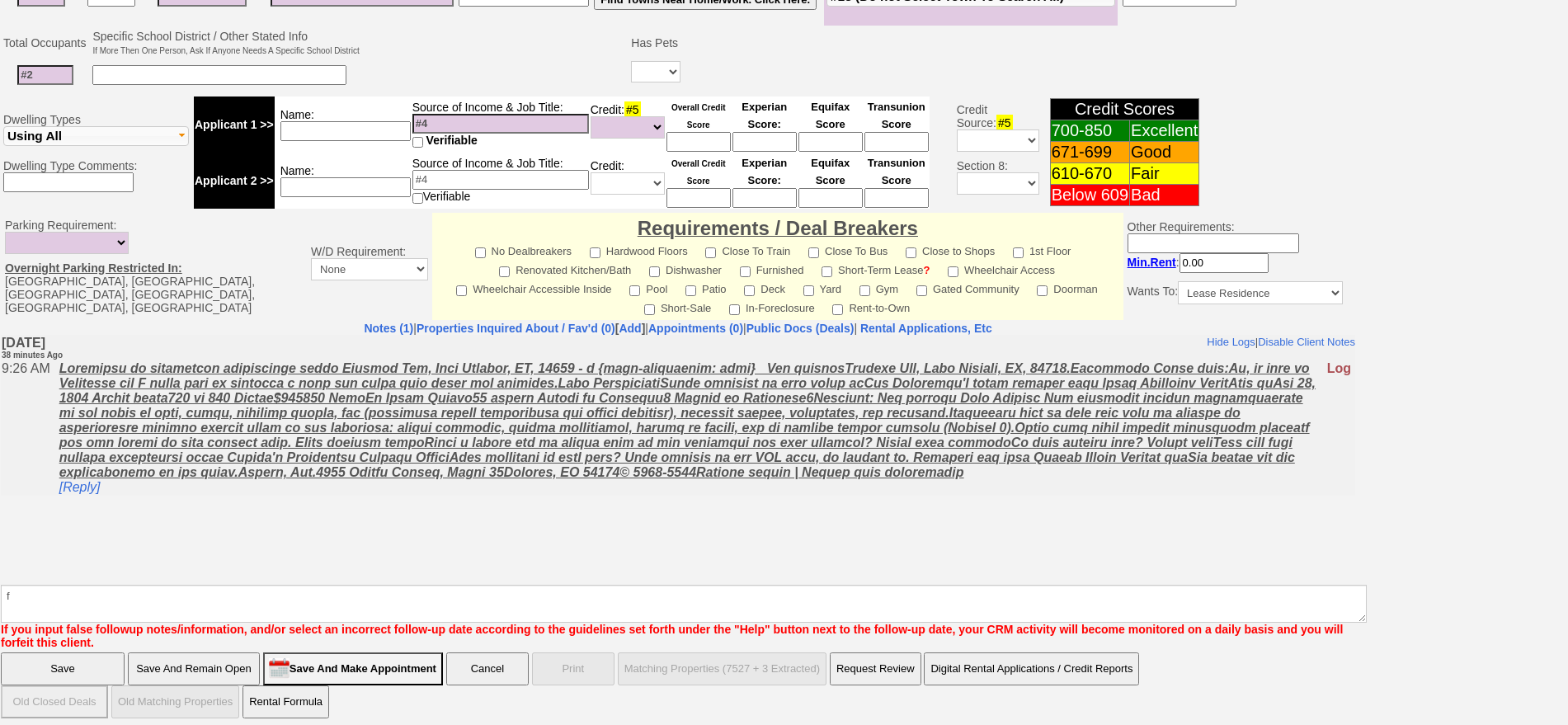
click input "Save" at bounding box center [62, 668] width 124 height 33
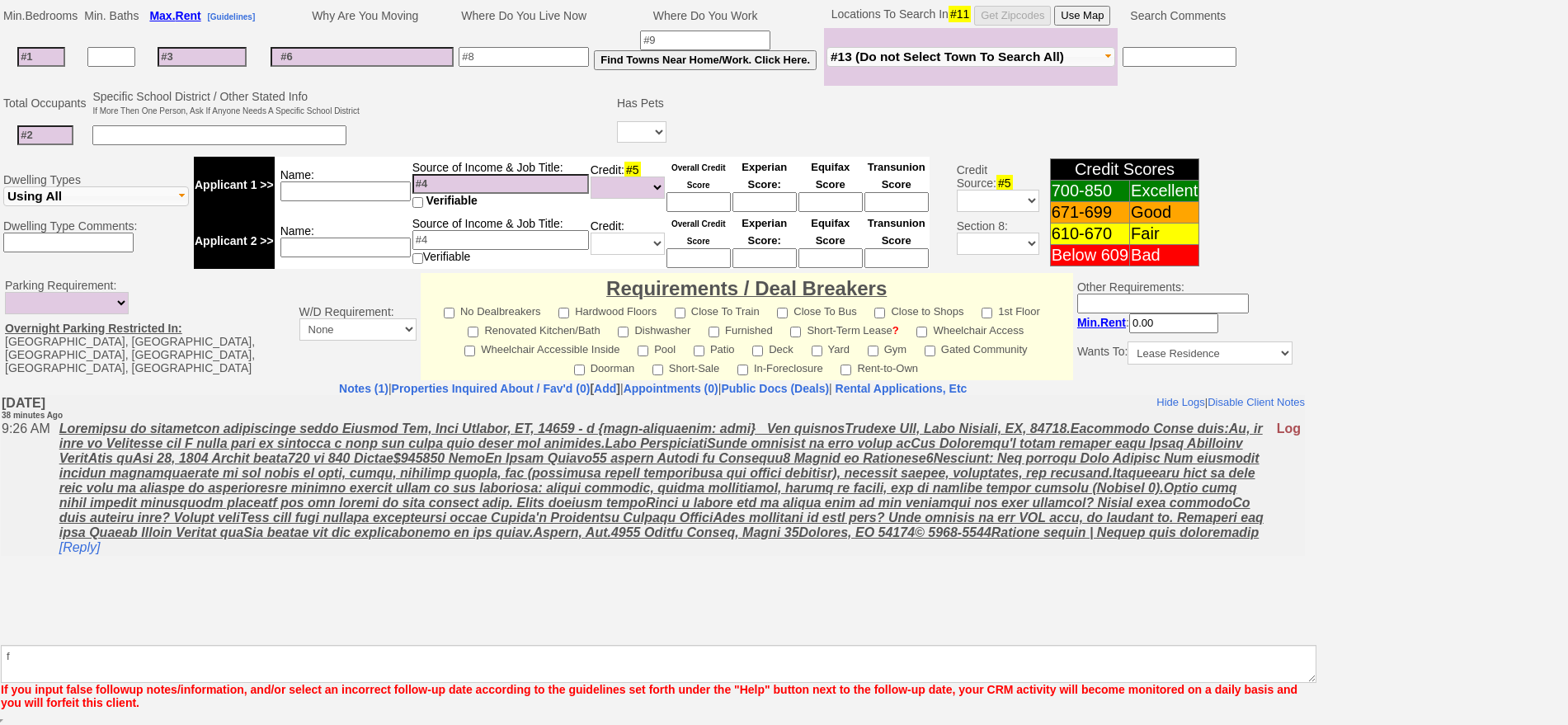
scroll to position [403, 0]
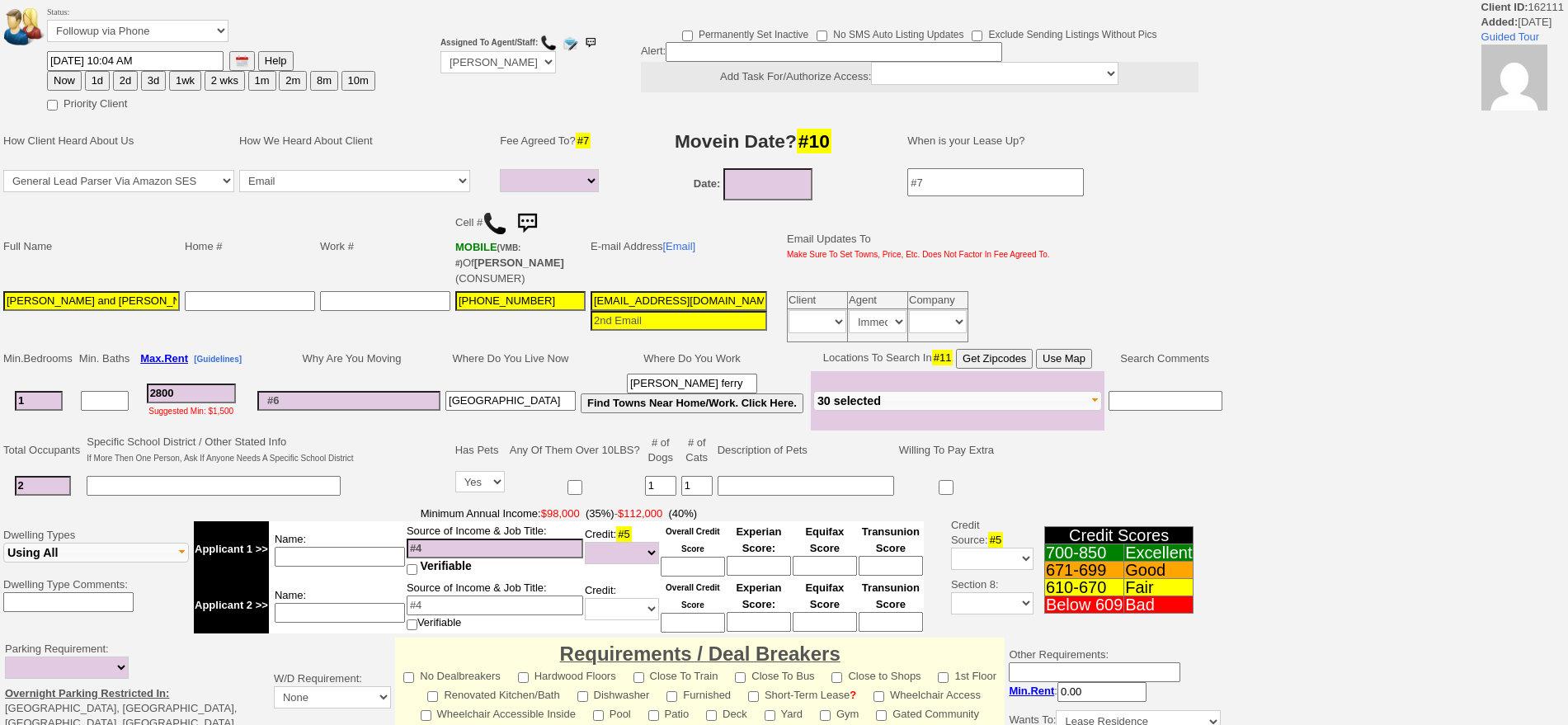
select select
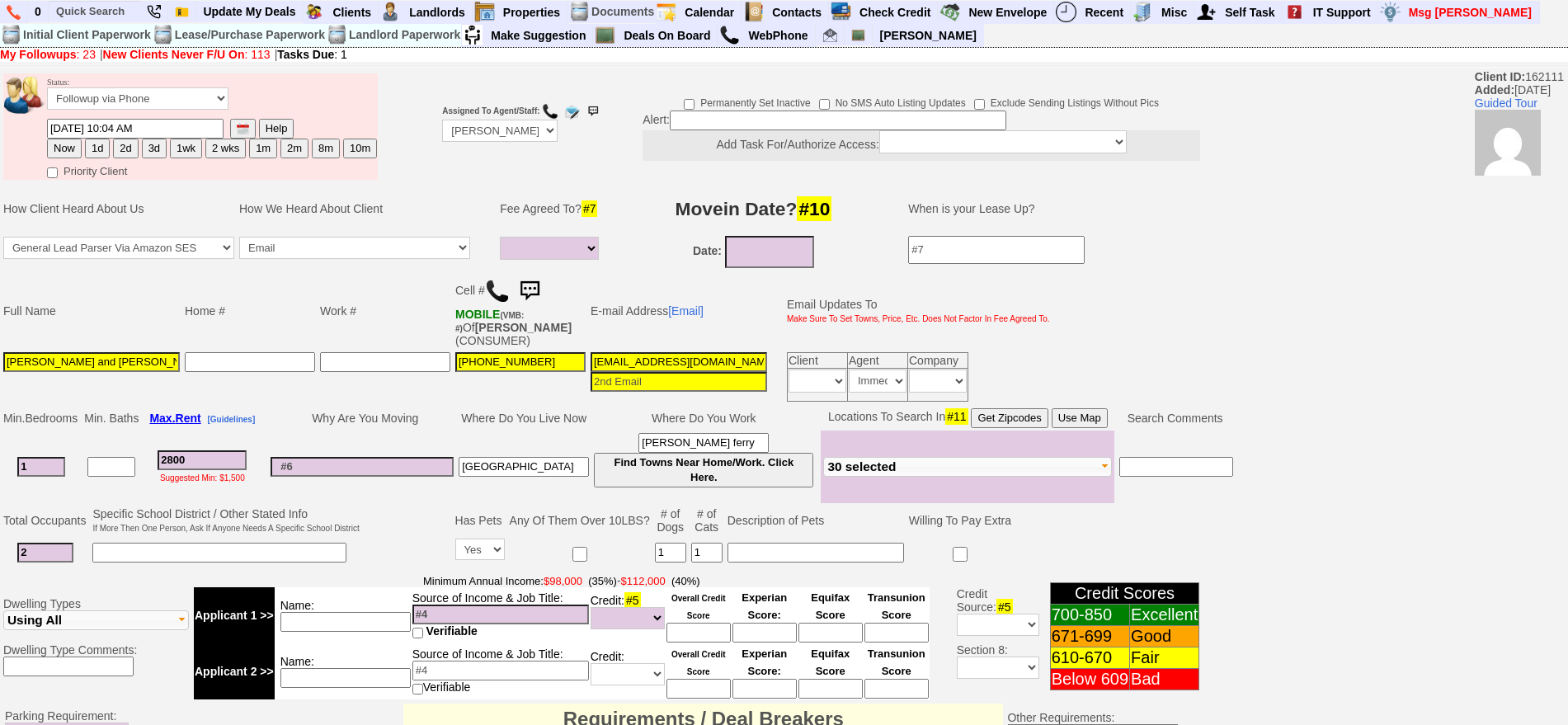
click at [528, 281] on img at bounding box center [529, 290] width 33 height 33
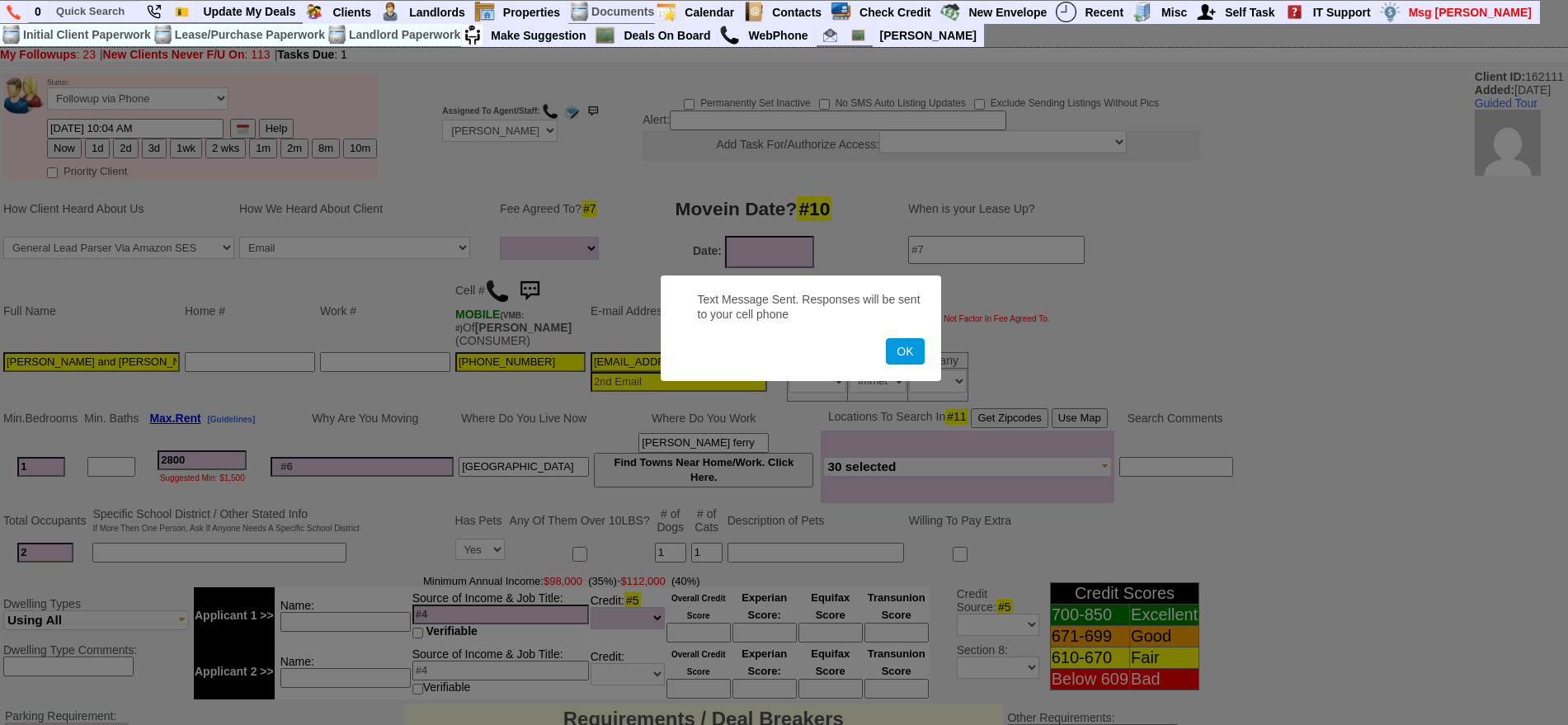
click at [886, 338] on button "OK" at bounding box center [904, 352] width 38 height 27
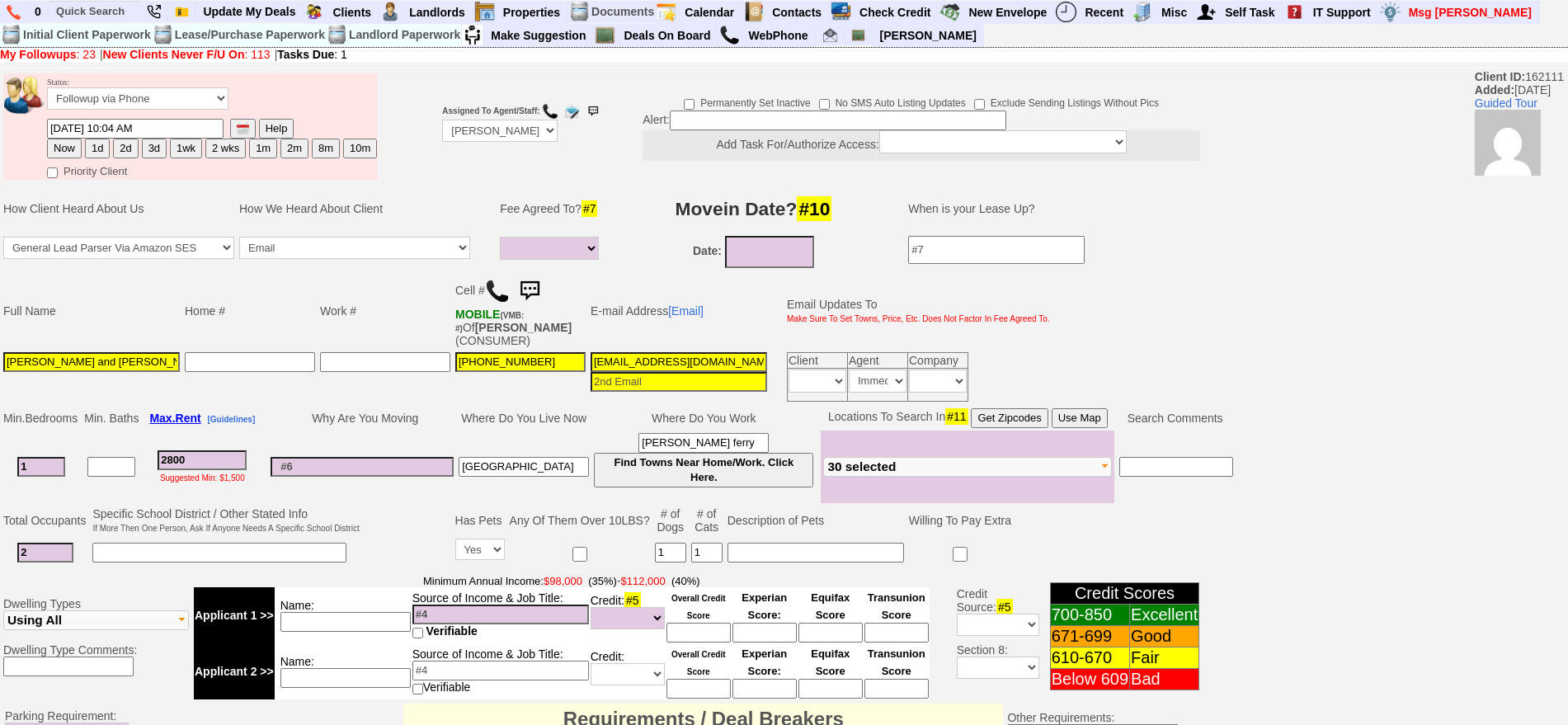
click at [98, 148] on button "1d" at bounding box center [97, 149] width 25 height 20
type input "09/04/2025 10:05 AM"
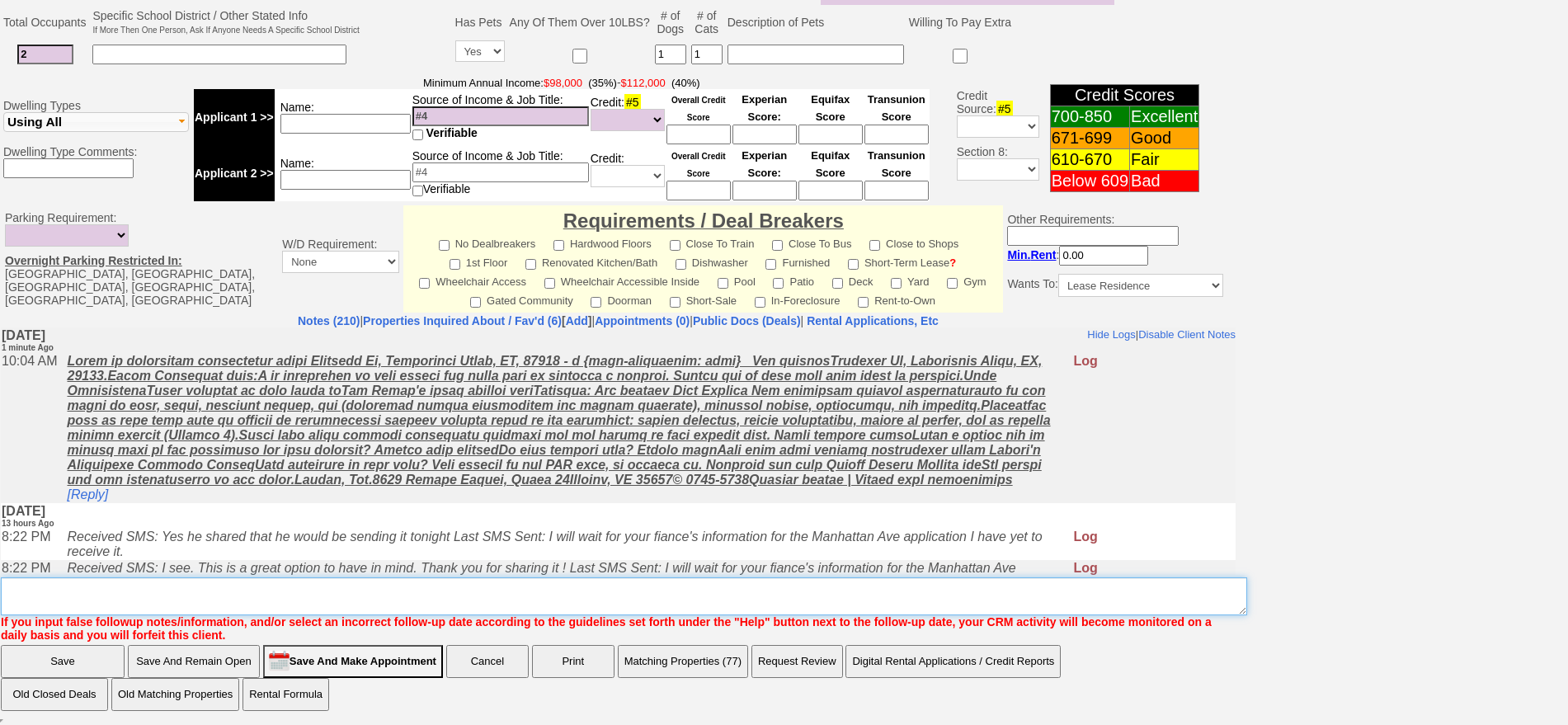
click at [1041, 609] on textarea "Insert New Note Here" at bounding box center [624, 596] width 1246 height 38
type textarea "f"
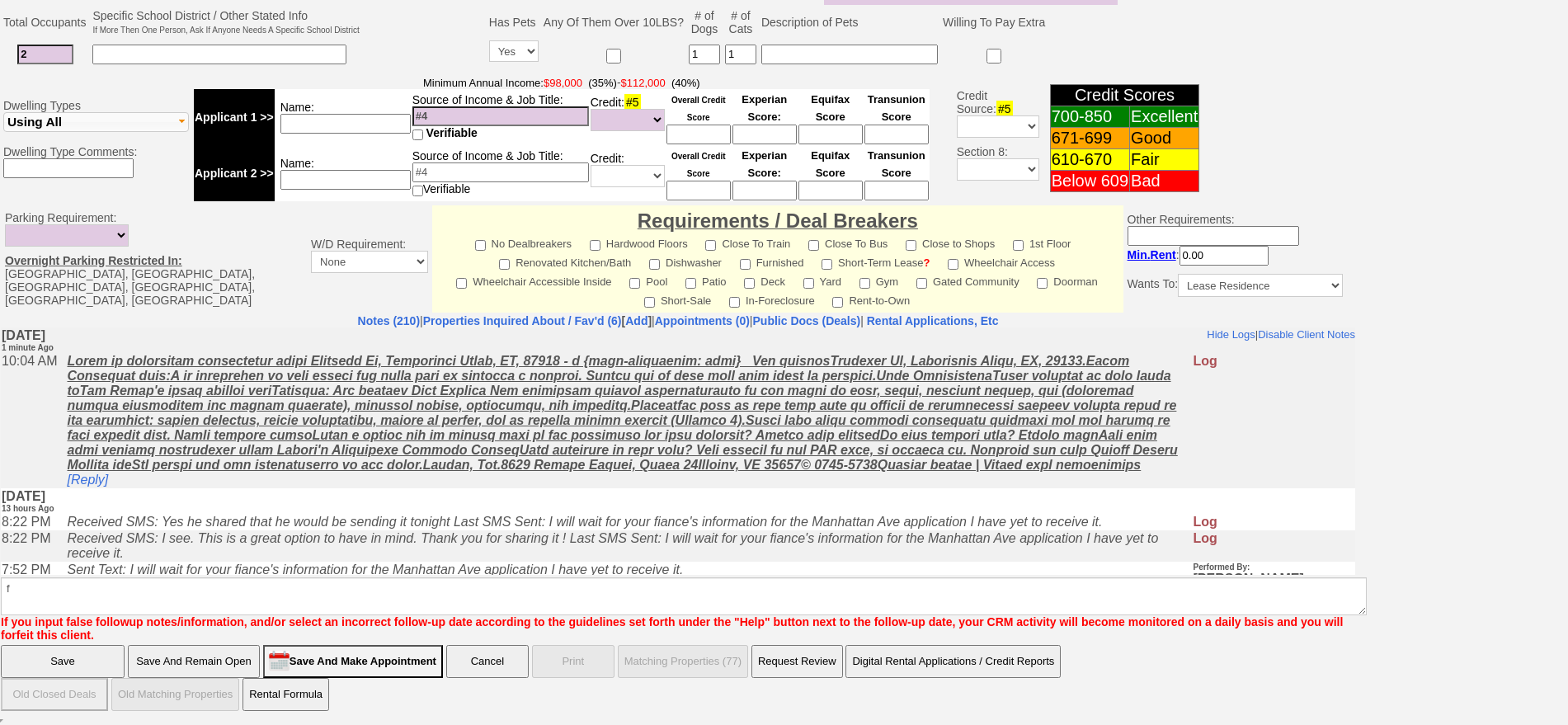
scroll to position [416, 0]
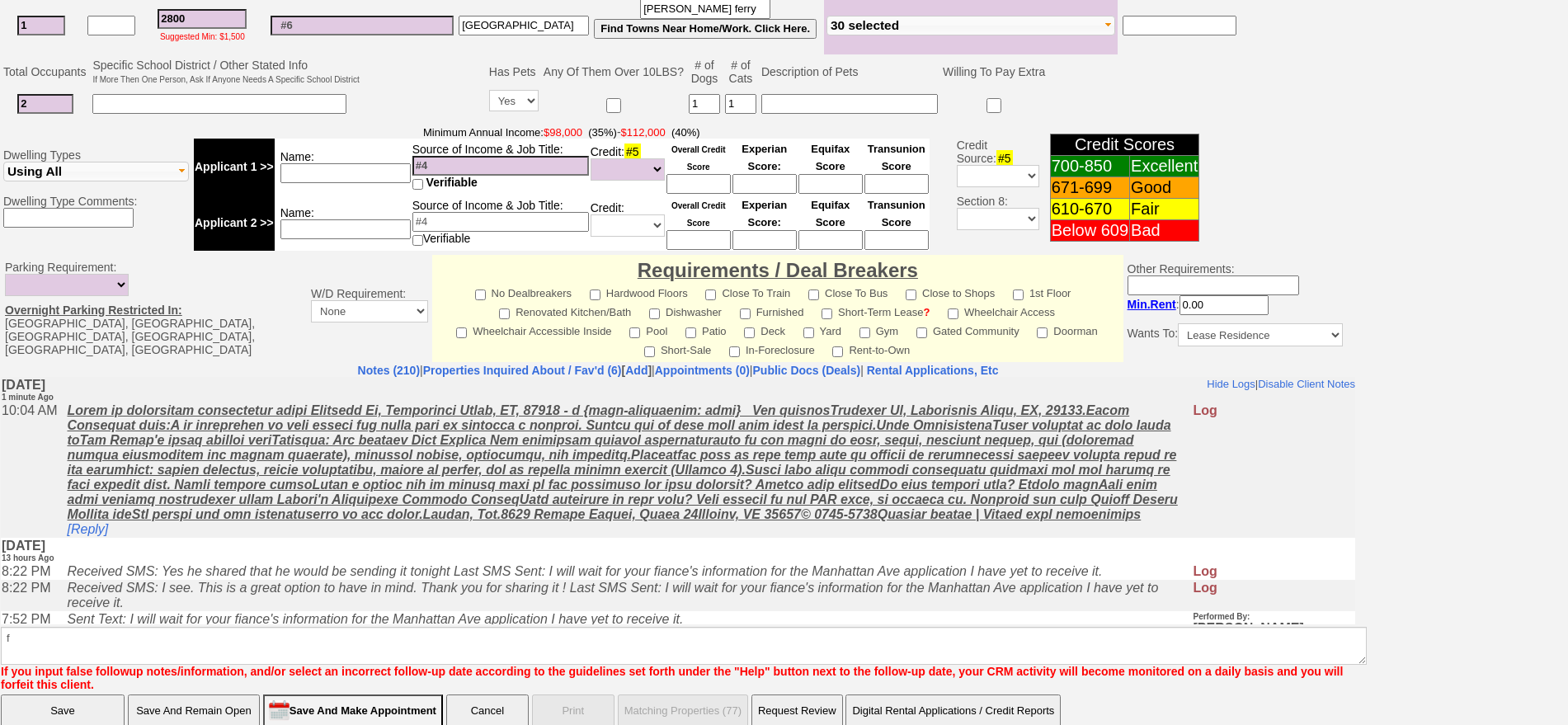
click input "Save" at bounding box center [62, 711] width 124 height 33
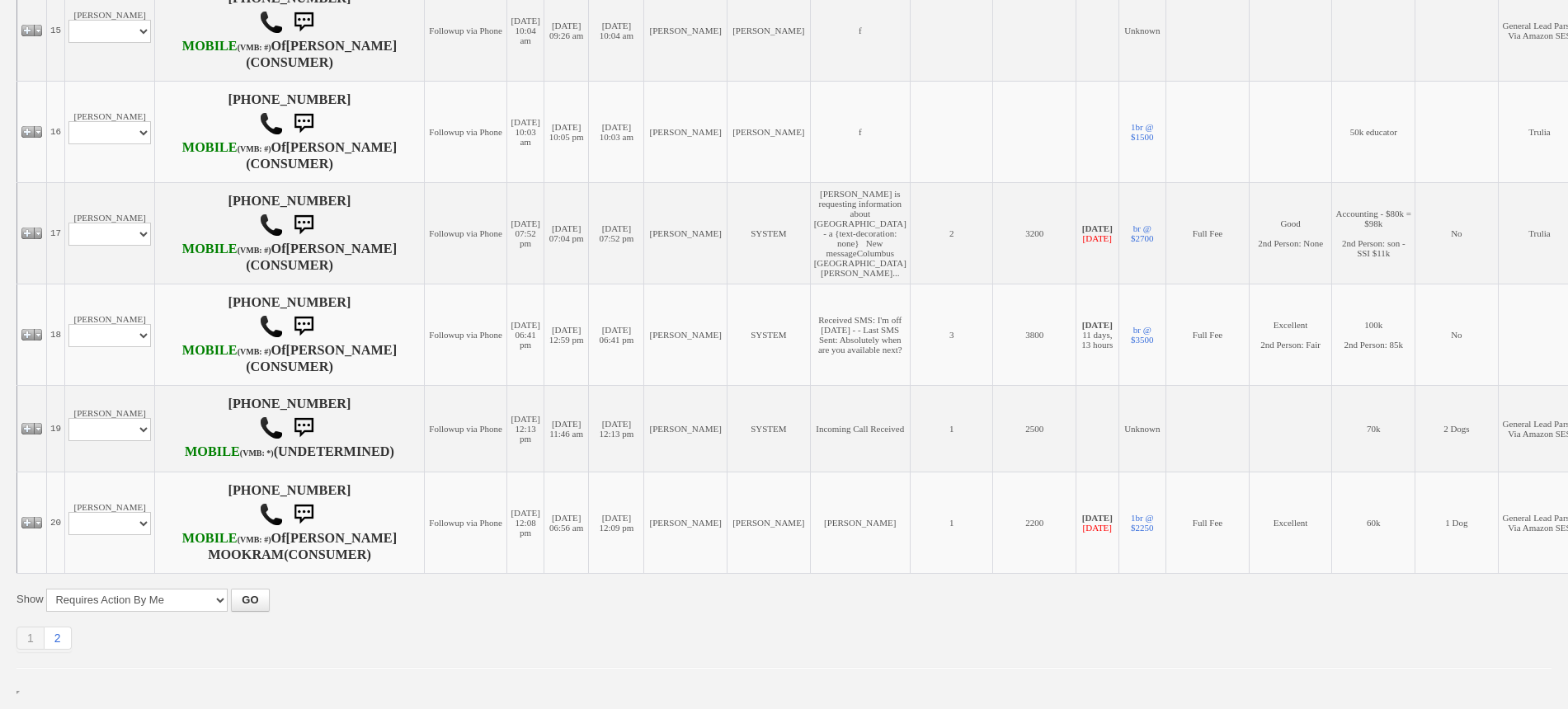
scroll to position [2114, 0]
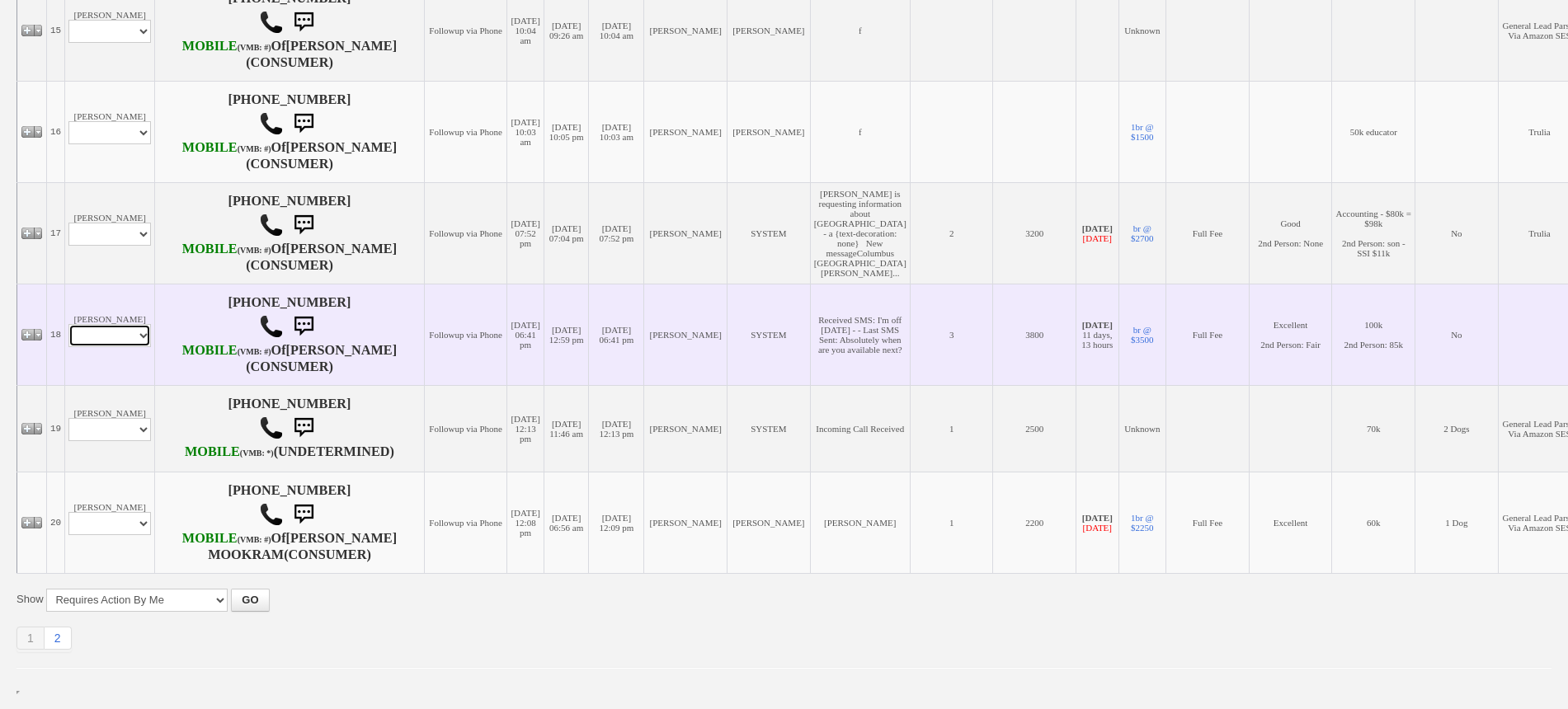
click at [127, 324] on select "Profile Edit Print Email Externally (Will Not Be Tracked In CRM) Closed Deals" at bounding box center [110, 336] width 83 height 23
select select "ChangeURL,/crm/custom/edit_client_form.php?redirect=%2Fcrm%2Fclients.php&id=995…"
click at [69, 324] on select "Profile Edit Print Email Externally (Will Not Be Tracked In CRM) Closed Deals" at bounding box center [110, 336] width 83 height 23
select select
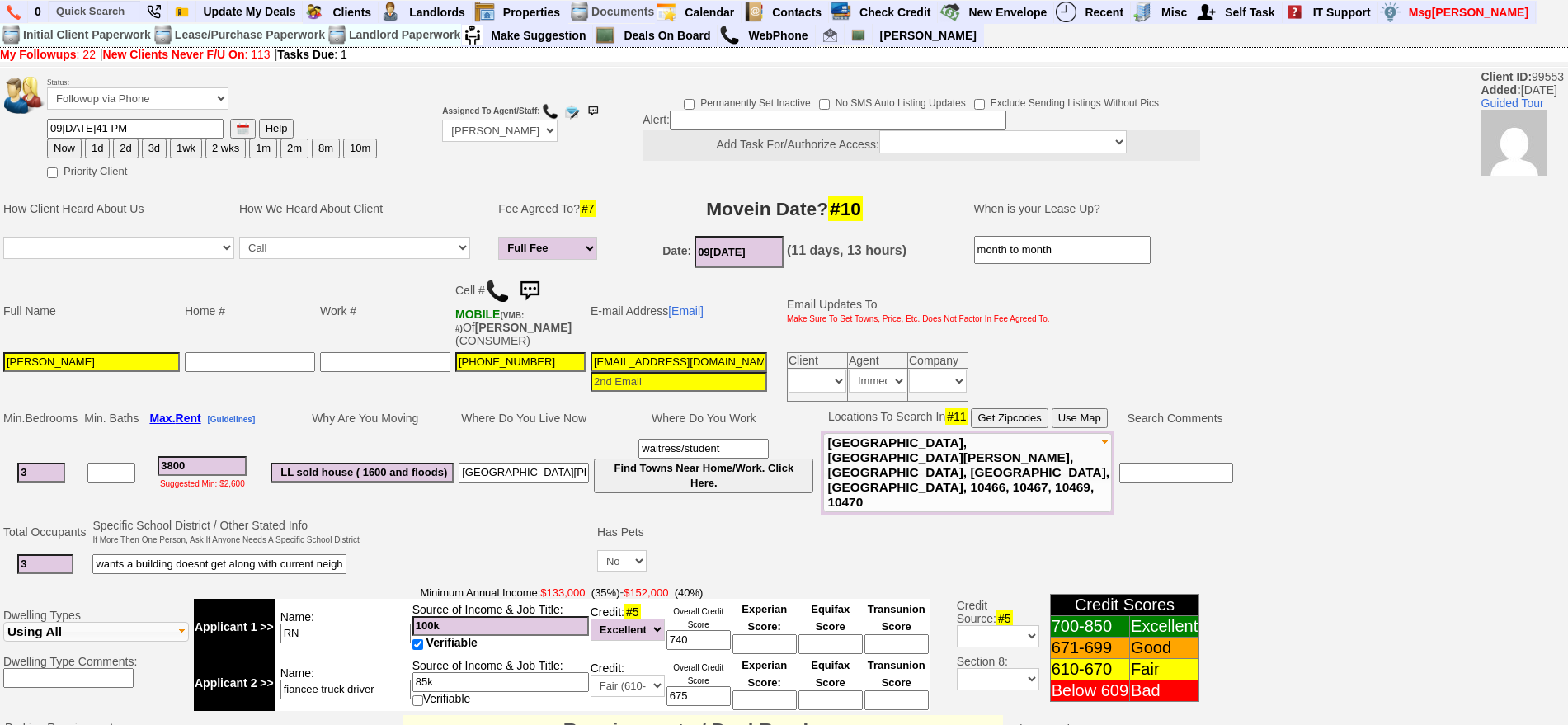
click at [529, 283] on img at bounding box center [529, 290] width 33 height 33
click at [886, 338] on button "OK" at bounding box center [904, 352] width 38 height 27
